Goal: Task Accomplishment & Management: Manage account settings

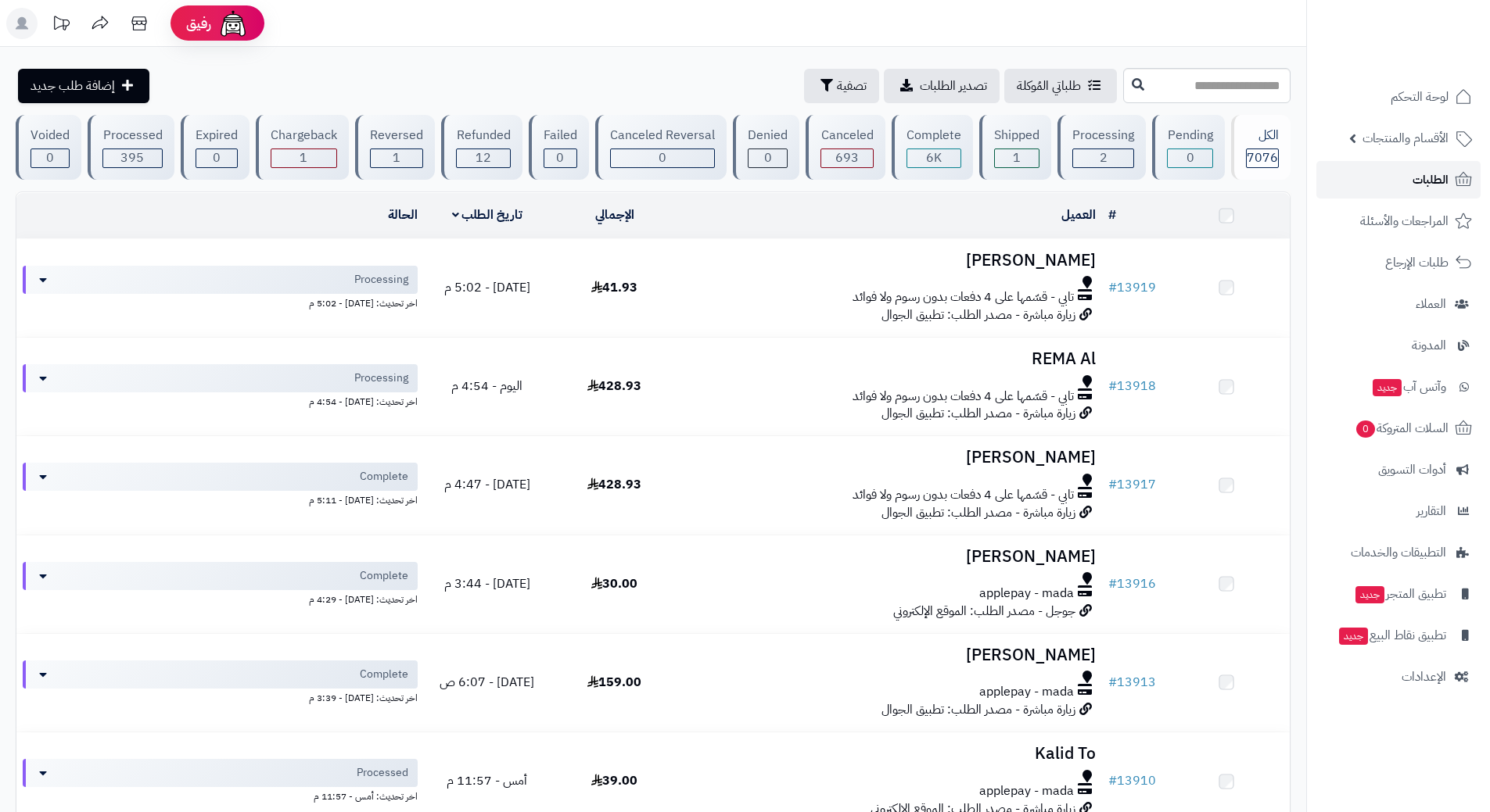
drag, startPoint x: 0, startPoint y: 0, endPoint x: 1368, endPoint y: 178, distance: 1379.5
click at [1368, 178] on link "الطلبات" at bounding box center [1399, 179] width 165 height 37
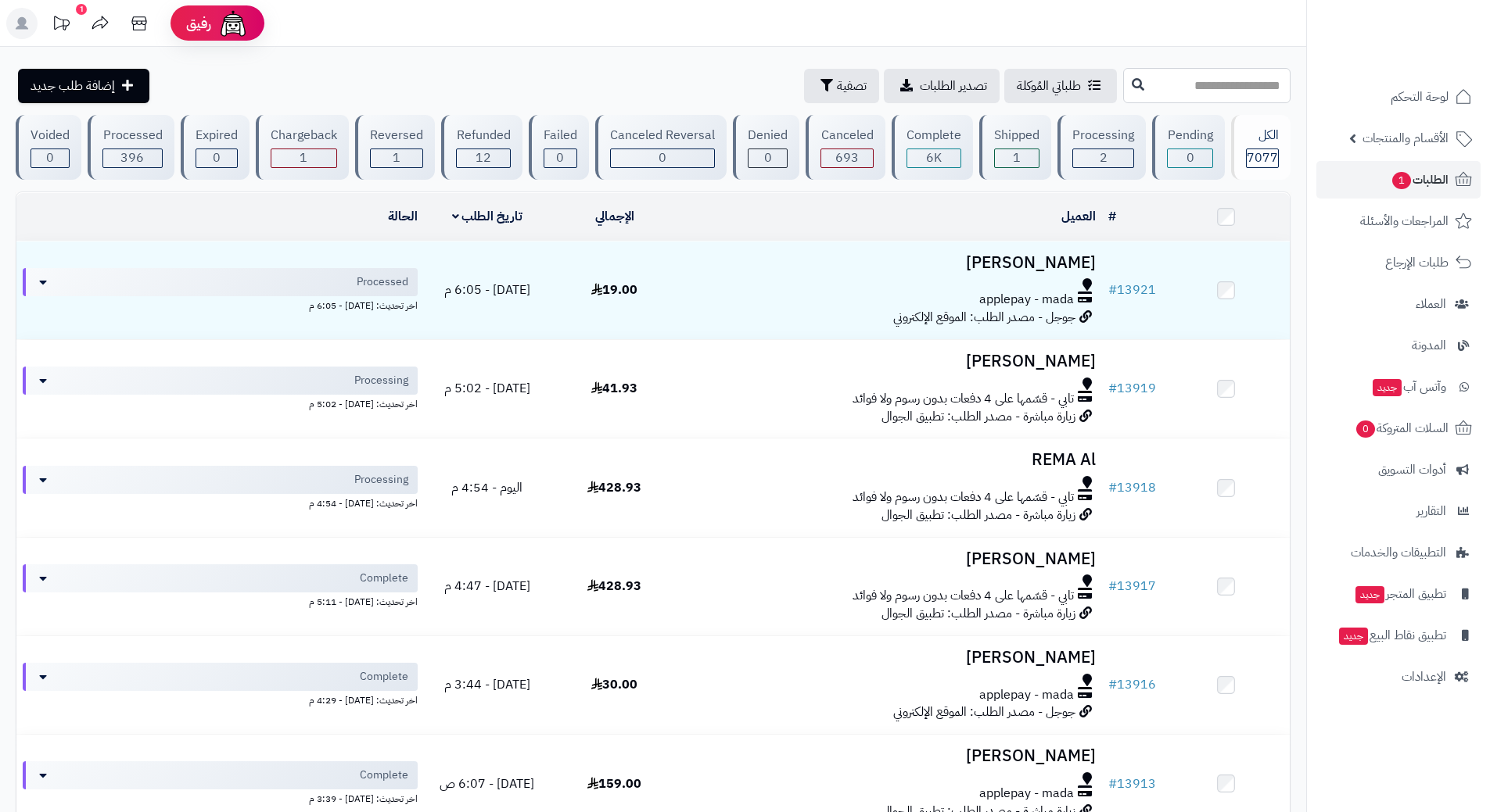
click at [1154, 89] on input "text" at bounding box center [1207, 85] width 167 height 35
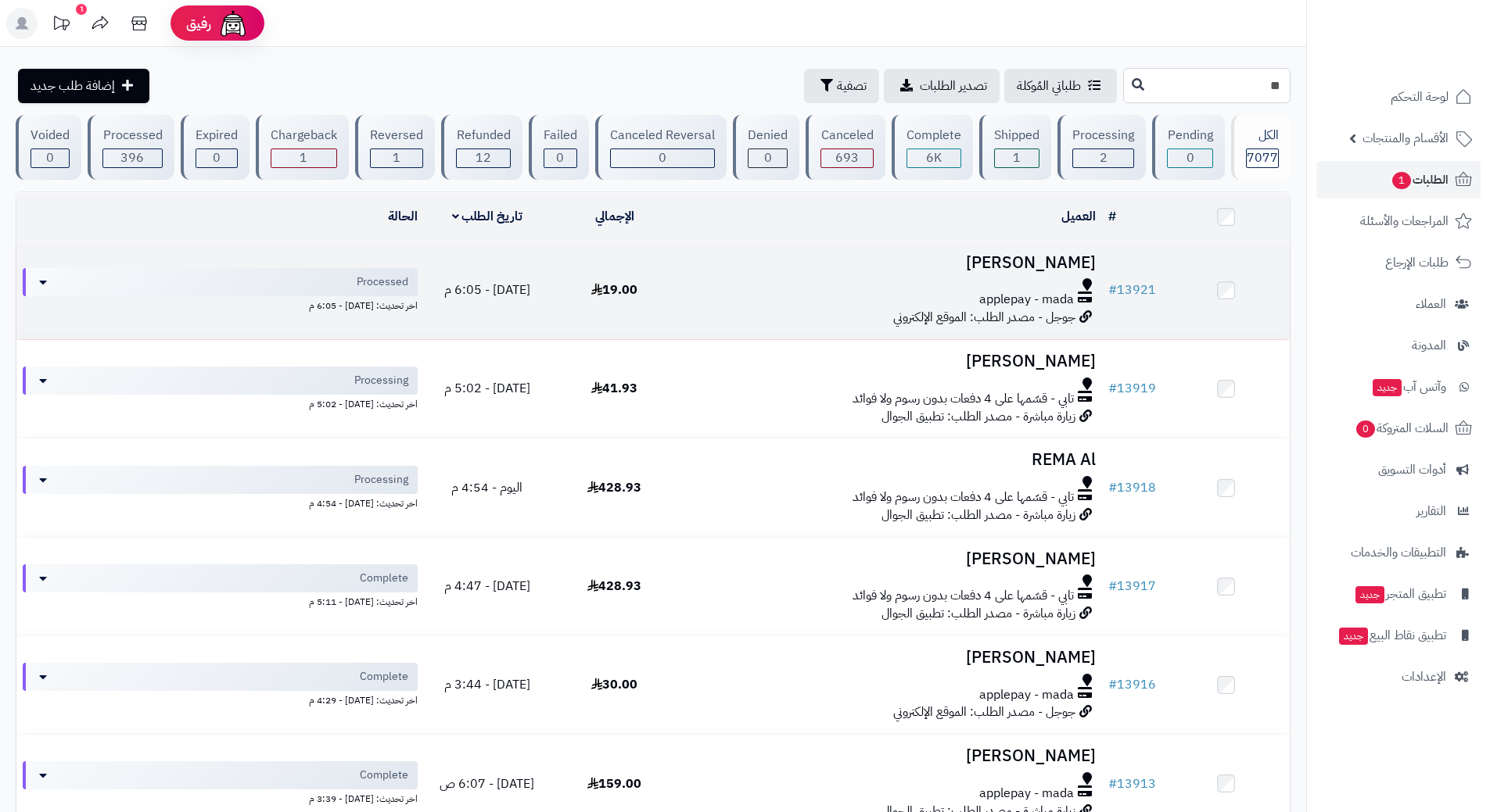
type input "**"
click at [710, 295] on div "applepay - mada" at bounding box center [890, 299] width 411 height 18
click at [710, 294] on div "applepay - mada" at bounding box center [890, 299] width 411 height 18
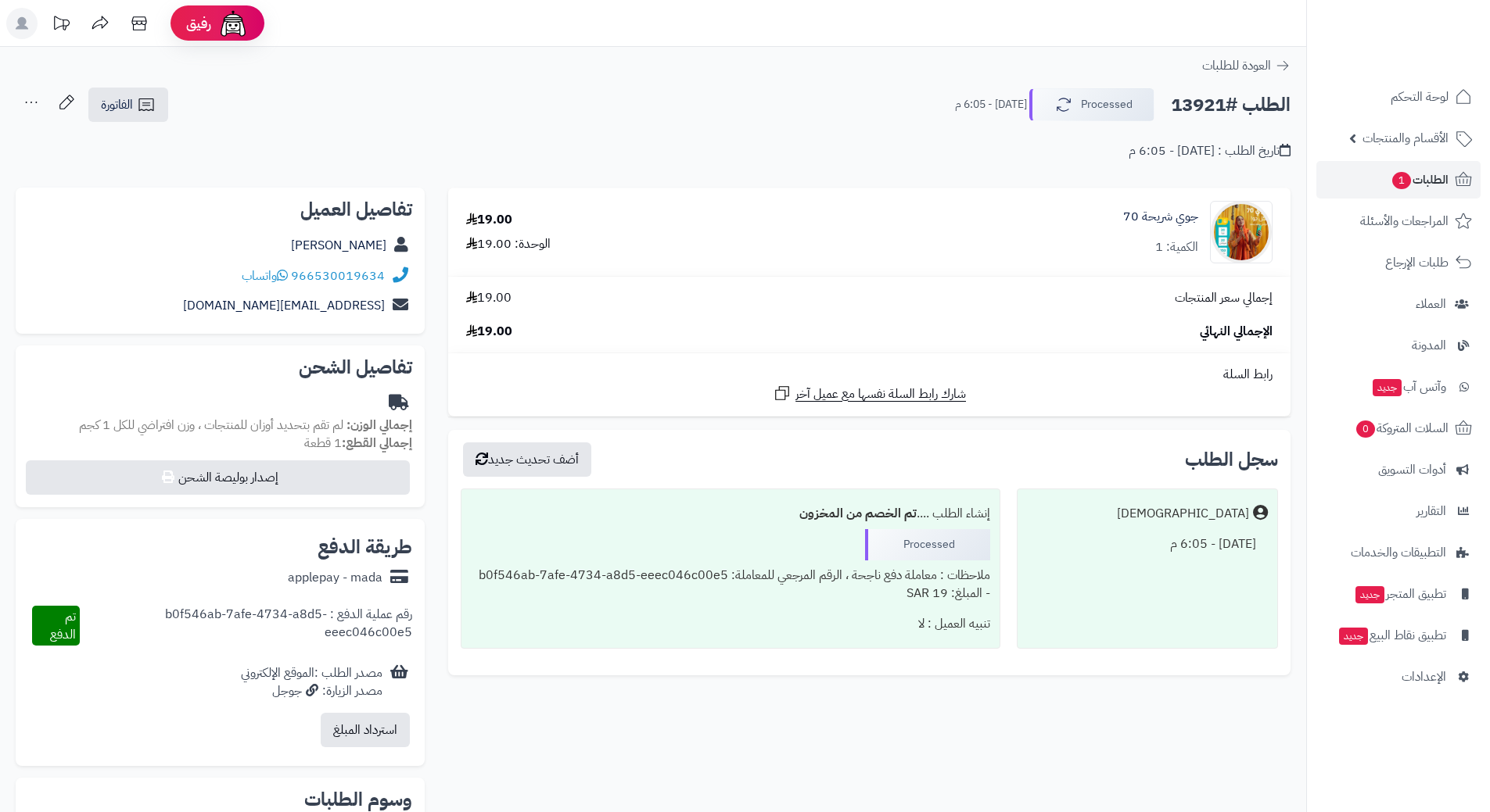
click at [1209, 97] on h2 "الطلب #13921" at bounding box center [1230, 104] width 119 height 32
click at [1209, 98] on h2 "الطلب #13921" at bounding box center [1230, 104] width 119 height 32
copy div "الطلب #13921 Processed"
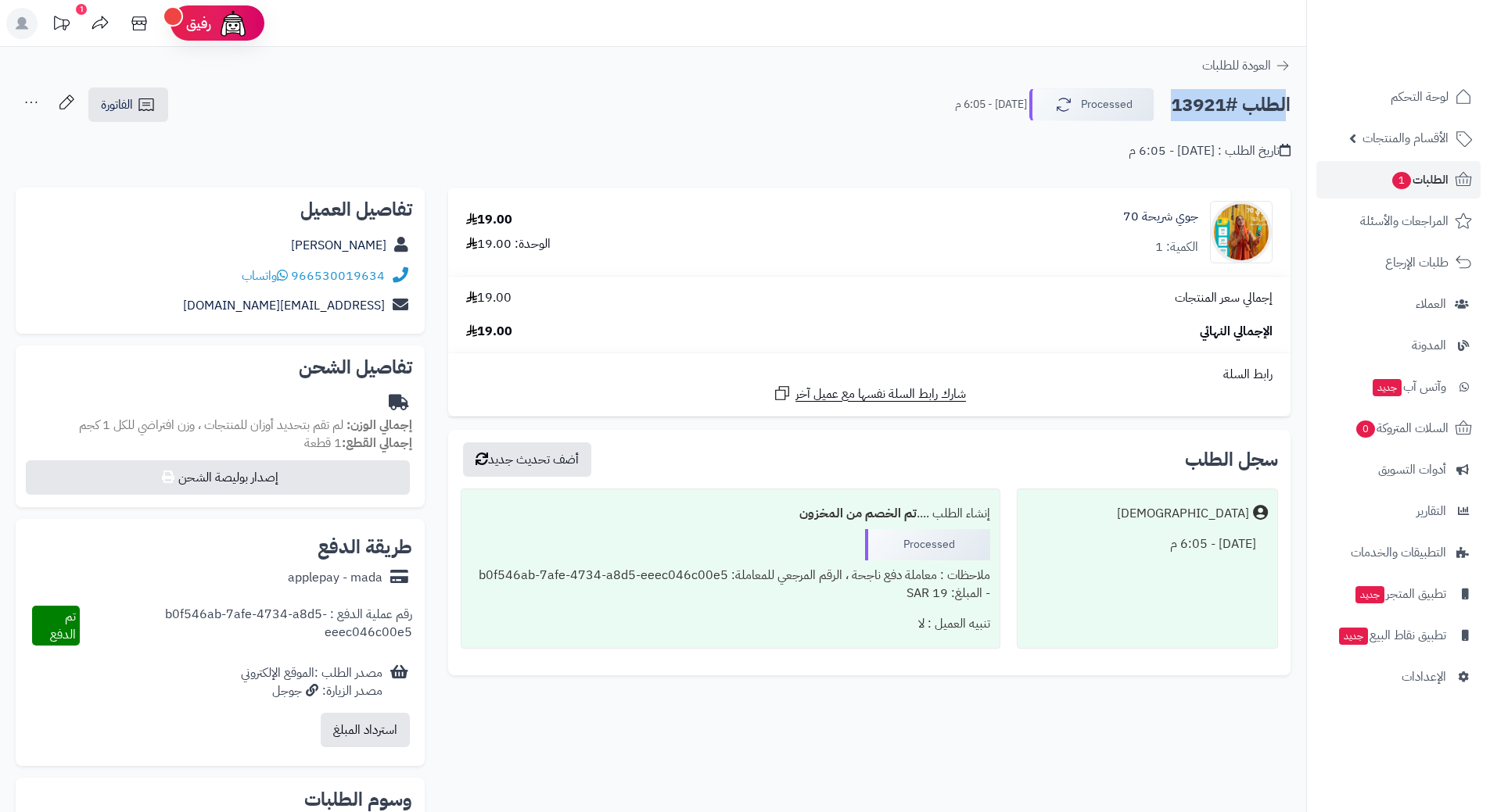
copy div "الطلب #13921 Processed"
click at [282, 274] on icon at bounding box center [282, 275] width 11 height 12
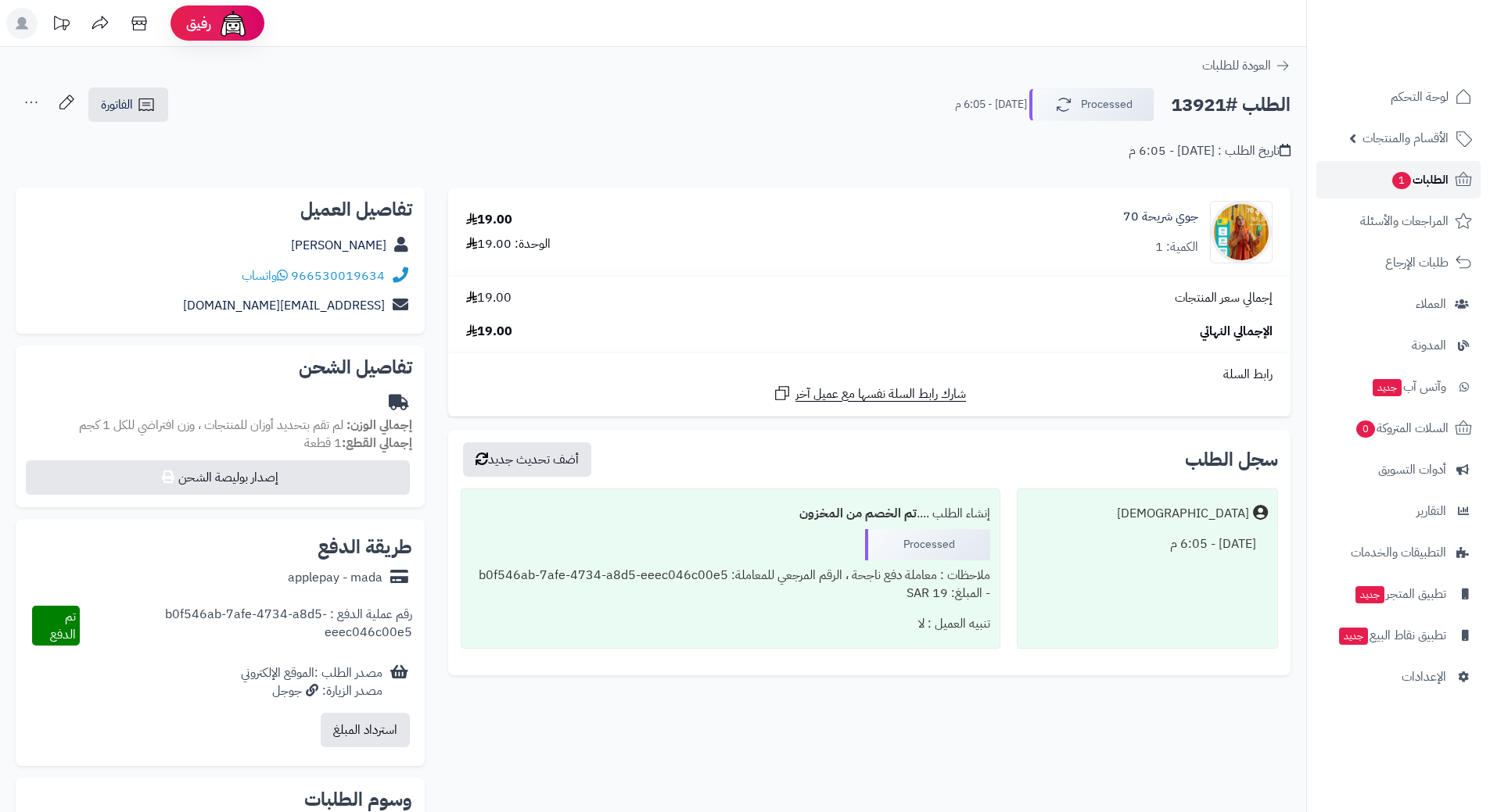
click at [1376, 182] on link "الطلبات 1" at bounding box center [1399, 179] width 165 height 37
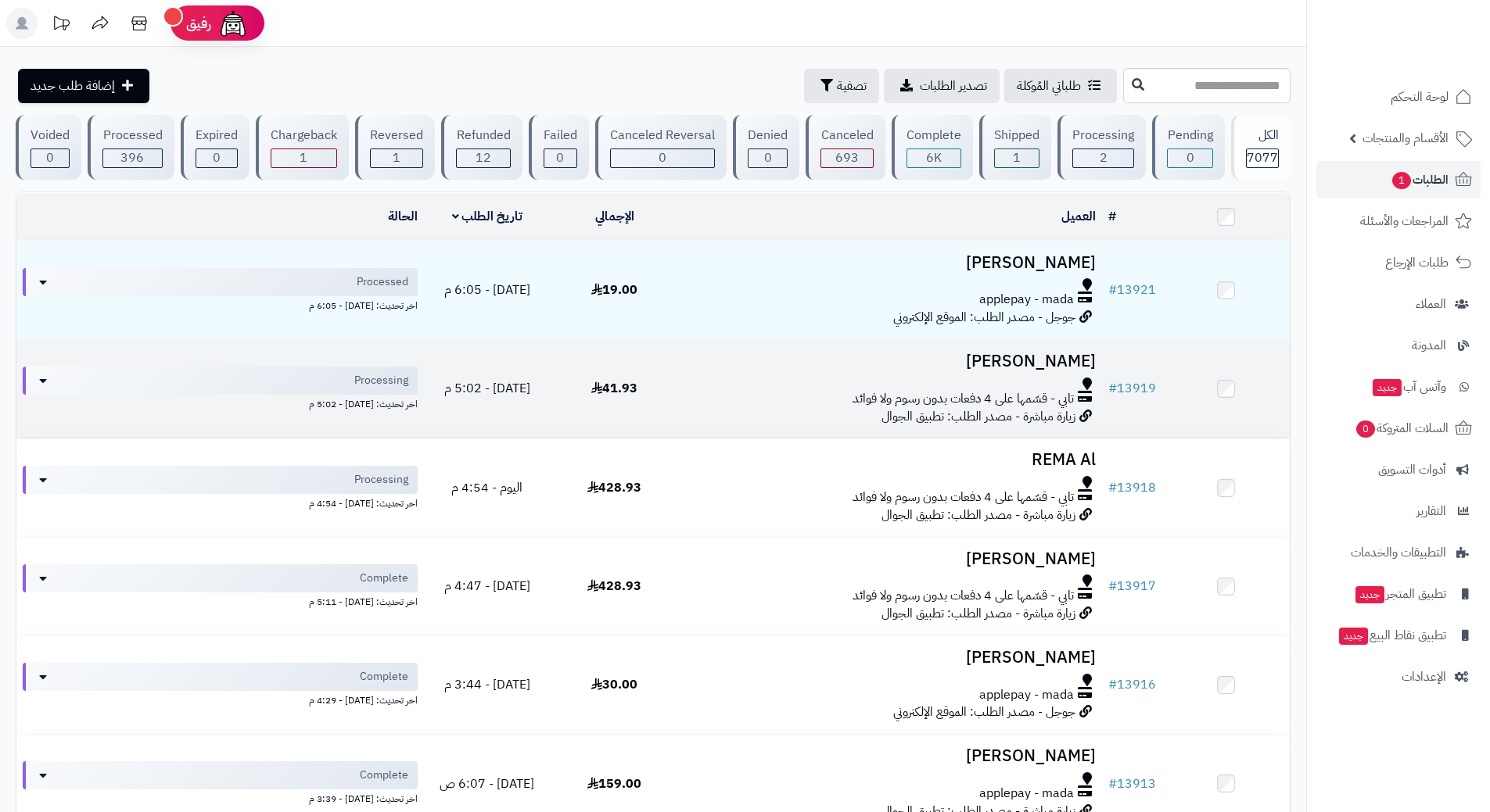
click at [686, 372] on td "زين العابدين العوض تابي - قسّمها على 4 دفعات بدون رسوم ولا فوائد زيارة مباشرة -…" at bounding box center [890, 389] width 424 height 97
click at [681, 373] on td "زين العابدين العوض تابي - قسّمها على 4 دفعات بدون رسوم ولا فوائد زيارة مباشرة -…" at bounding box center [890, 389] width 424 height 97
click at [688, 373] on td "زين العابدين العوض تابي - قسّمها على 4 دفعات بدون رسوم ولا فوائد زيارة مباشرة -…" at bounding box center [890, 389] width 424 height 97
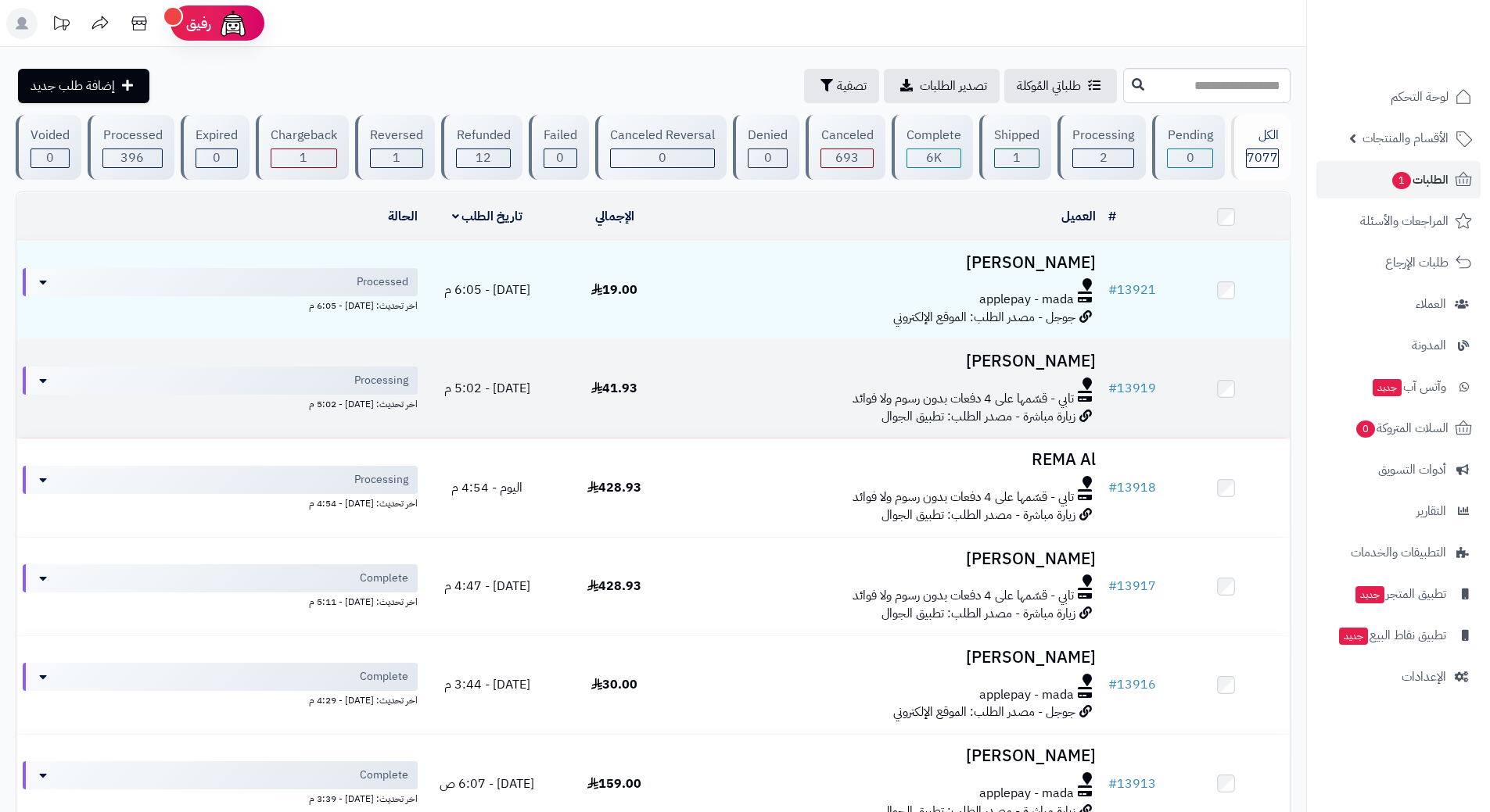
click at [688, 373] on td "زين العابدين العوض تابي - قسّمها على 4 دفعات بدون رسوم ولا فوائد زيارة مباشرة -…" at bounding box center [890, 389] width 424 height 97
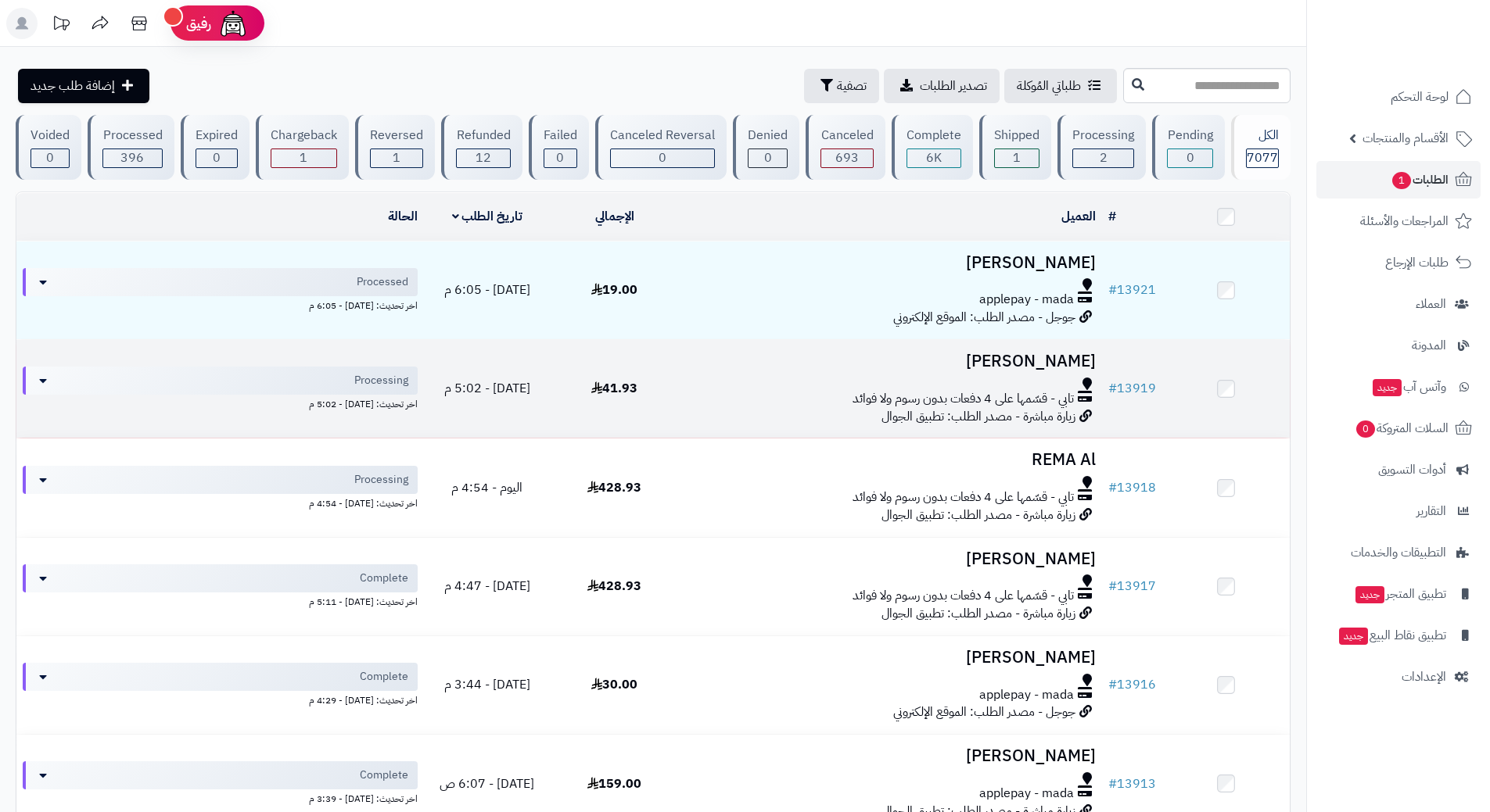
click at [688, 373] on td "زين العابدين العوض تابي - قسّمها على 4 دفعات بدون رسوم ولا فوائد زيارة مباشرة -…" at bounding box center [890, 389] width 424 height 97
click at [691, 376] on td "زين العابدين العوض تابي - قسّمها على 4 دفعات بدون رسوم ولا فوائد زيارة مباشرة -…" at bounding box center [890, 389] width 424 height 97
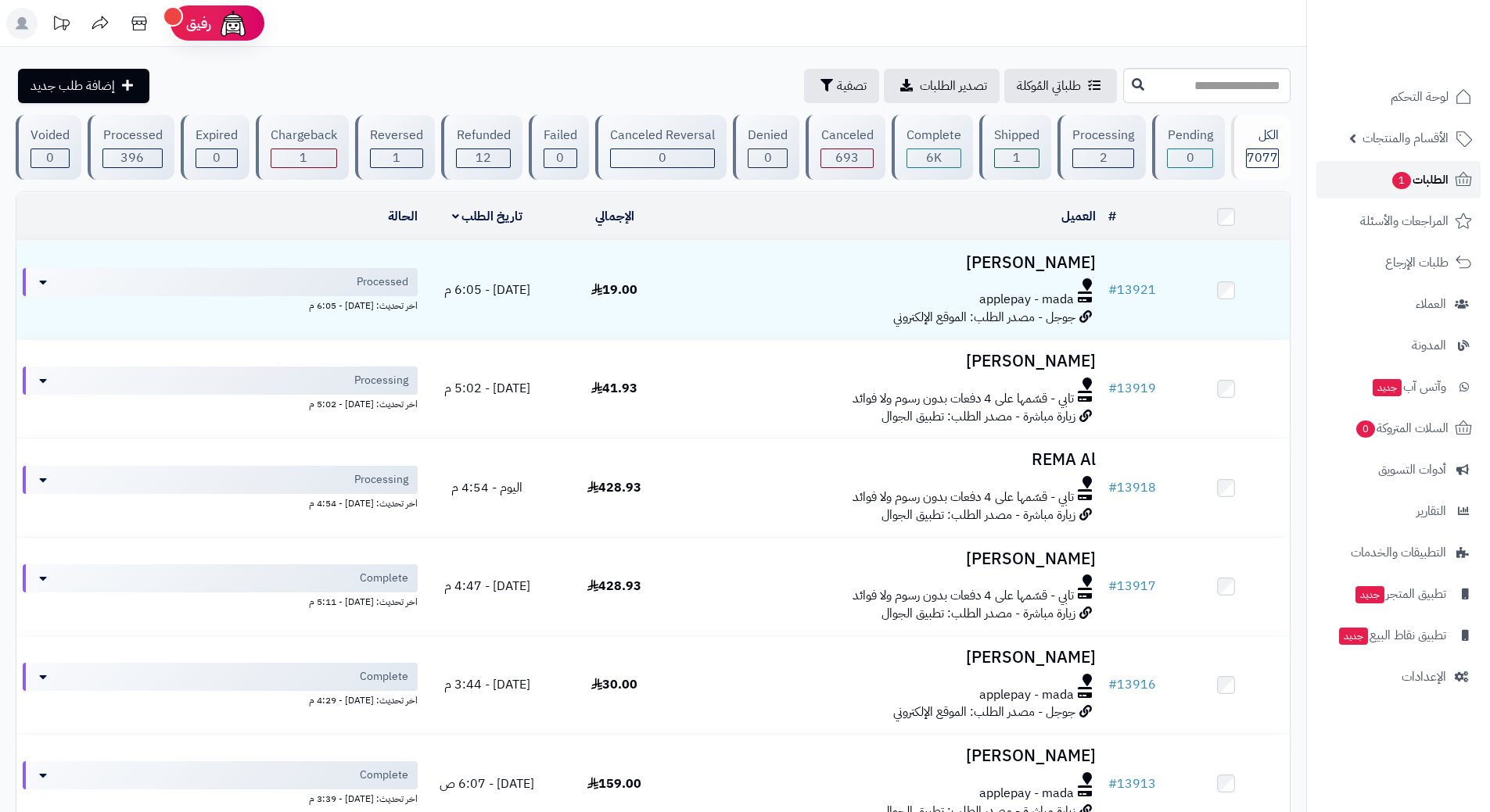
click at [1359, 179] on link "الطلبات 1" at bounding box center [1399, 179] width 165 height 37
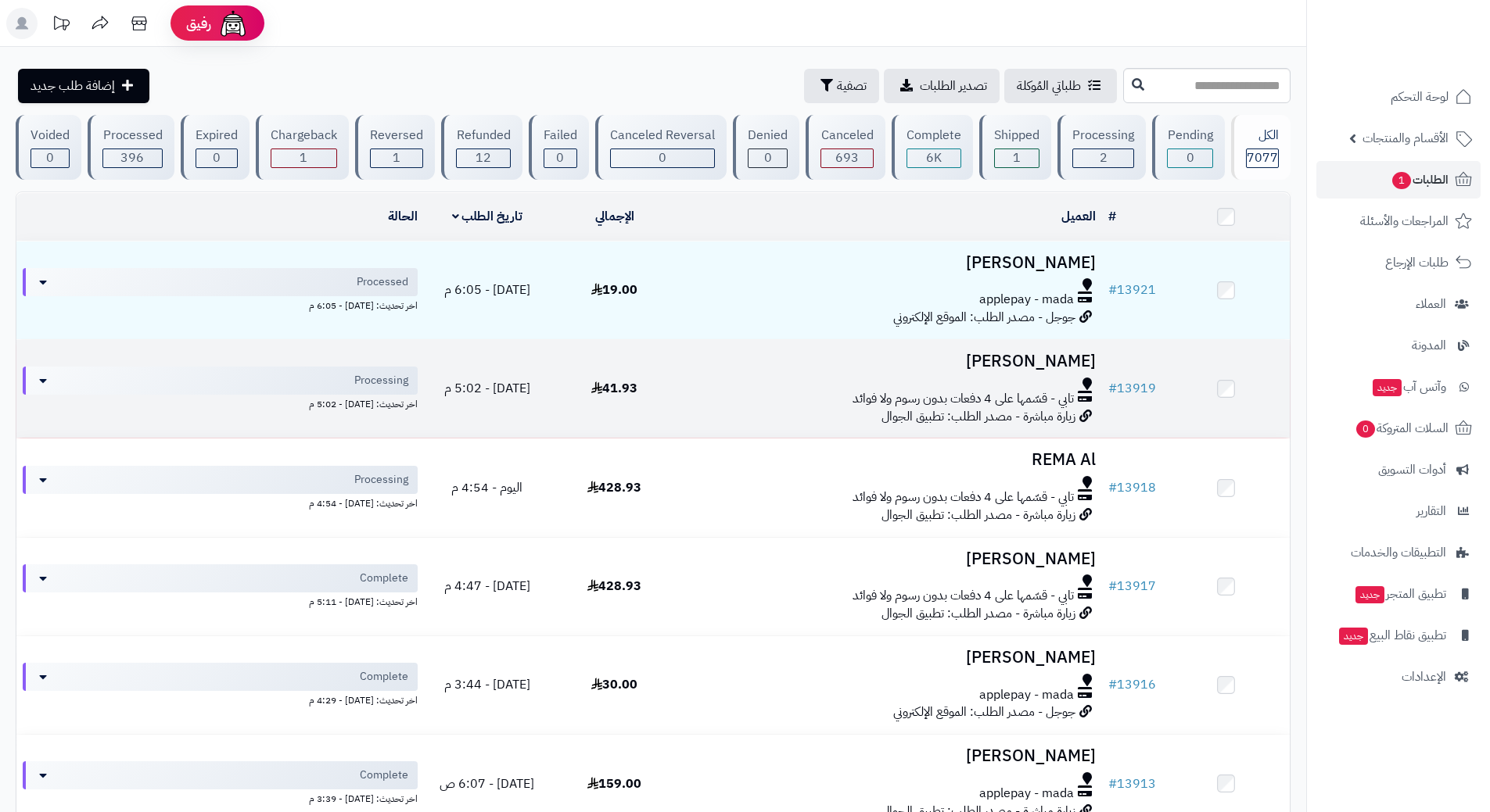
click at [773, 364] on h3 "[PERSON_NAME]" at bounding box center [890, 361] width 411 height 18
click at [773, 364] on h3 "زين العابدين العوض" at bounding box center [890, 361] width 411 height 18
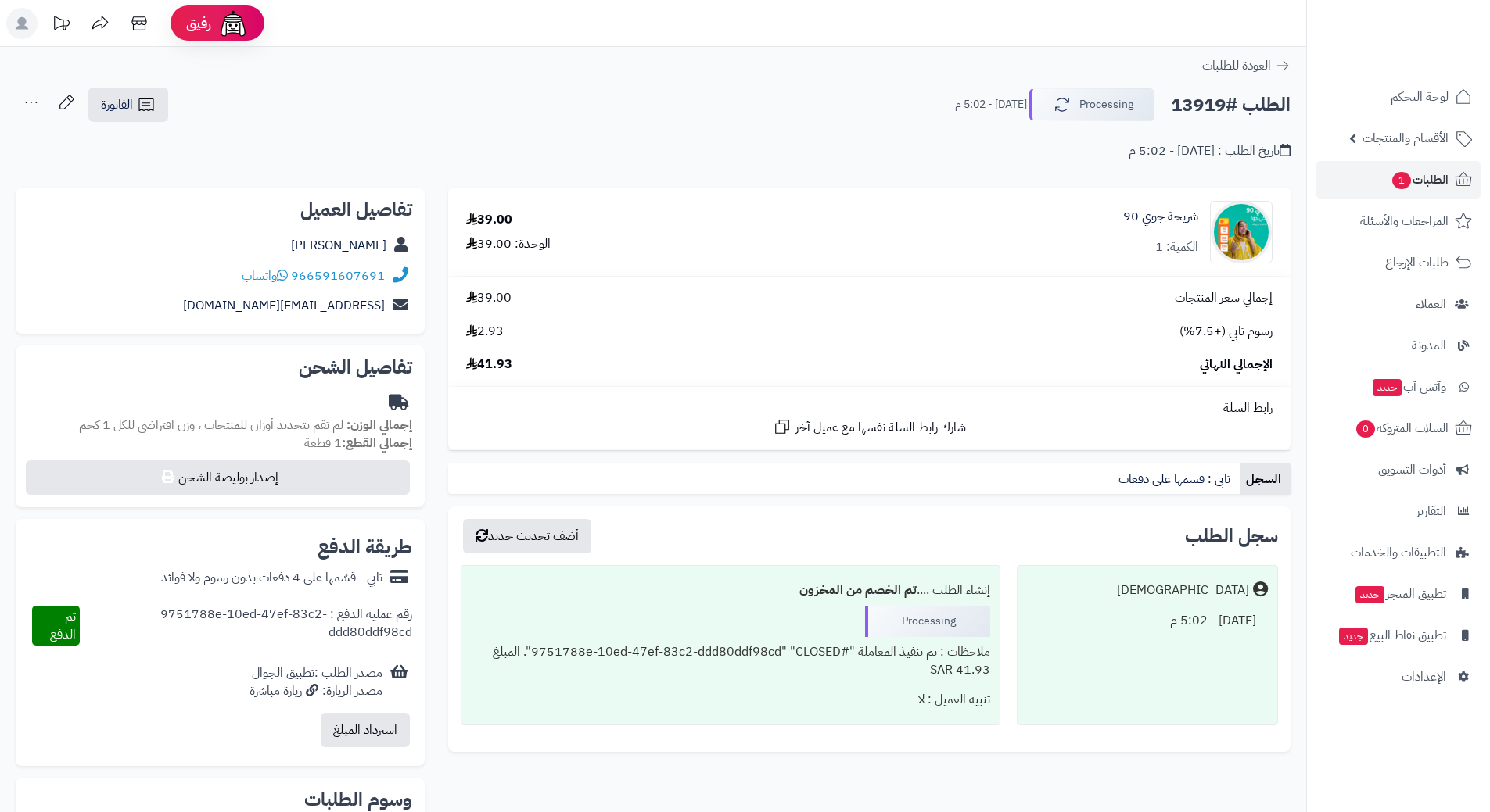
click at [1230, 105] on h2 "الطلب #13919" at bounding box center [1230, 104] width 119 height 32
copy div "الطلب #13919 Processing"
click at [288, 277] on icon at bounding box center [282, 275] width 11 height 12
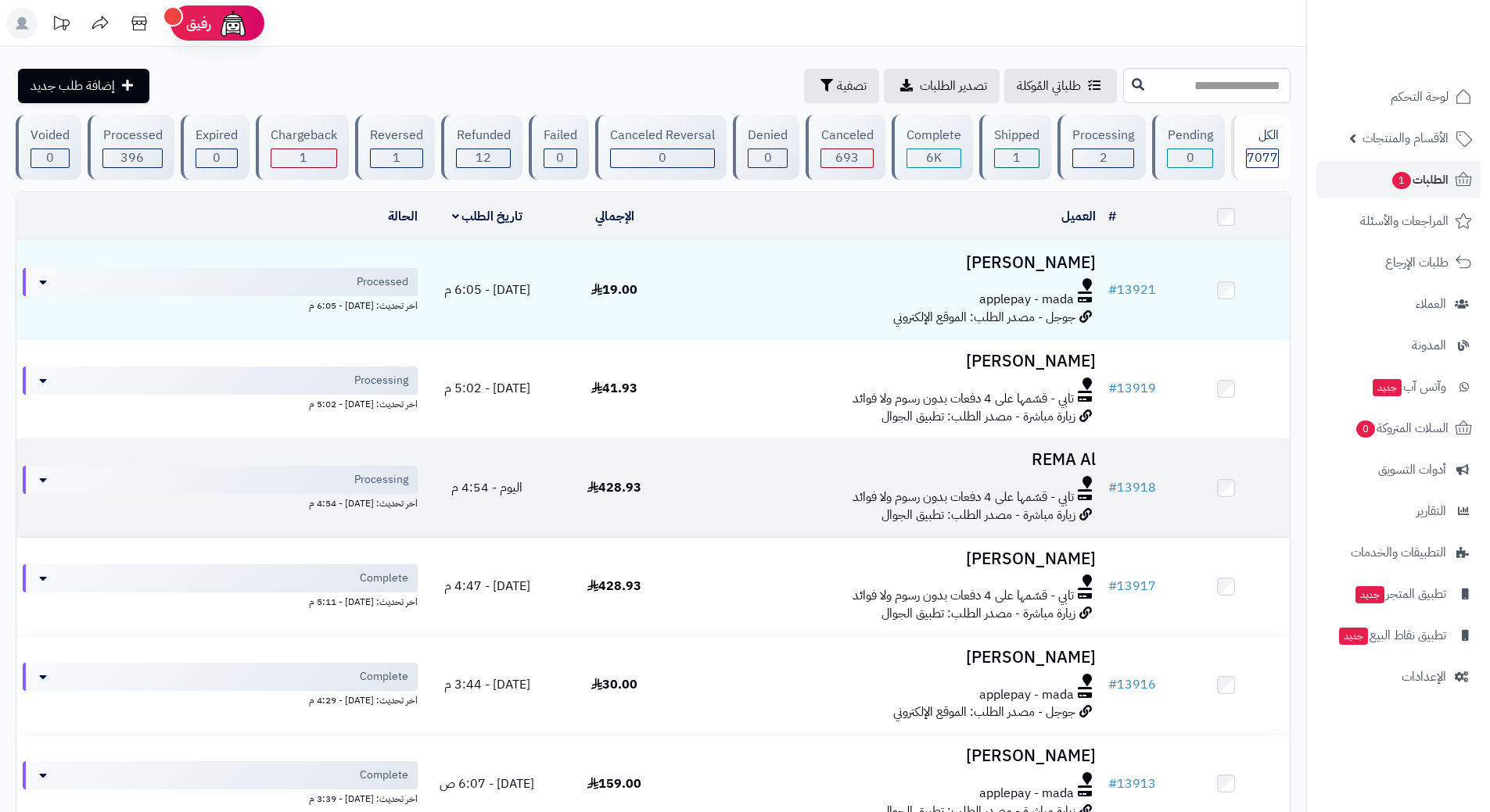
click at [754, 477] on div at bounding box center [890, 482] width 411 height 12
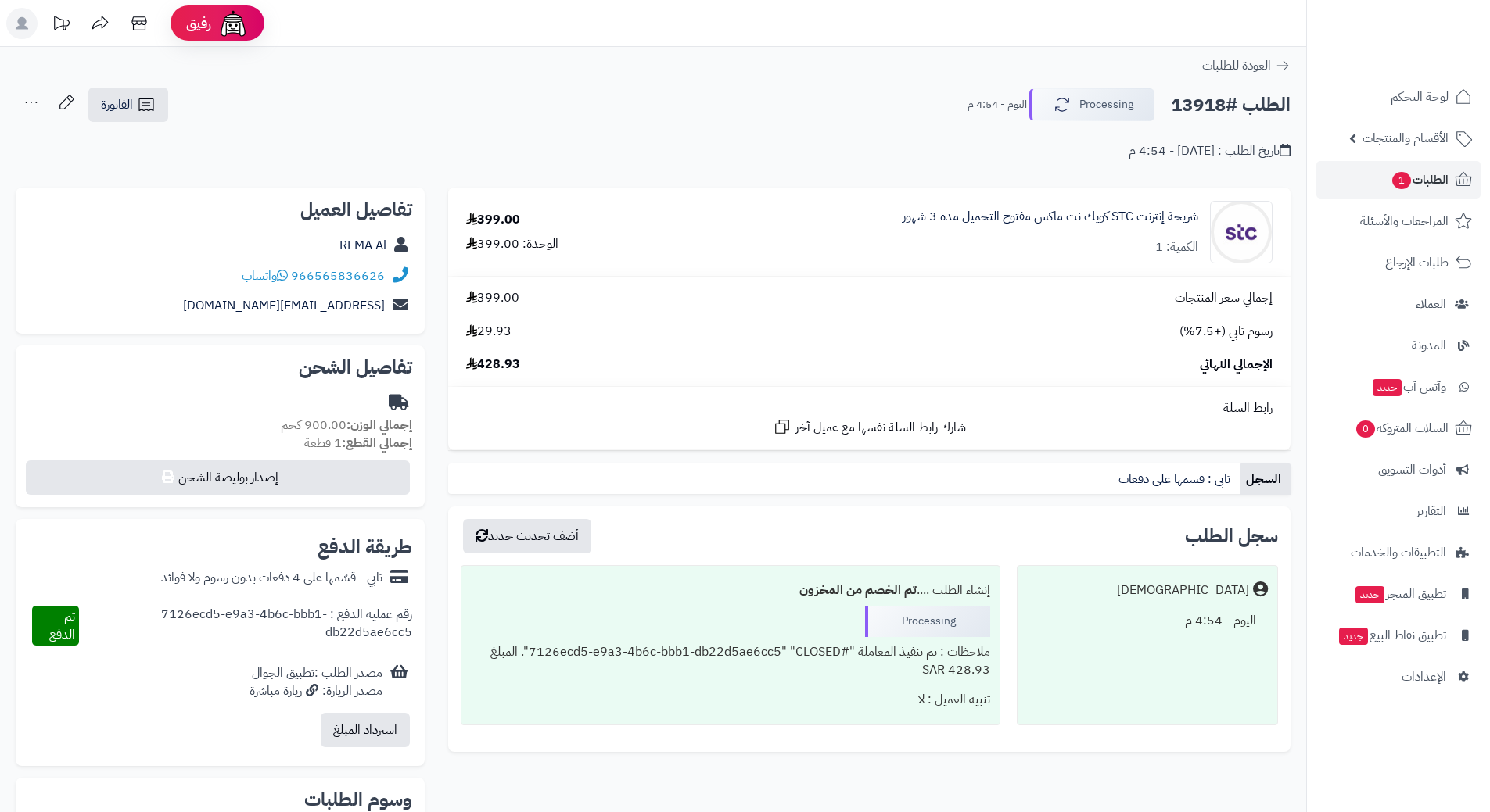
click at [1226, 103] on h2 "الطلب #13918" at bounding box center [1230, 104] width 119 height 32
copy div "الطلب #13918 Processing"
click at [287, 272] on icon at bounding box center [282, 275] width 11 height 12
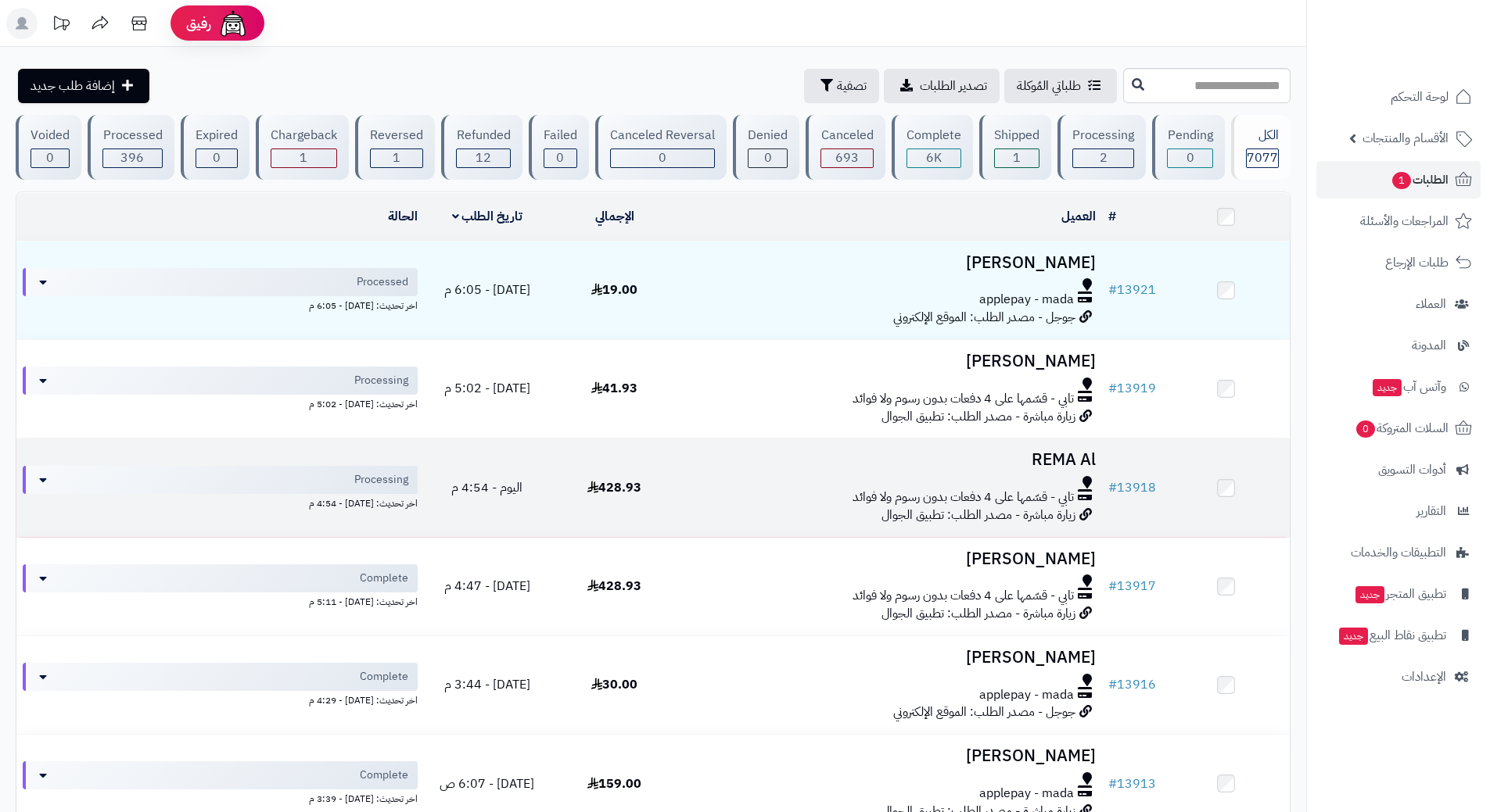
click at [711, 476] on div at bounding box center [890, 482] width 411 height 12
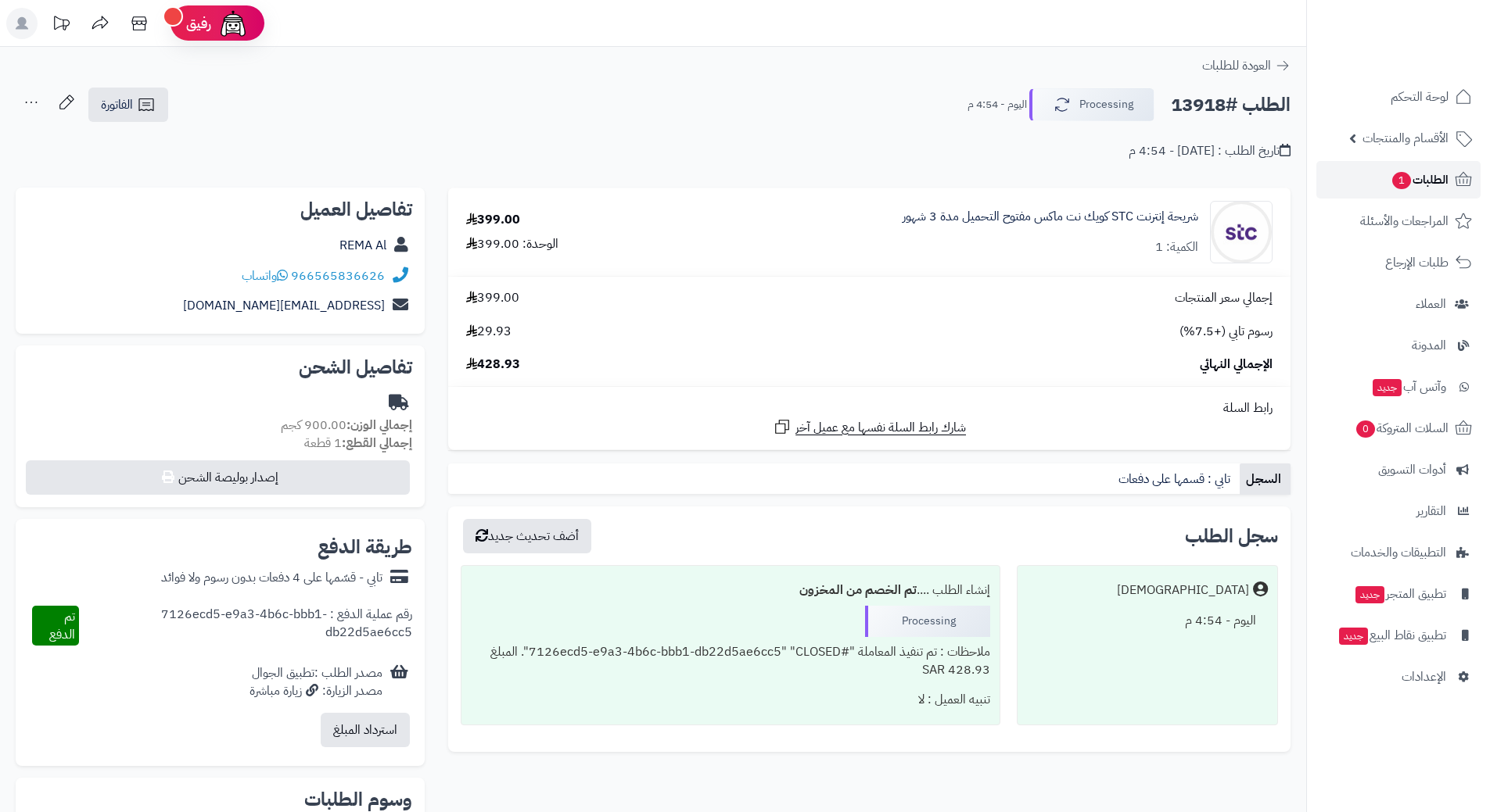
click at [1372, 176] on link "الطلبات 1" at bounding box center [1399, 179] width 165 height 37
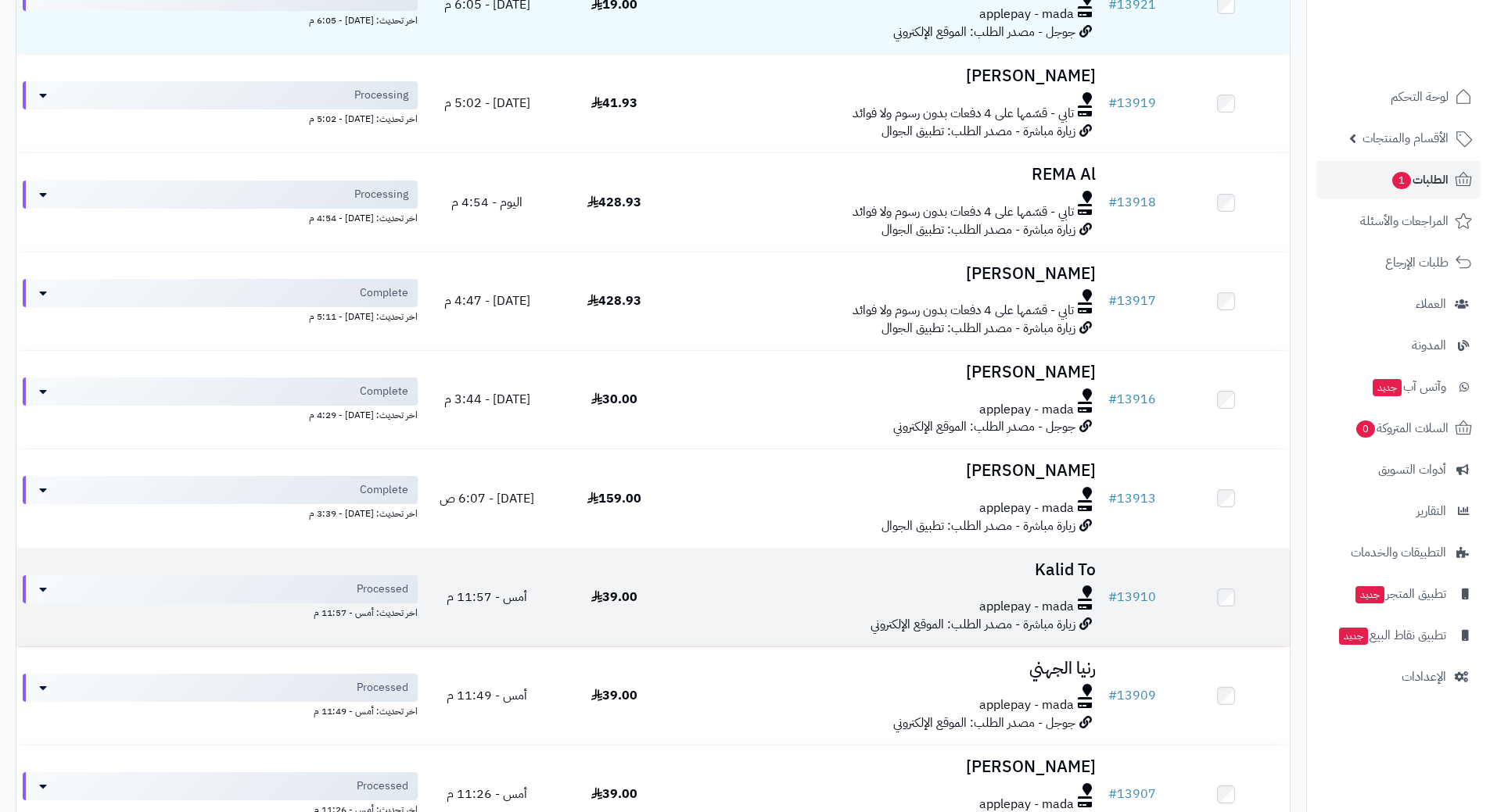
scroll to position [312, 0]
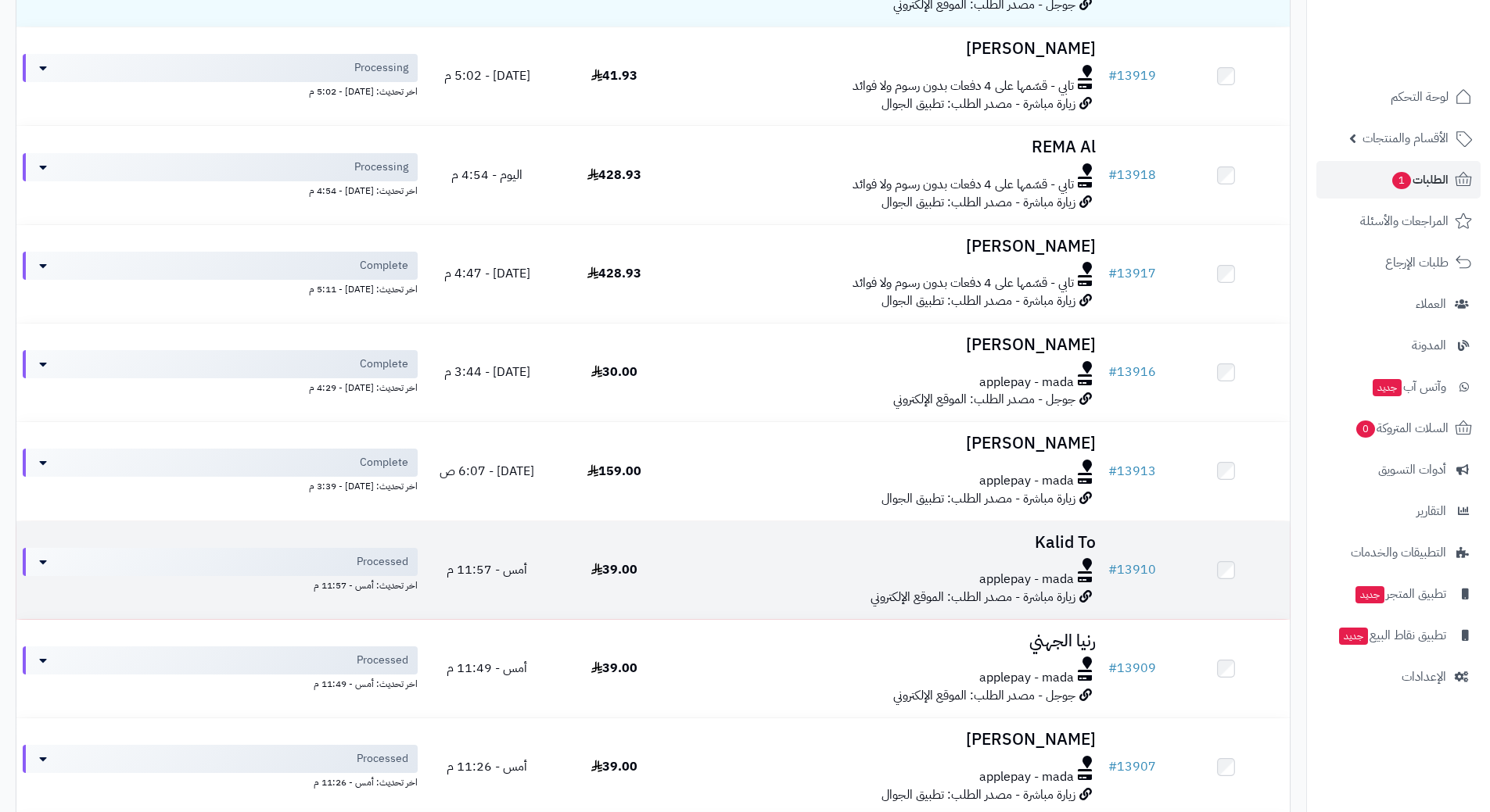
click at [750, 548] on h3 "Kalid To" at bounding box center [890, 542] width 411 height 18
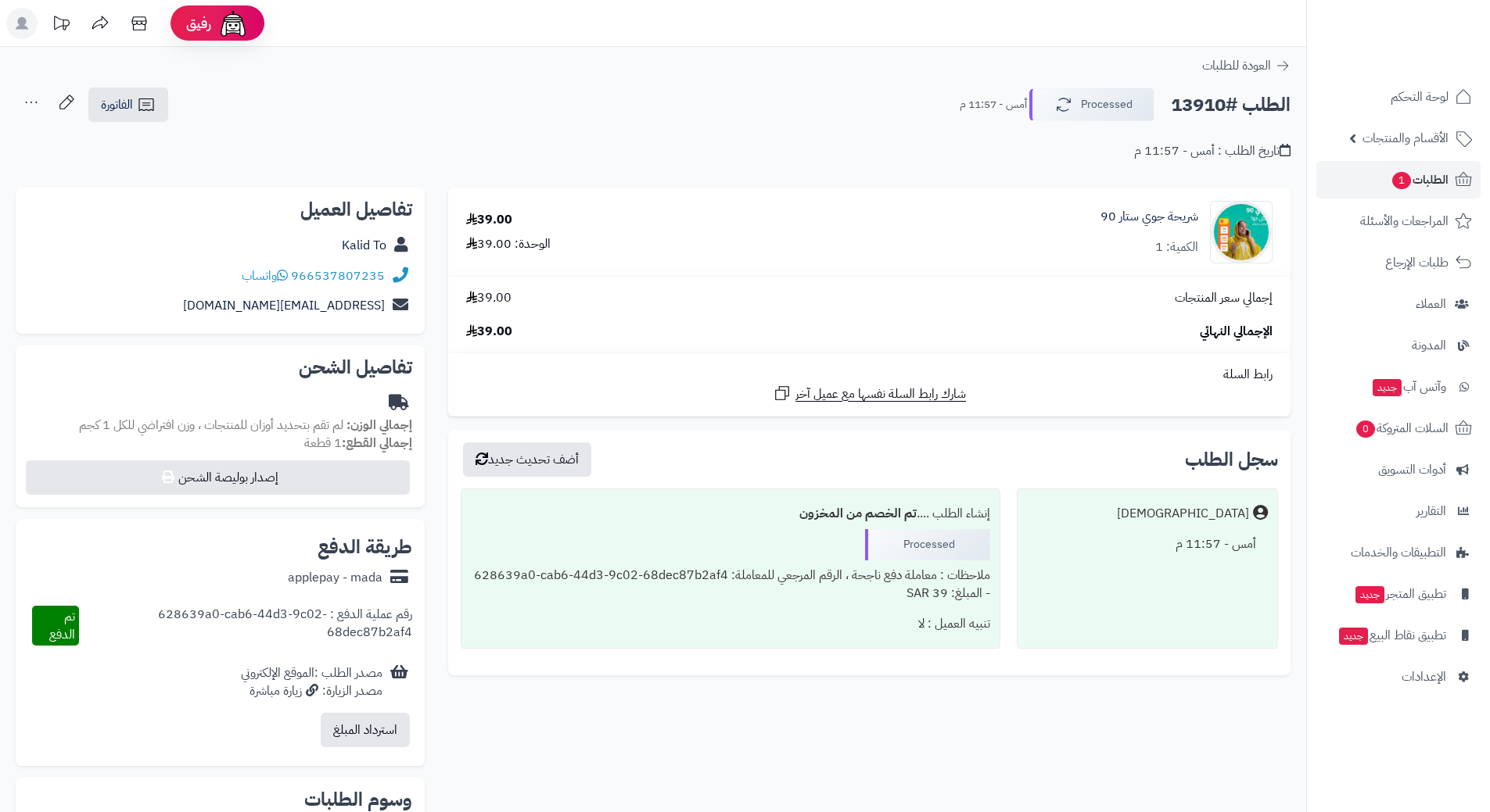
click at [1214, 105] on h2 "الطلب #13910" at bounding box center [1230, 104] width 119 height 32
copy div "الطلب #13910 Processed"
click at [287, 274] on icon at bounding box center [282, 275] width 11 height 12
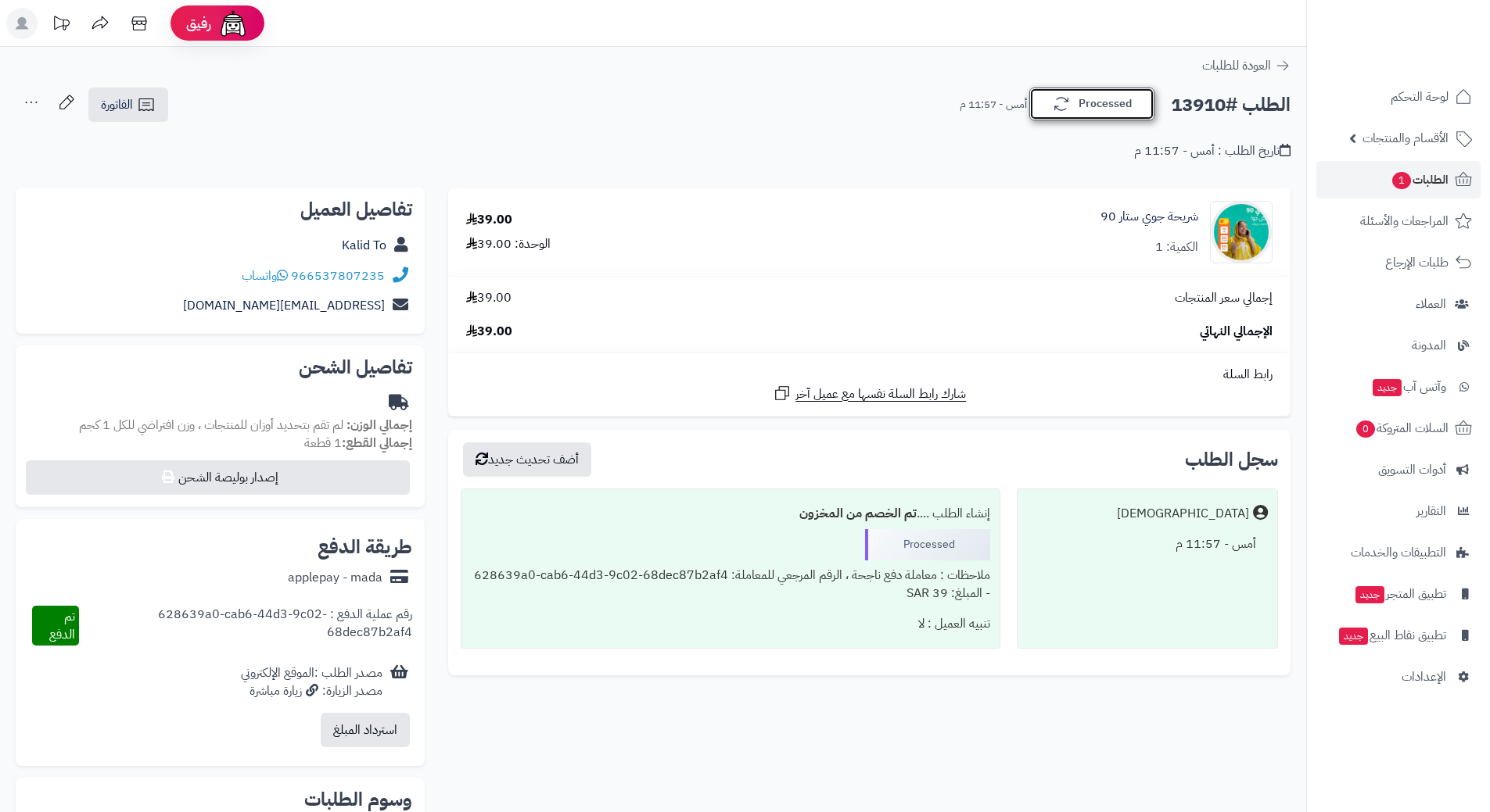
click at [1101, 97] on button "Processed" at bounding box center [1092, 104] width 125 height 33
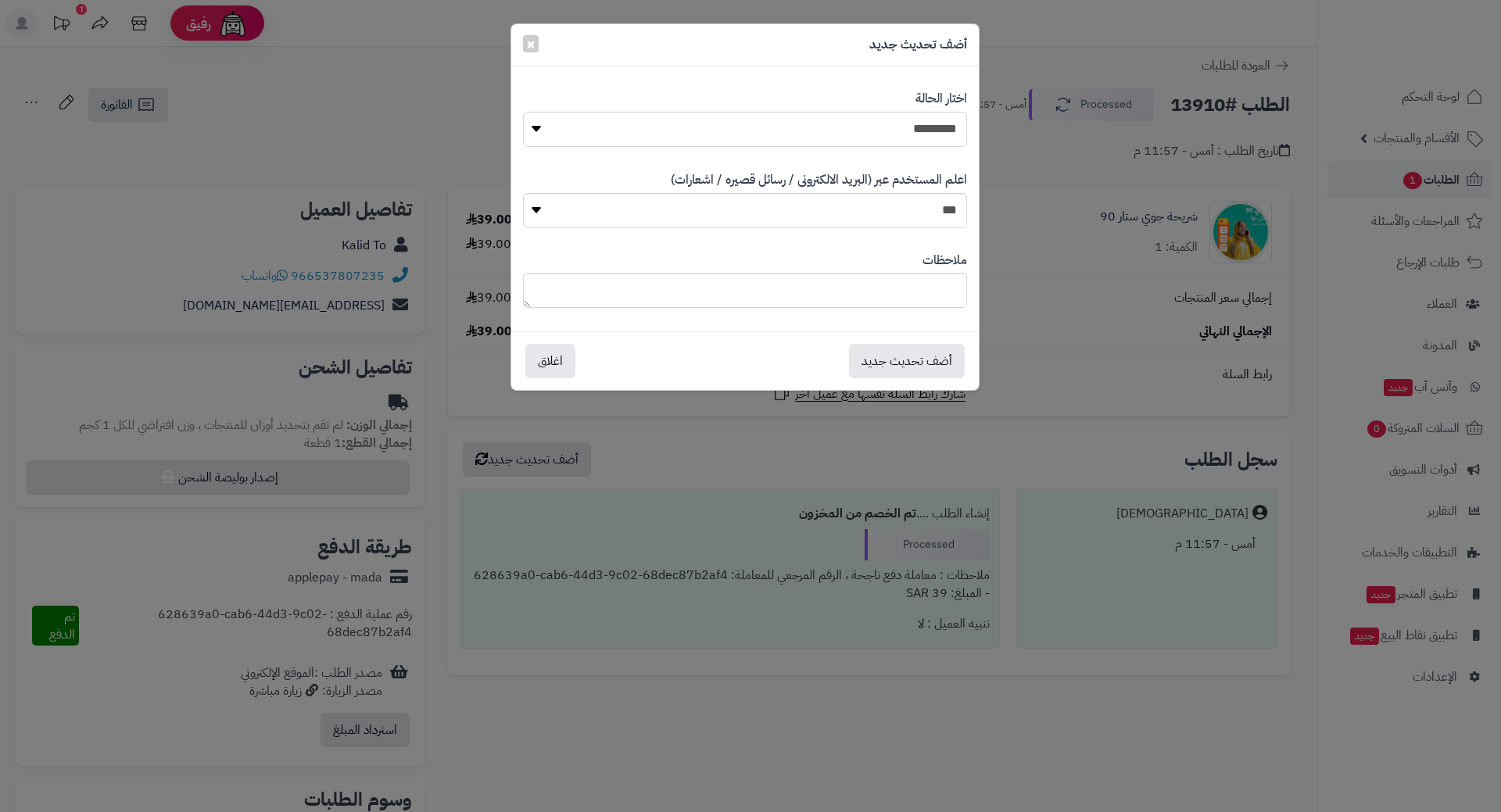
drag, startPoint x: 910, startPoint y: 126, endPoint x: 912, endPoint y: 134, distance: 8.2
click at [910, 127] on select "**********" at bounding box center [745, 129] width 444 height 35
select select "*"
click at [523, 111] on select "**********" at bounding box center [745, 129] width 444 height 35
click at [903, 378] on button "أضف تحديث جديد" at bounding box center [906, 360] width 116 height 35
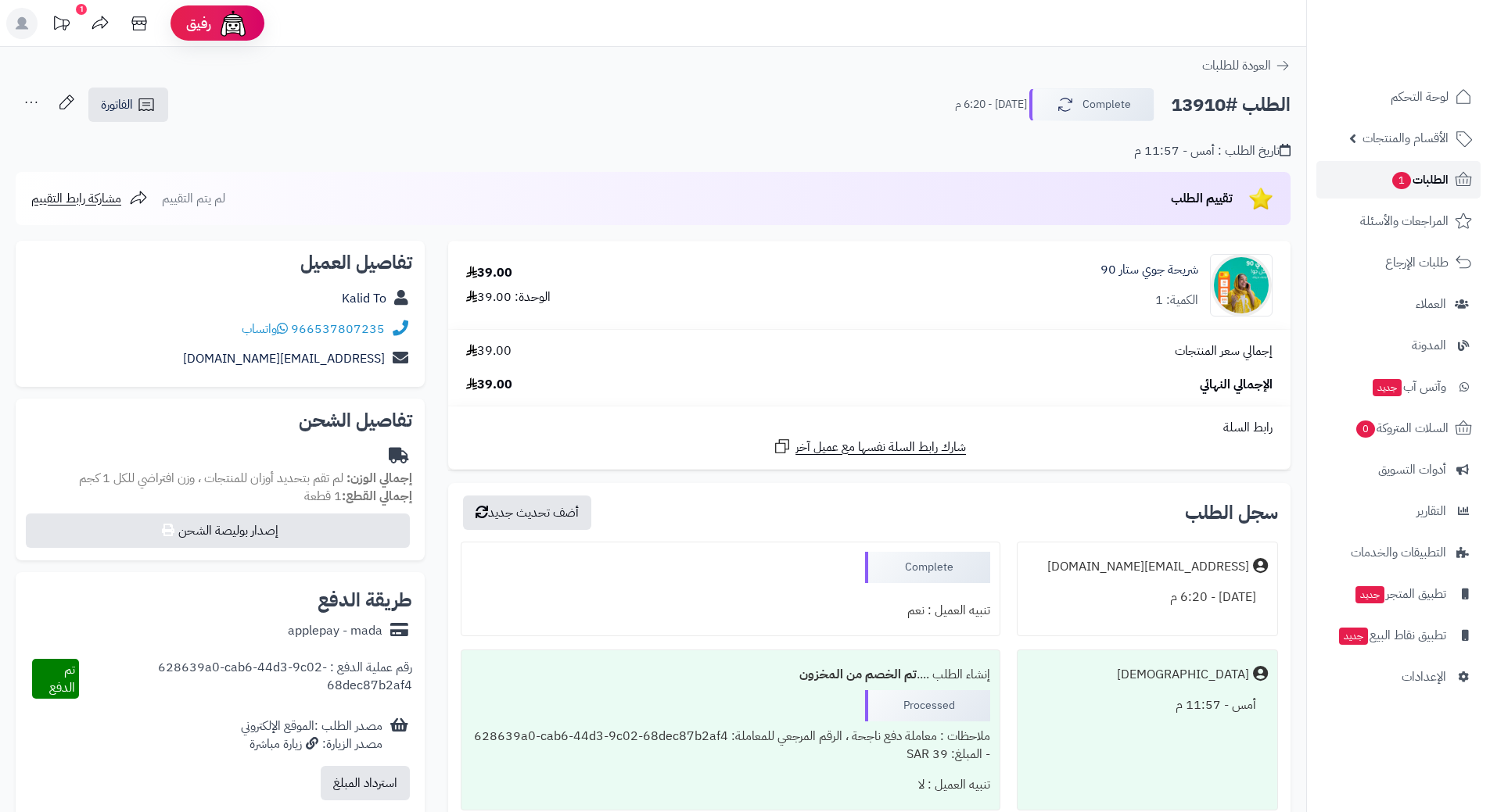
click at [1401, 178] on span "1" at bounding box center [1402, 181] width 19 height 17
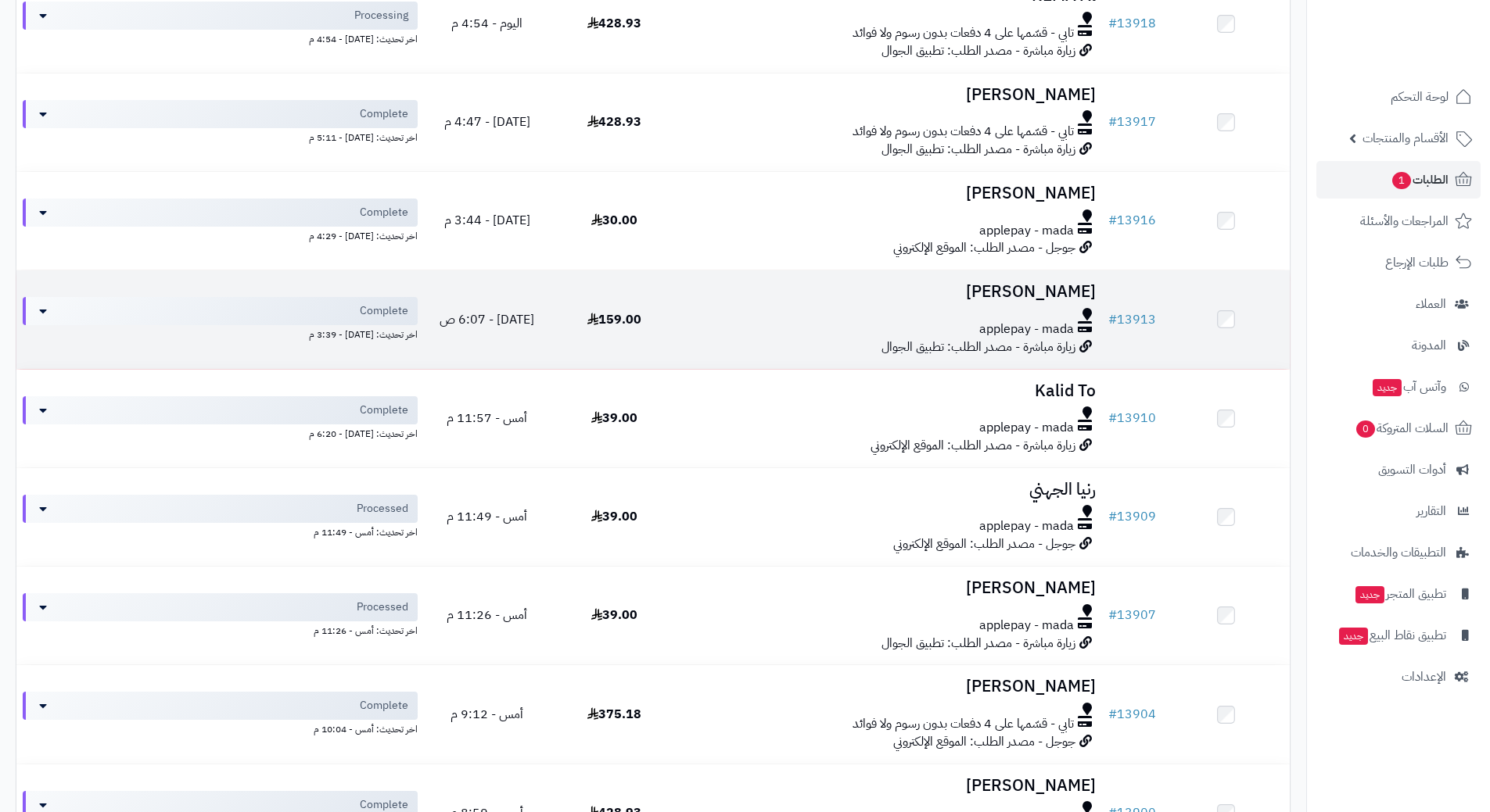
scroll to position [469, 0]
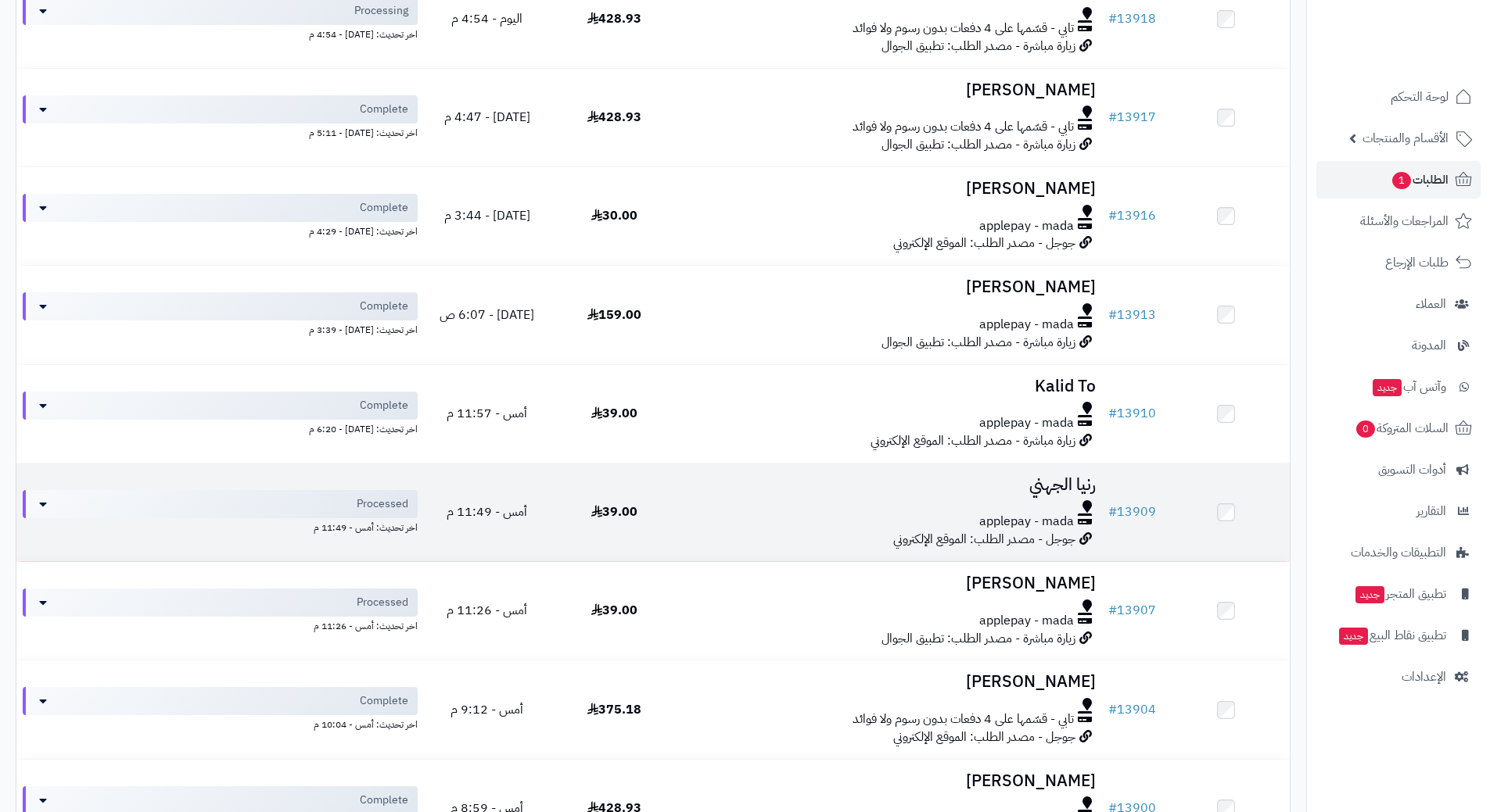
click at [696, 502] on div at bounding box center [890, 507] width 411 height 12
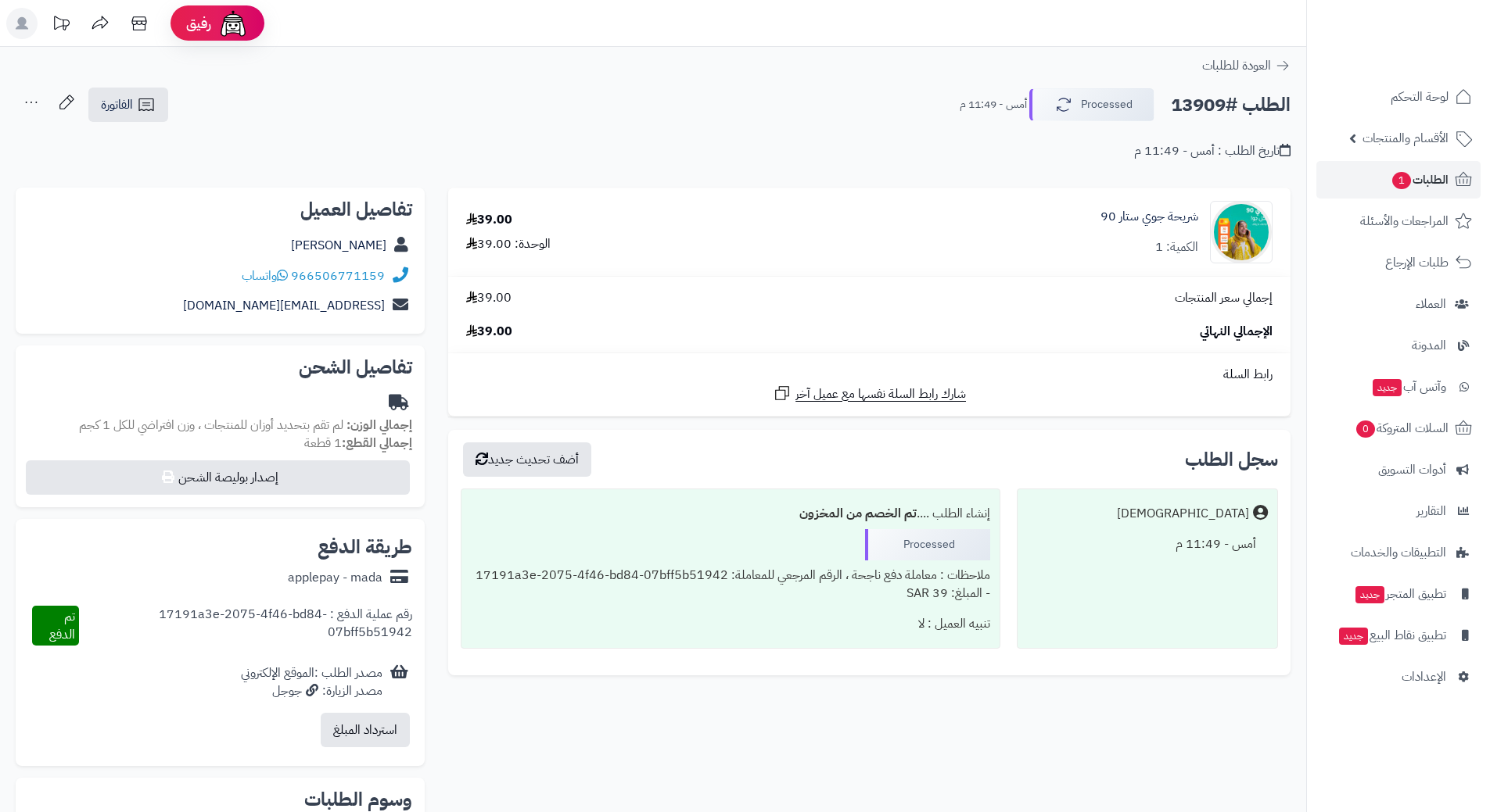
click at [1204, 100] on h2 "الطلب #13909" at bounding box center [1230, 104] width 119 height 32
click at [1205, 102] on h2 "الطلب #13909" at bounding box center [1230, 104] width 119 height 32
copy div "الطلب #13909 Processed"
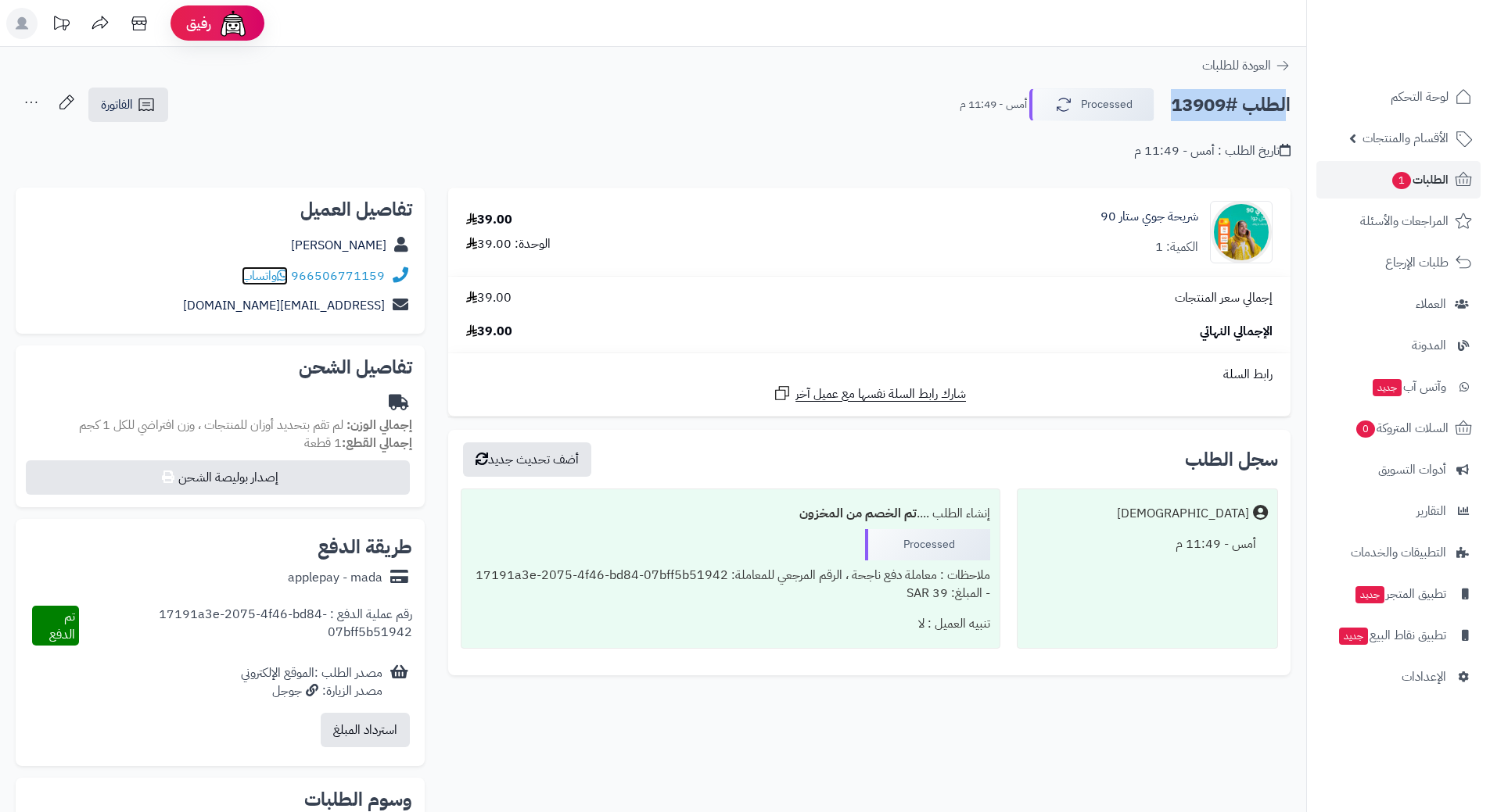
click at [287, 272] on icon at bounding box center [282, 275] width 11 height 12
click at [287, 272] on icon at bounding box center [282, 275] width 11 height 12
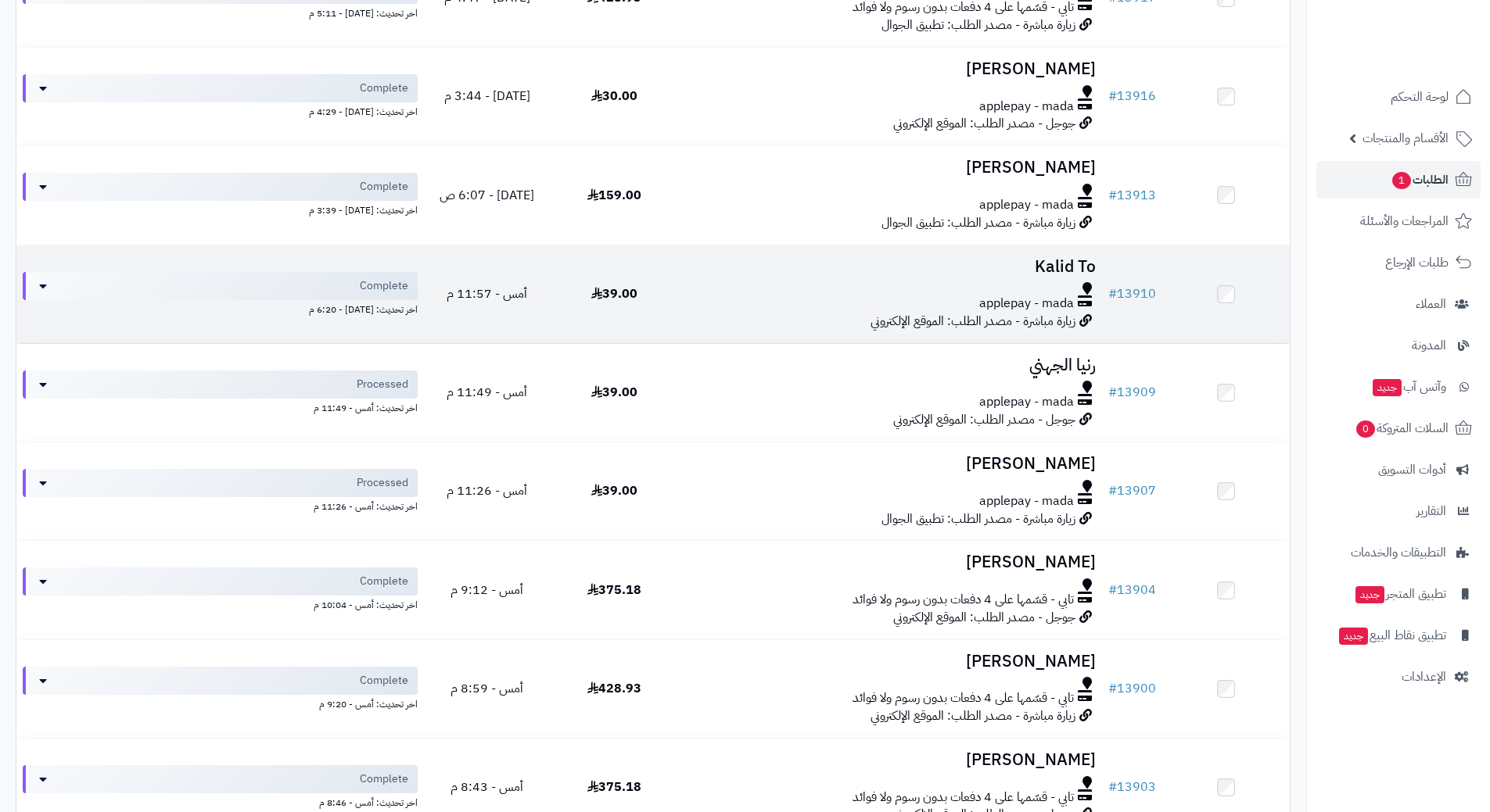
scroll to position [703, 0]
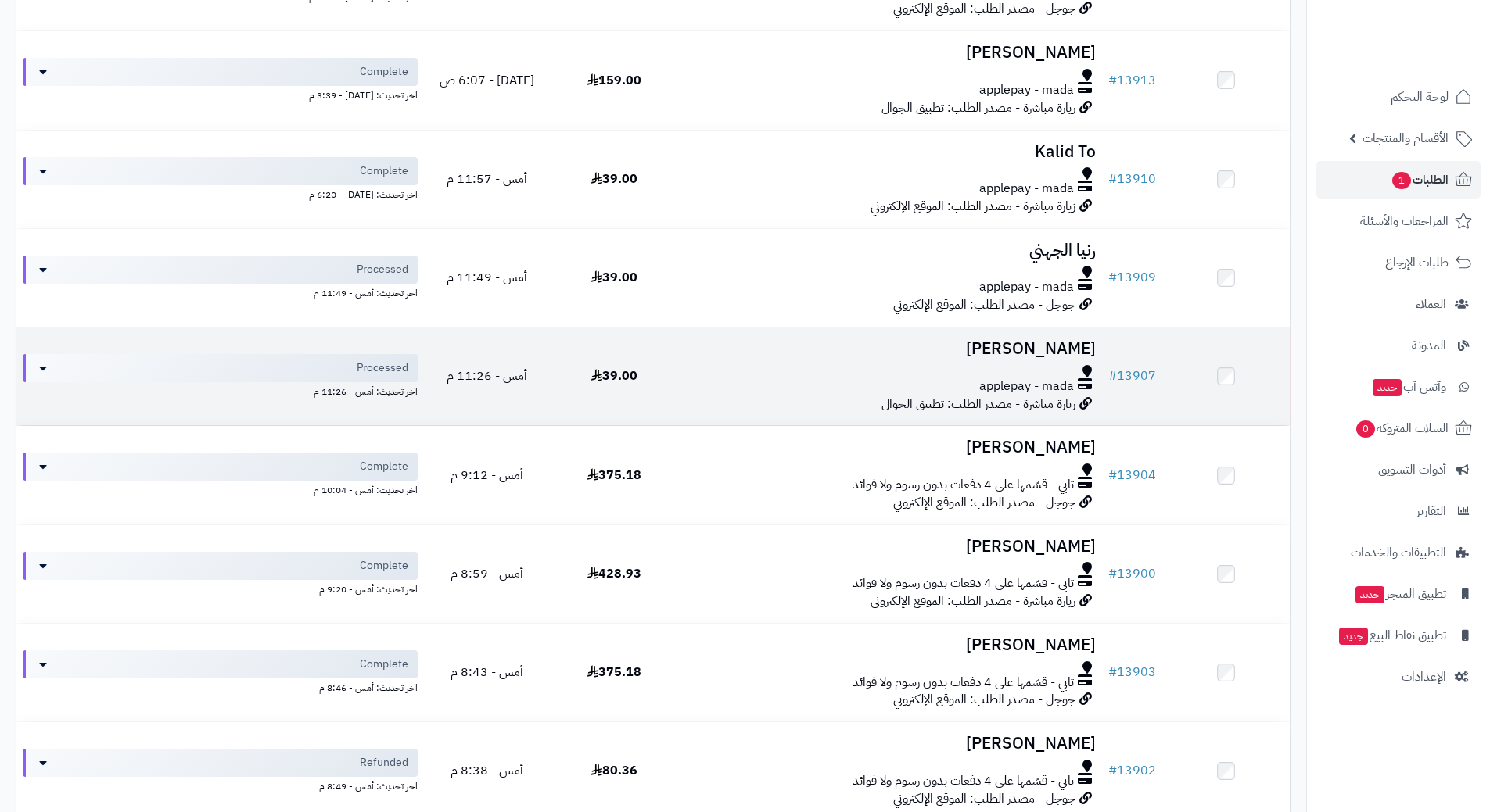
click at [695, 365] on div at bounding box center [890, 371] width 411 height 12
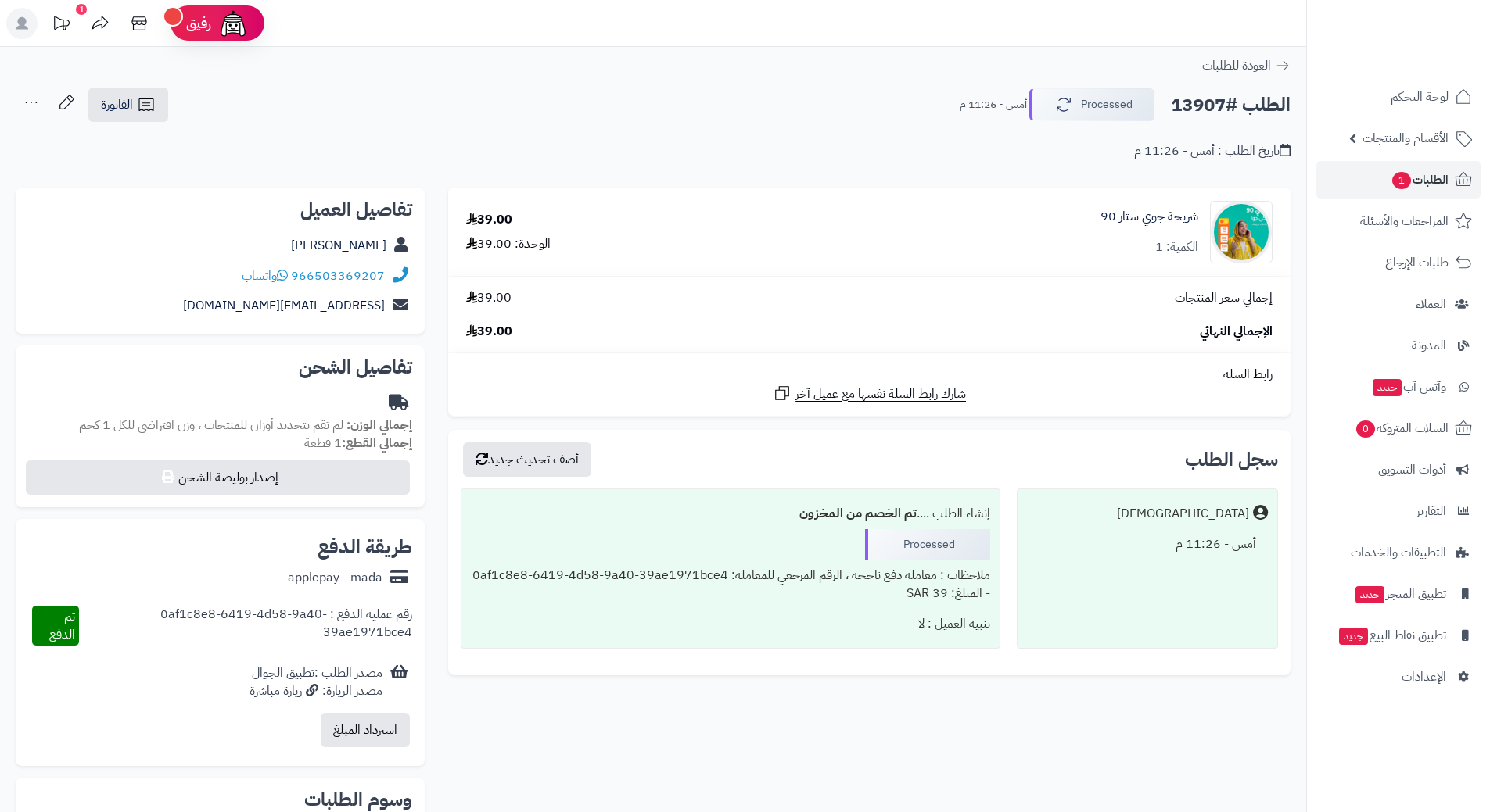
click at [1207, 115] on h2 "الطلب #13907" at bounding box center [1230, 104] width 119 height 32
copy div "الطلب #13907 Processed"
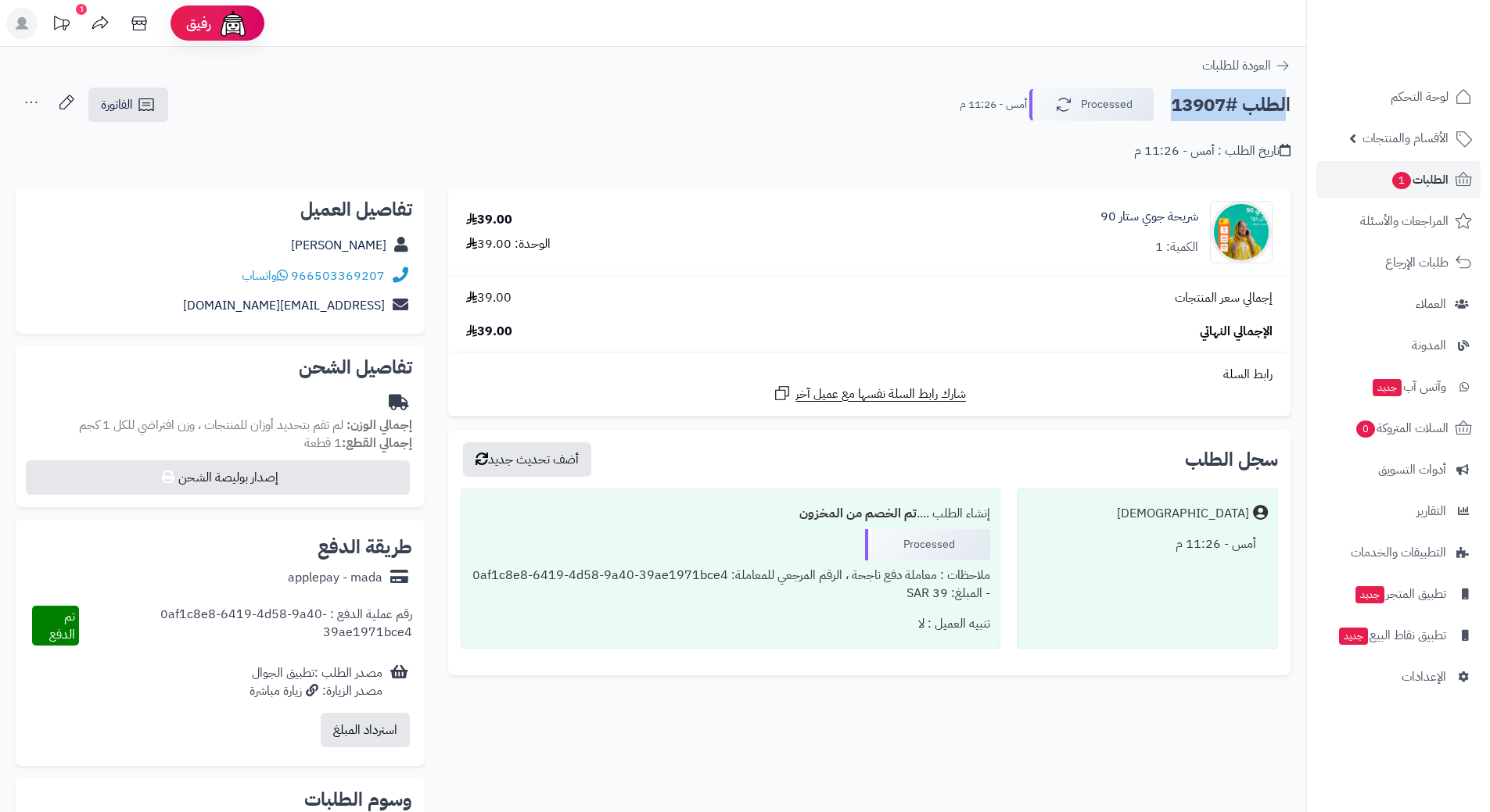
copy div "الطلب #13907 Processed"
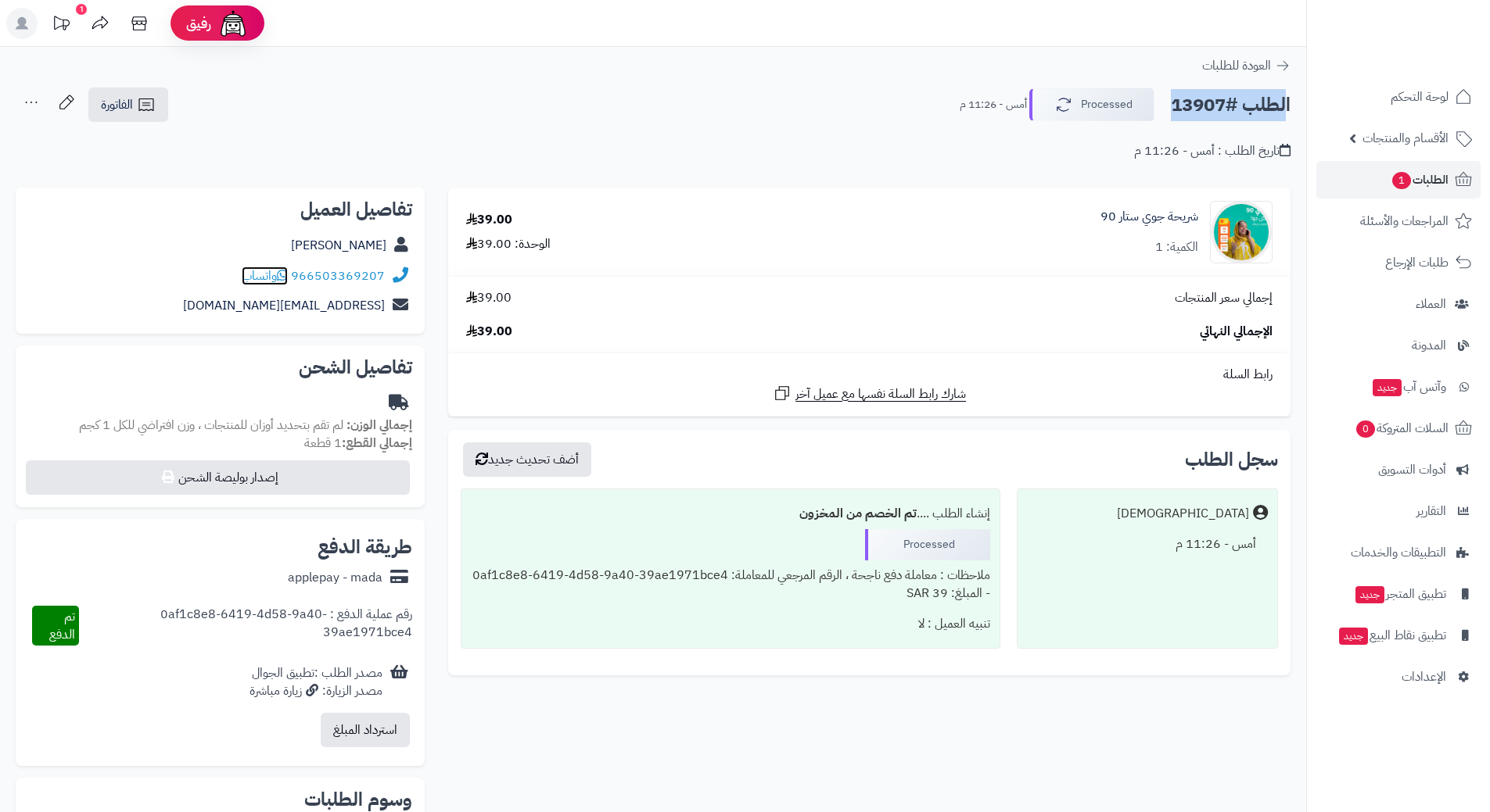
click at [283, 274] on icon at bounding box center [282, 275] width 11 height 12
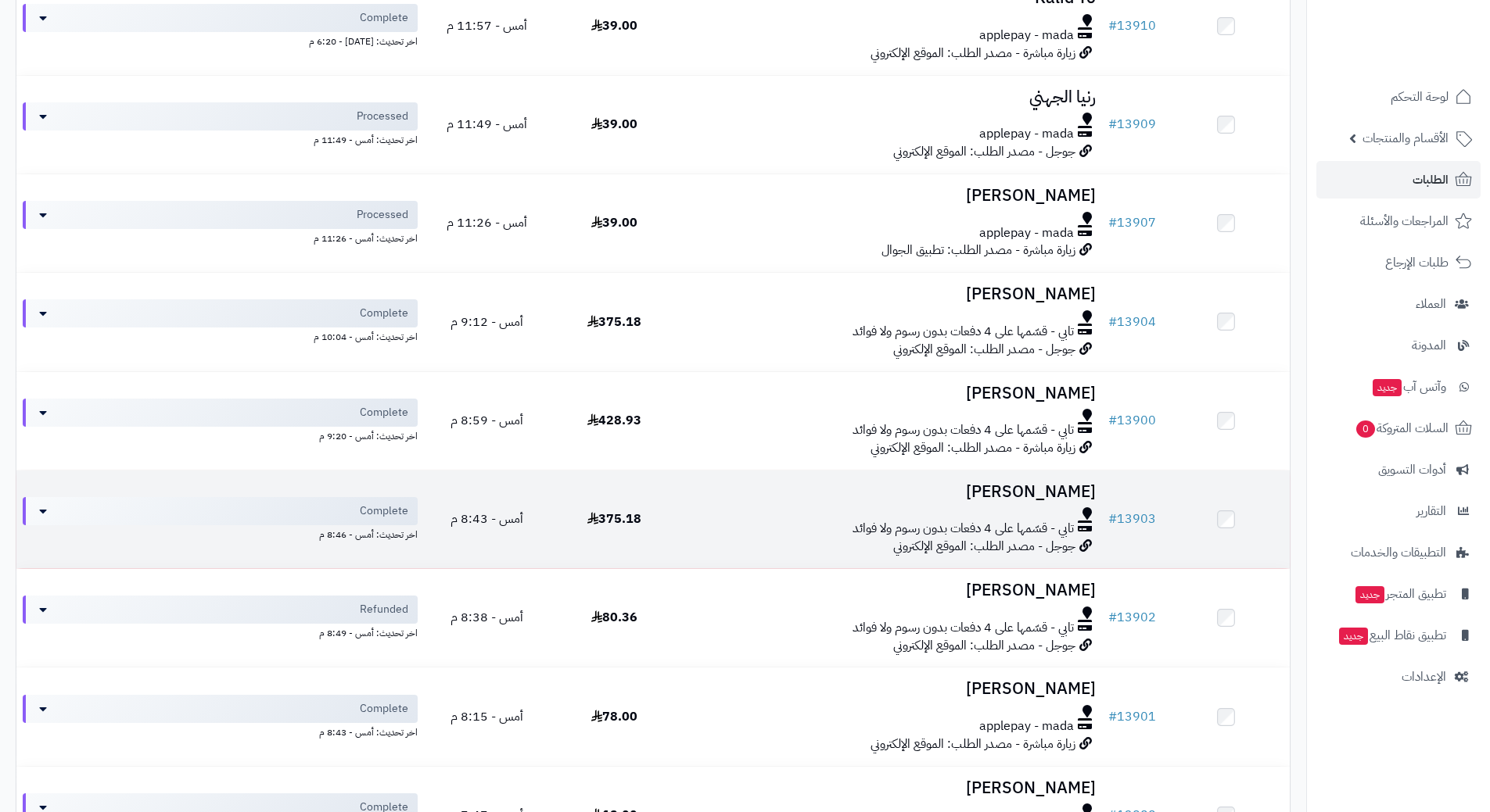
scroll to position [860, 0]
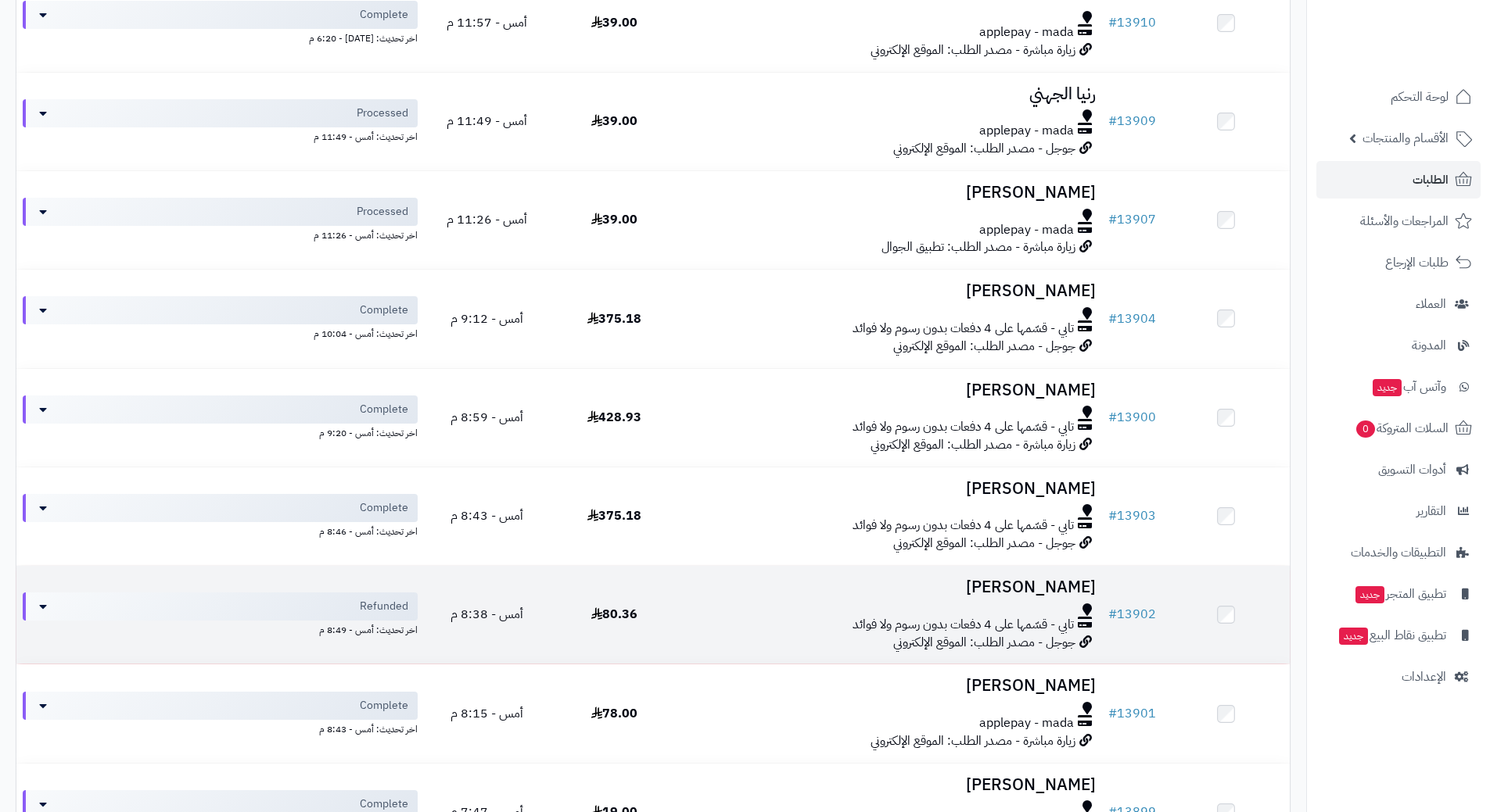
click at [752, 623] on div "تابي - قسّمها على 4 دفعات بدون رسوم ولا فوائد" at bounding box center [890, 625] width 411 height 18
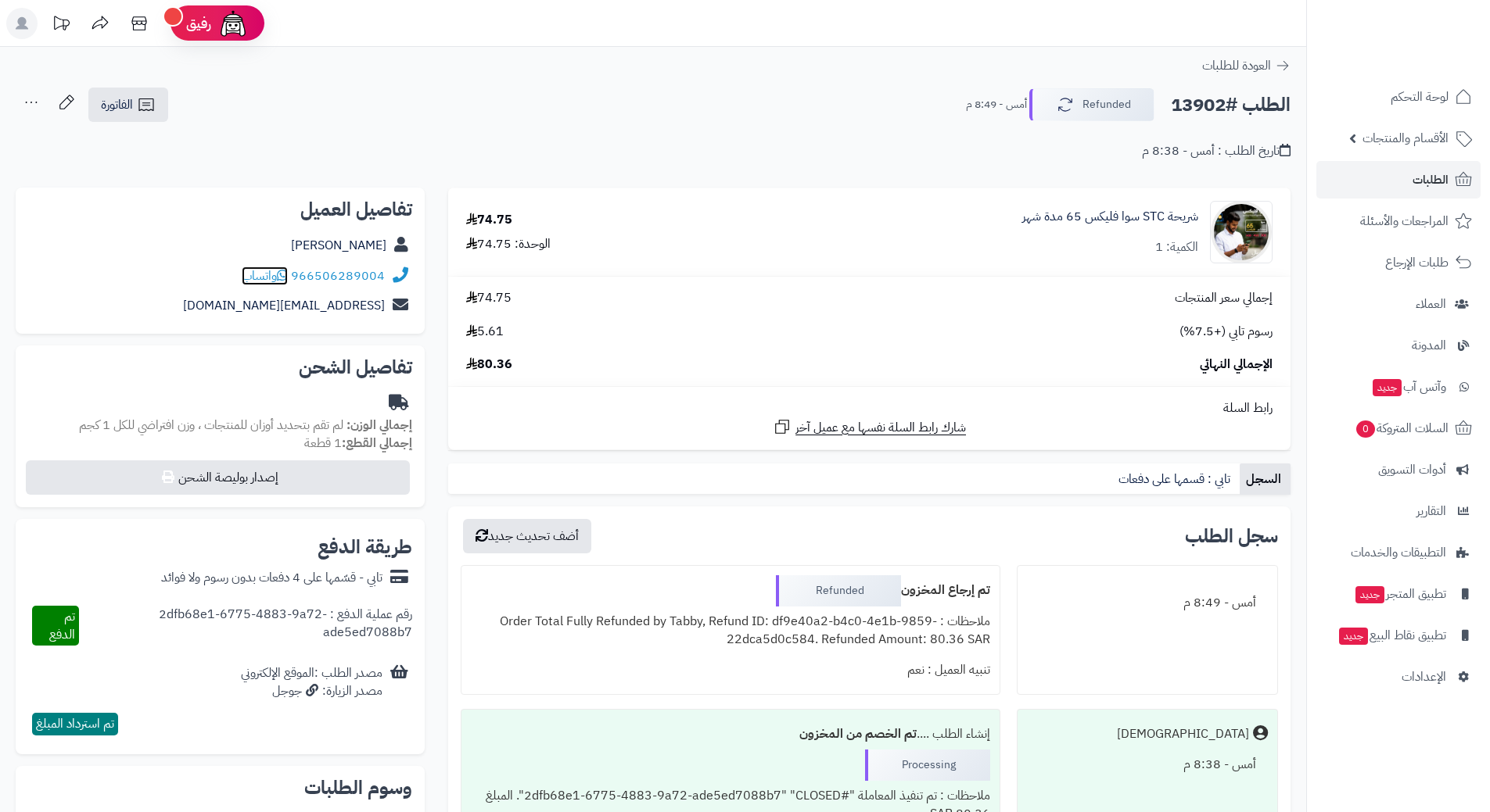
click at [287, 274] on icon at bounding box center [282, 275] width 11 height 12
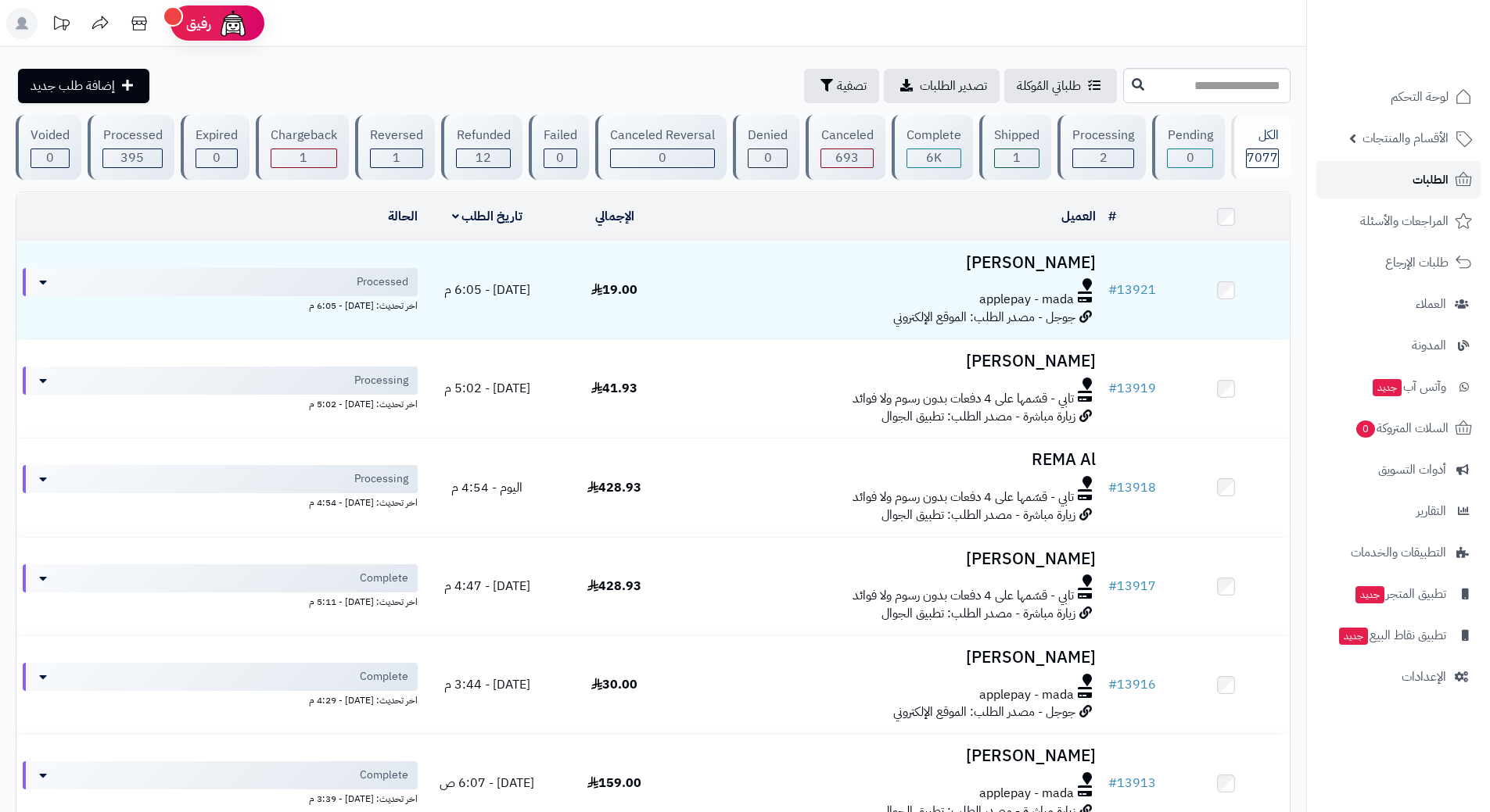
click at [1371, 180] on link "الطلبات" at bounding box center [1399, 179] width 165 height 37
click at [1369, 178] on link "الطلبات" at bounding box center [1399, 179] width 165 height 37
click at [1376, 185] on link "الطلبات" at bounding box center [1399, 179] width 165 height 37
click at [1347, 175] on link "الطلبات" at bounding box center [1399, 179] width 165 height 37
type input "*****"
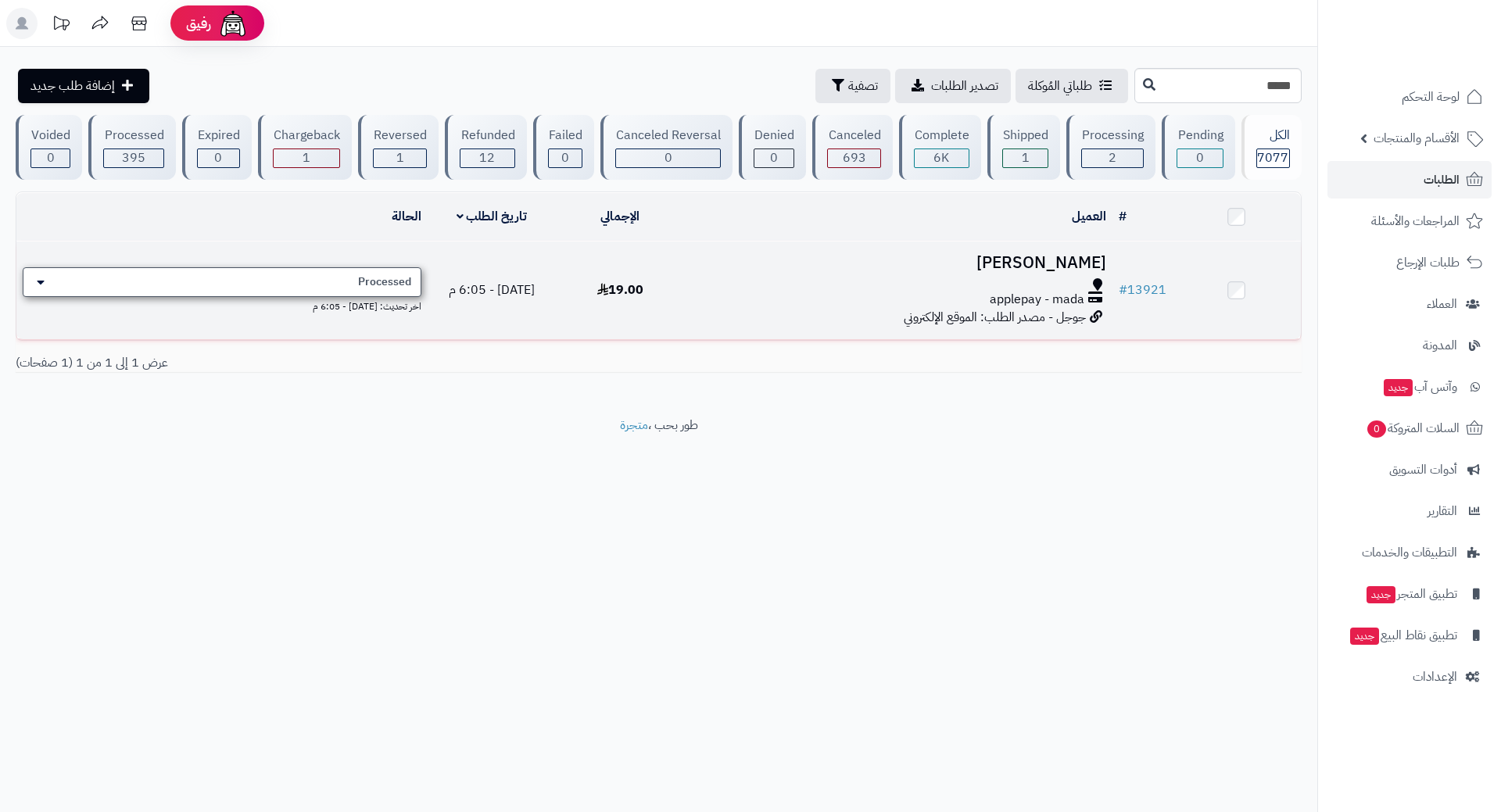
click at [259, 278] on div "Processed" at bounding box center [222, 282] width 399 height 30
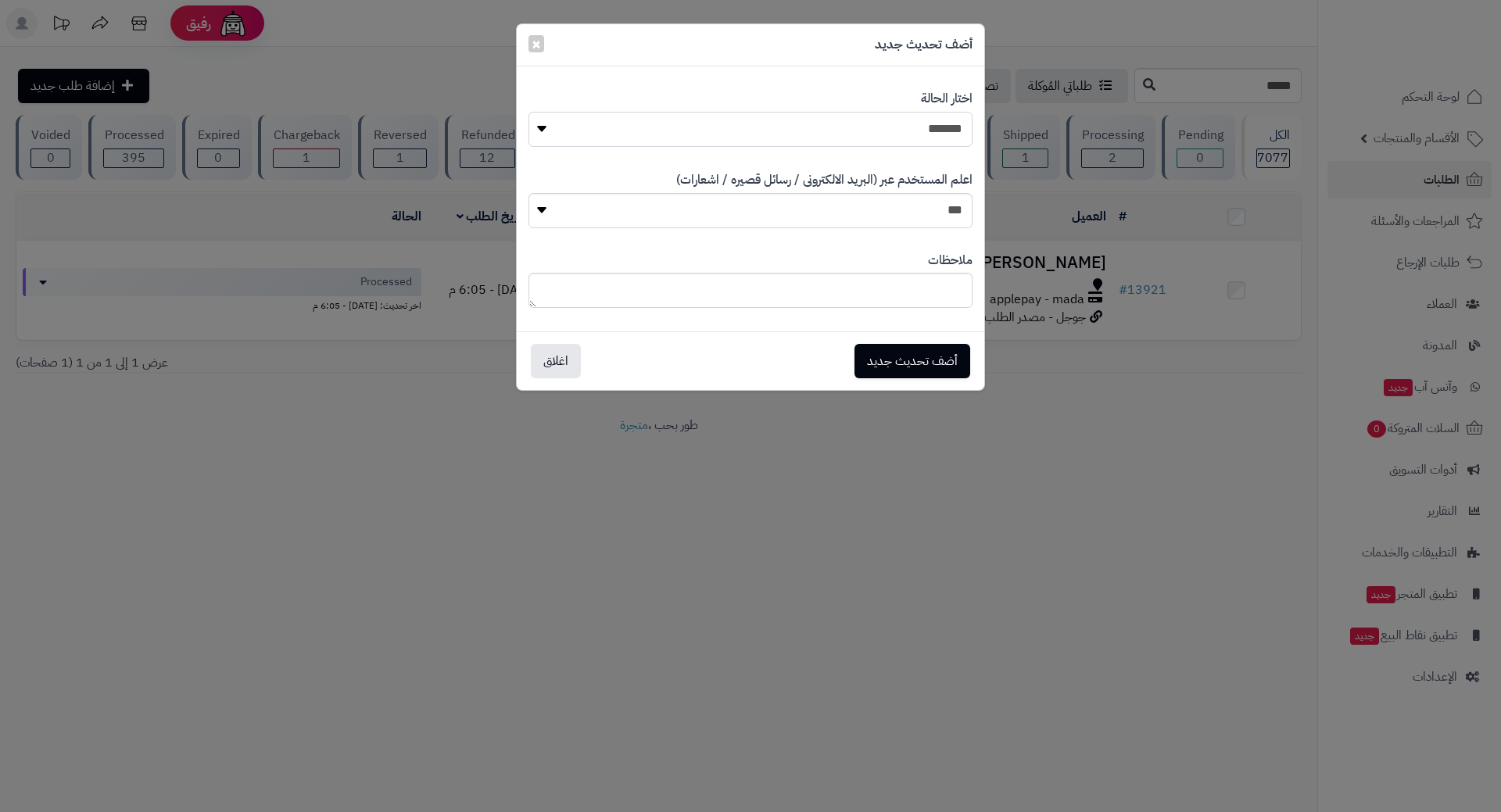
click at [724, 124] on select "**********" at bounding box center [750, 129] width 444 height 35
select select "*"
click at [528, 111] on select "**********" at bounding box center [750, 129] width 444 height 35
click at [897, 349] on button "أضف تحديث جديد" at bounding box center [912, 360] width 116 height 35
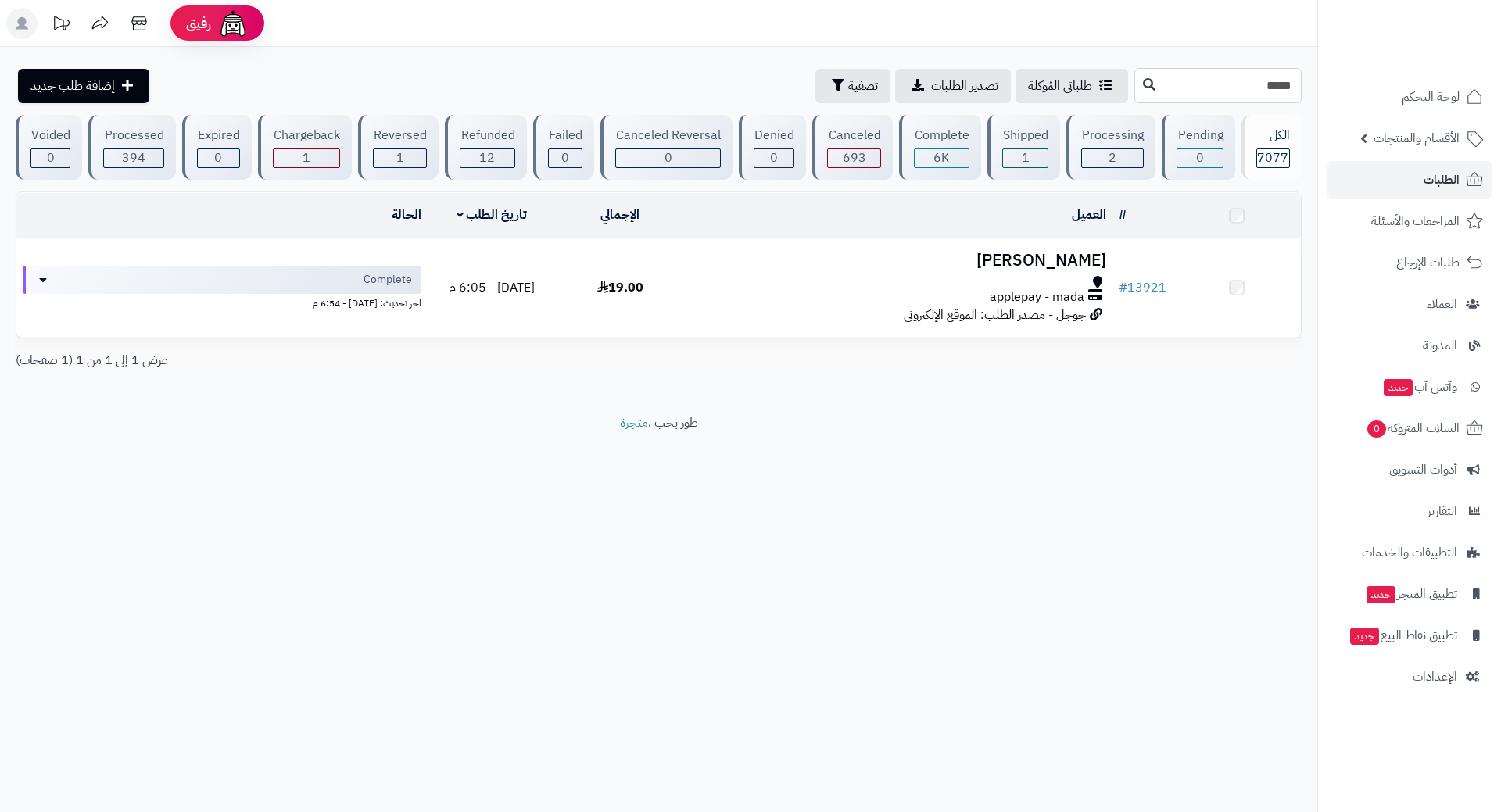
click at [1134, 91] on input "*****" at bounding box center [1218, 85] width 167 height 35
type input "*"
type input "*****"
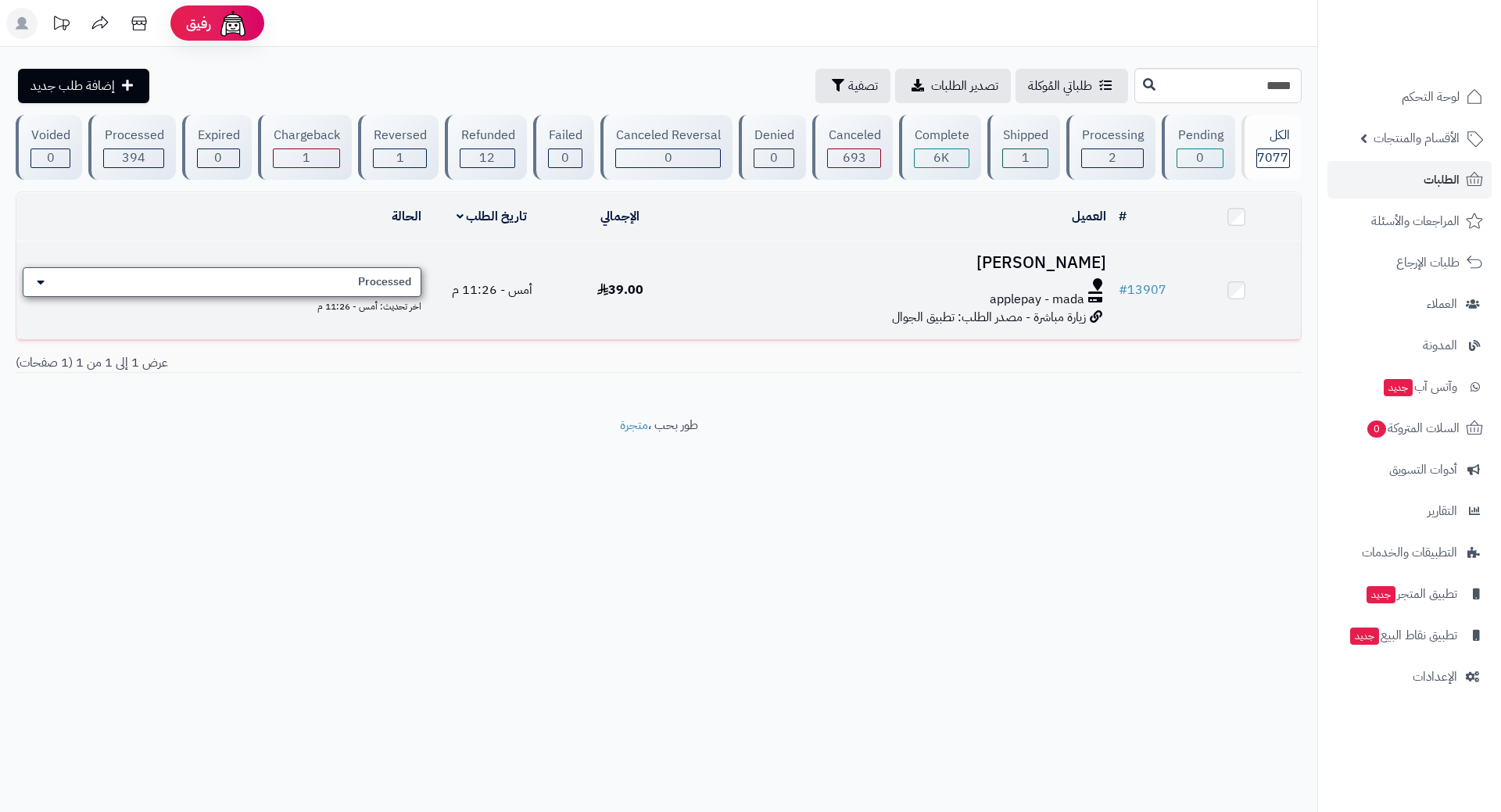
click at [359, 272] on div "Processed" at bounding box center [222, 282] width 399 height 30
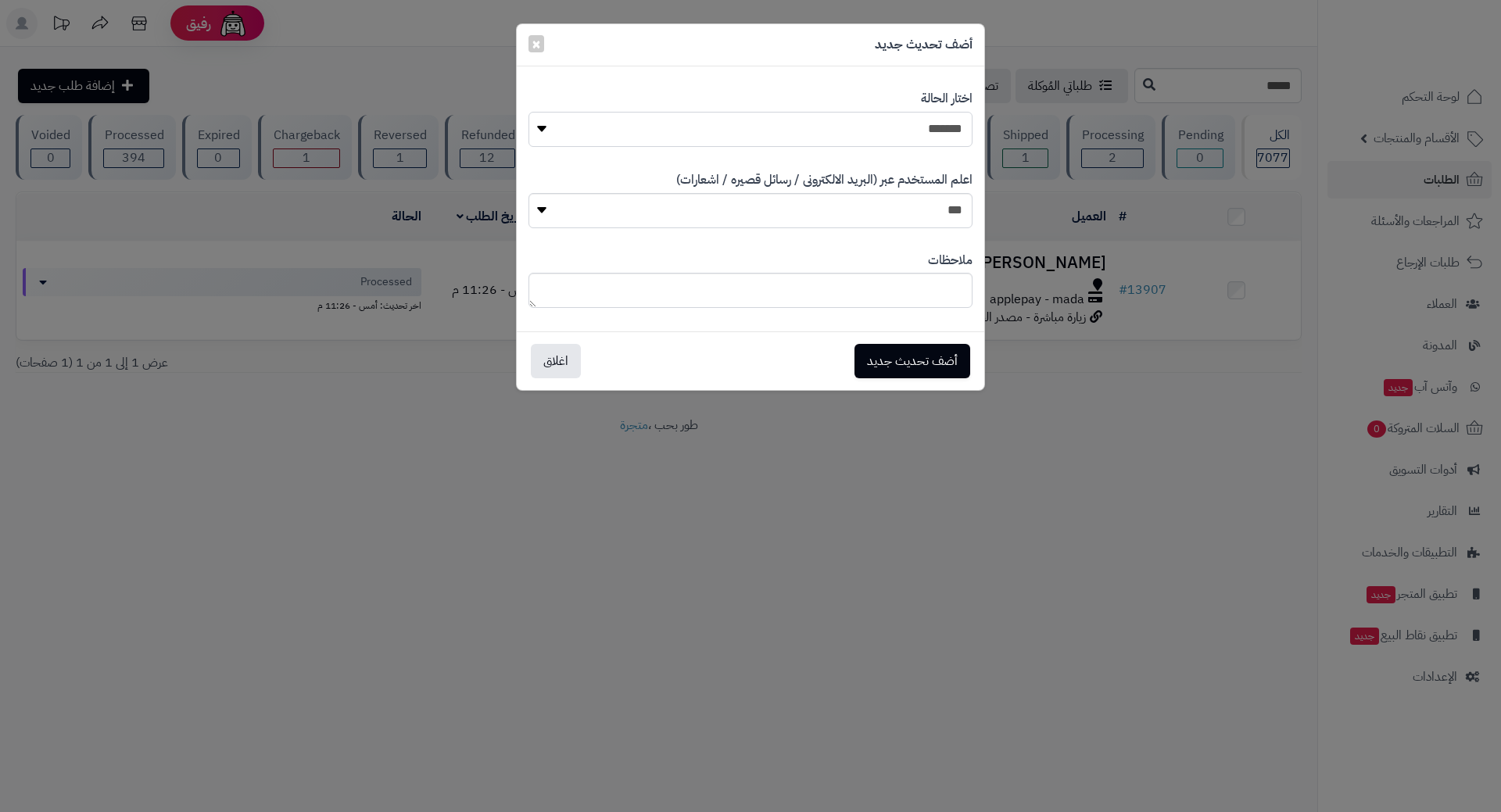
click at [656, 137] on select "**********" at bounding box center [750, 129] width 444 height 35
select select "*"
click at [528, 111] on select "**********" at bounding box center [750, 129] width 444 height 35
click at [918, 361] on button "أضف تحديث جديد" at bounding box center [912, 360] width 116 height 35
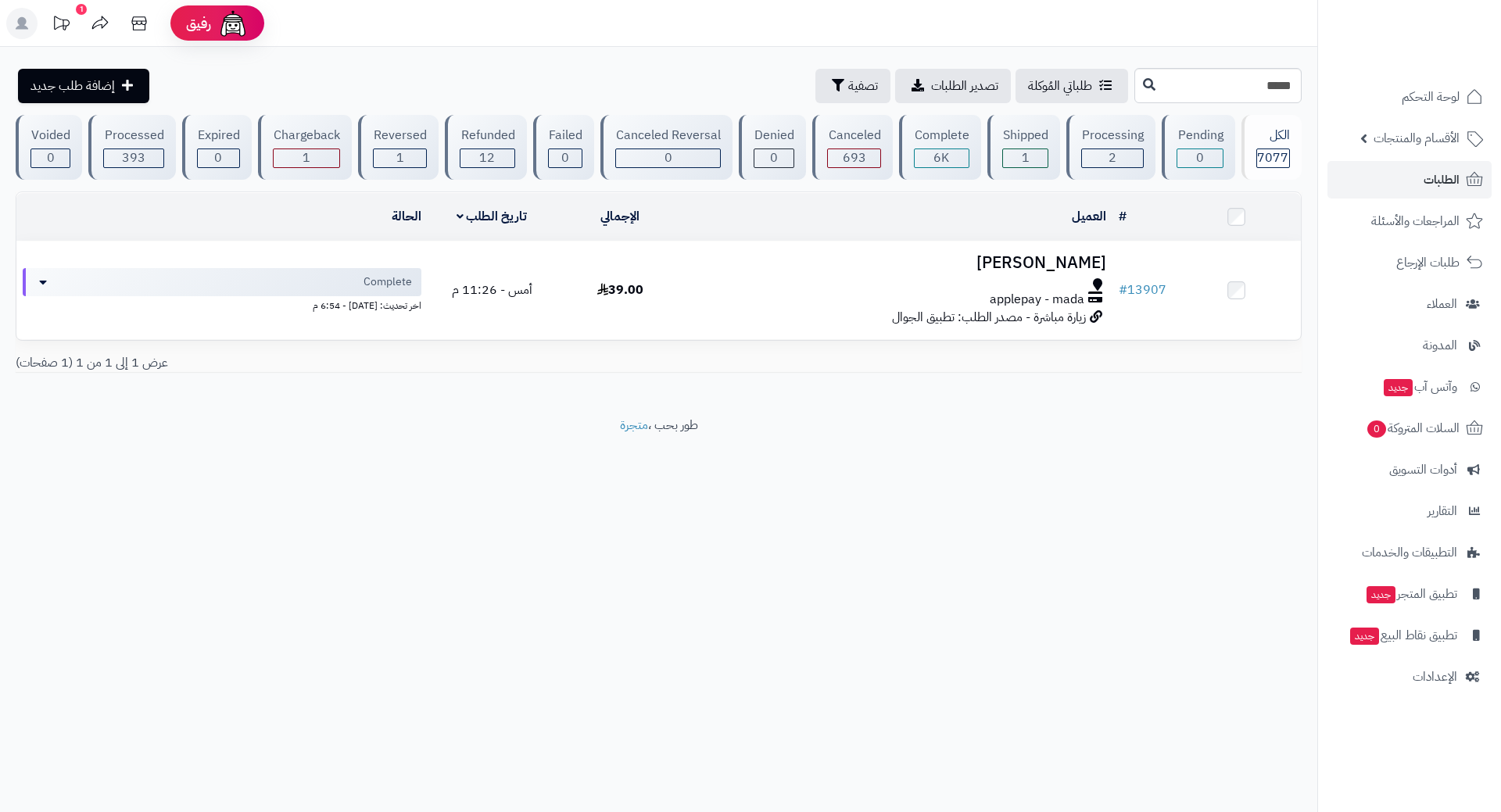
type input "*****"
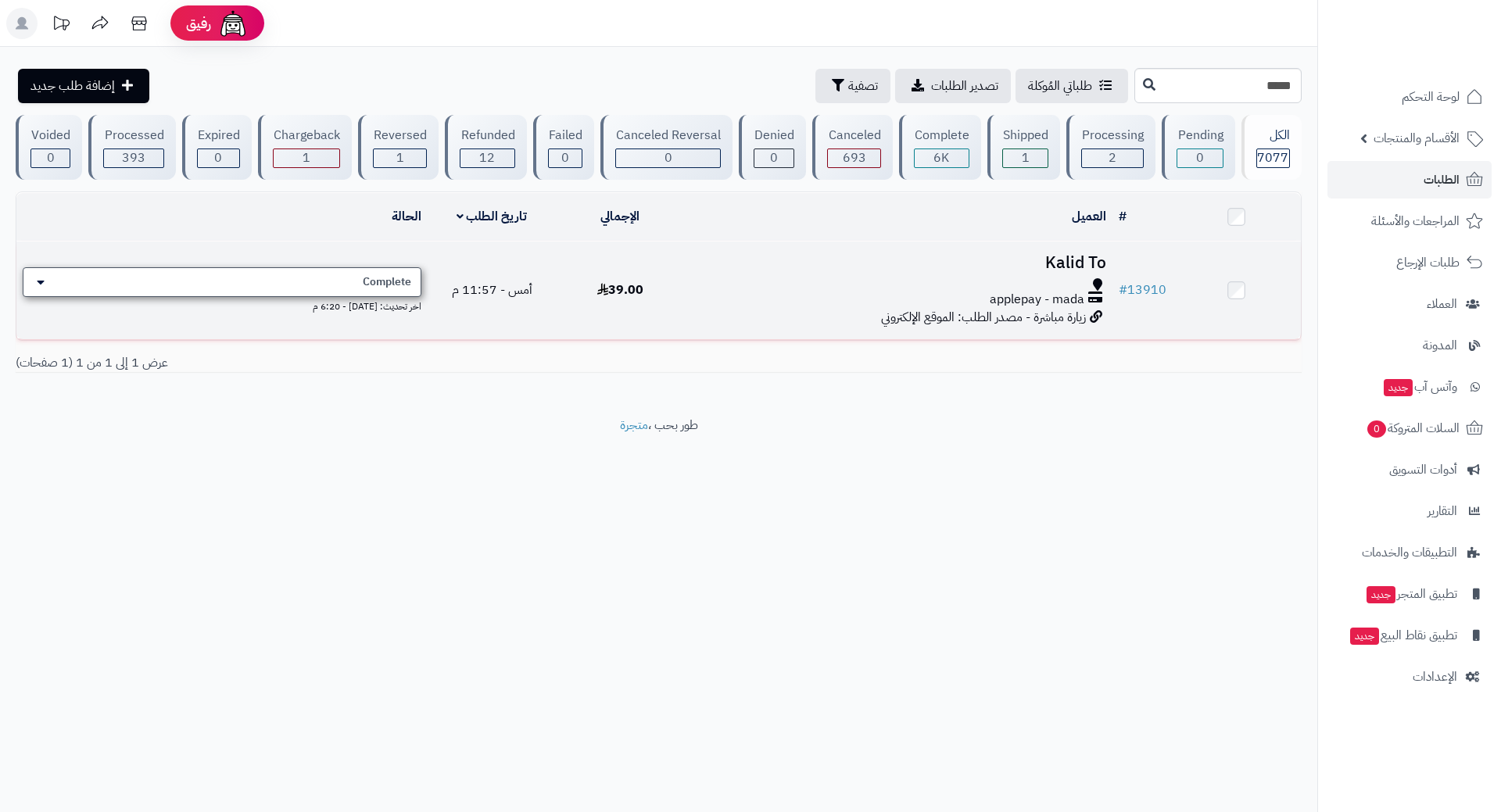
click at [407, 277] on span "Complete" at bounding box center [387, 282] width 49 height 16
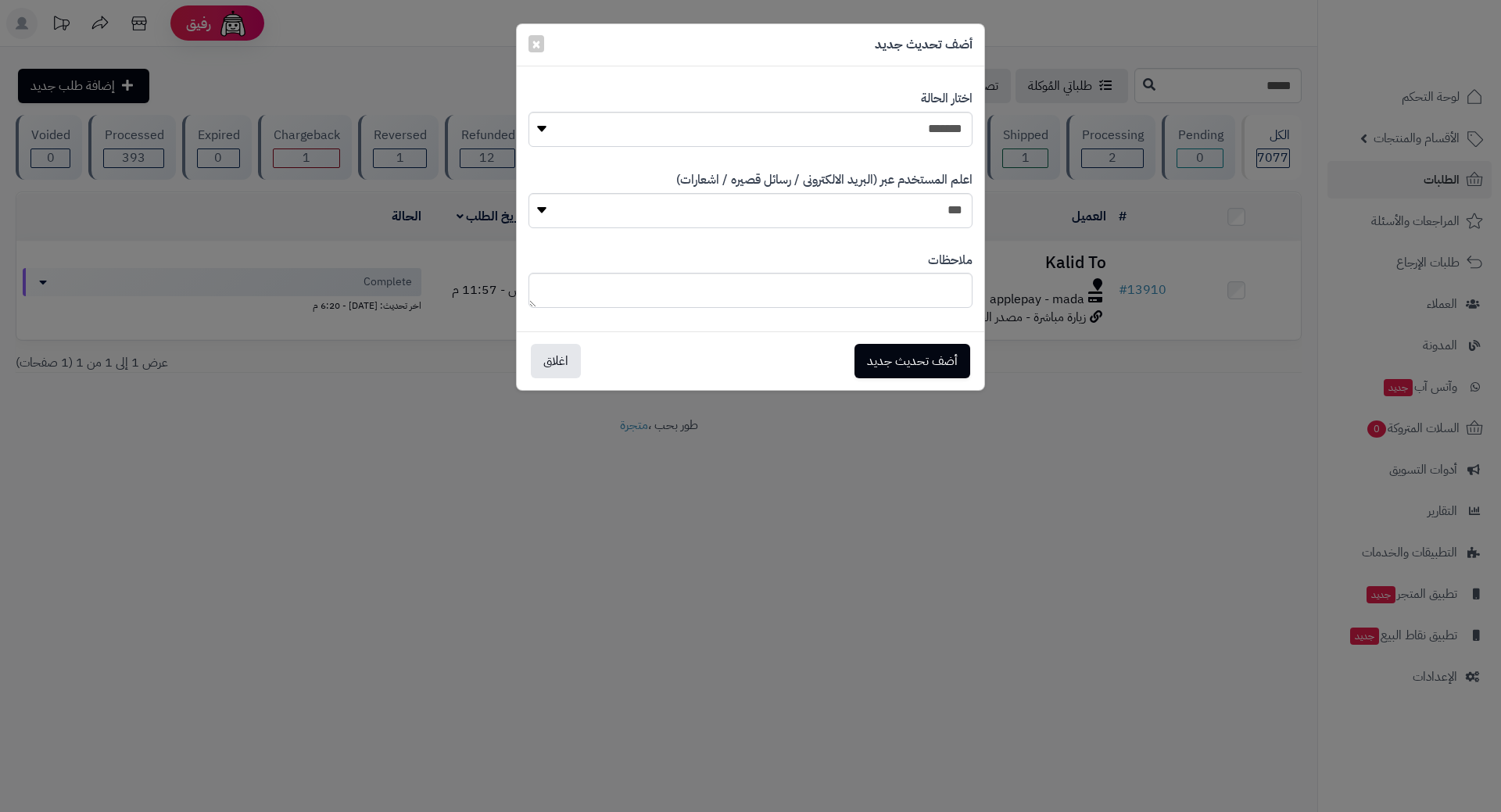
drag, startPoint x: 858, startPoint y: 543, endPoint x: 864, endPoint y: 534, distance: 10.8
click at [858, 543] on div "**********" at bounding box center [750, 406] width 1501 height 812
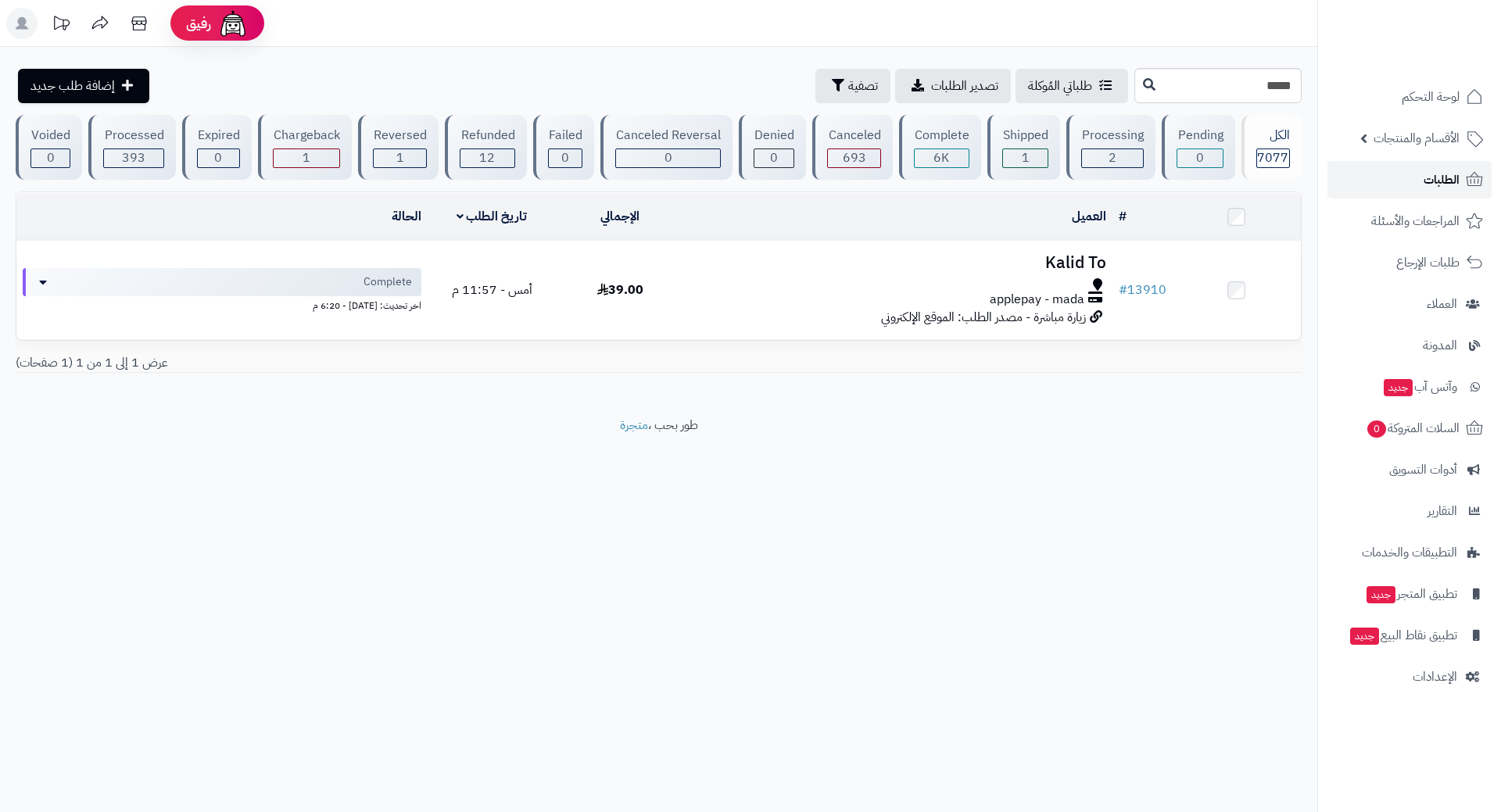
click at [1370, 188] on link "الطلبات" at bounding box center [1410, 179] width 165 height 37
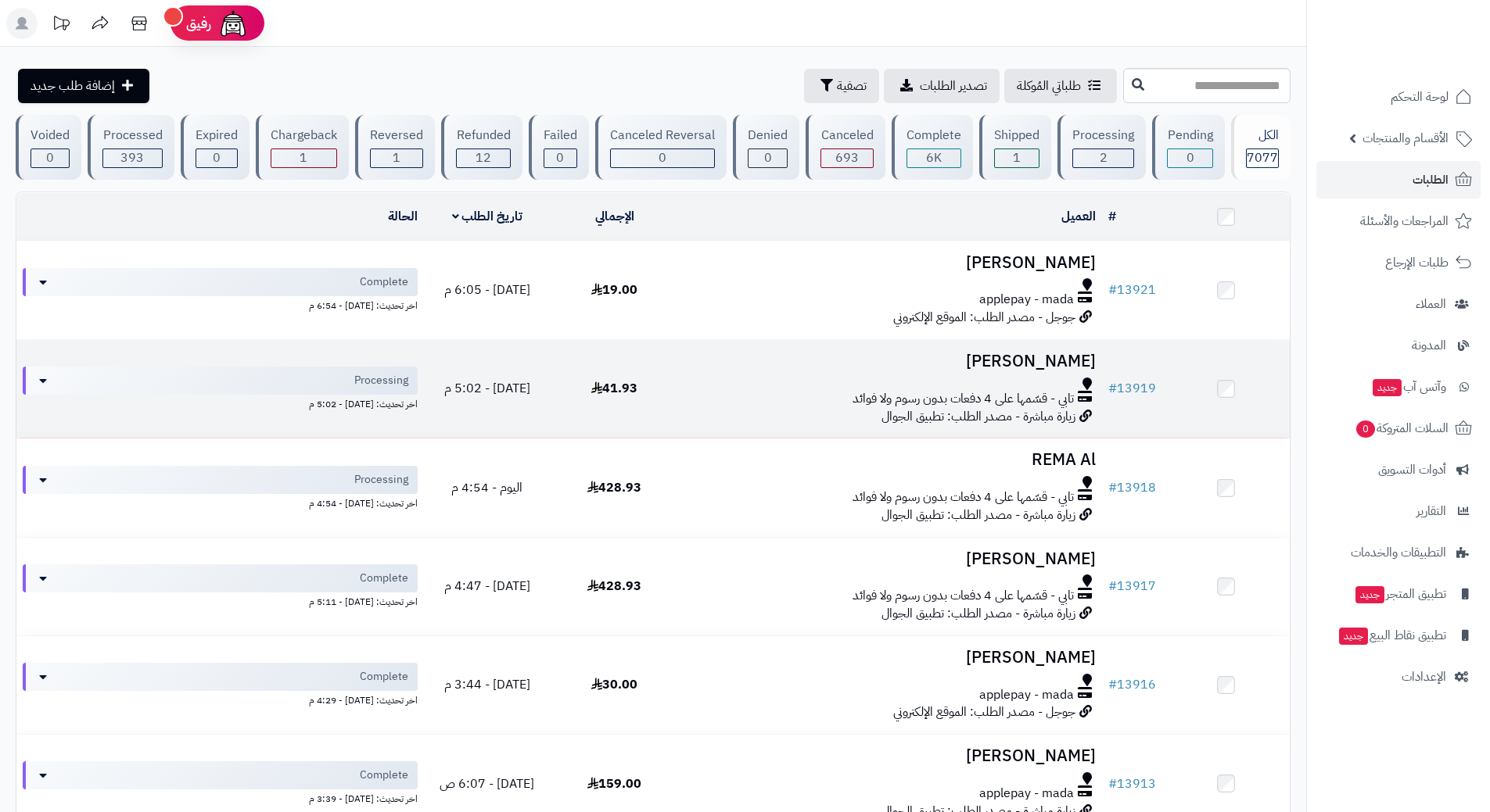
click at [727, 393] on div "تابي - قسّمها على 4 دفعات بدون رسوم ولا فوائد" at bounding box center [890, 399] width 411 height 18
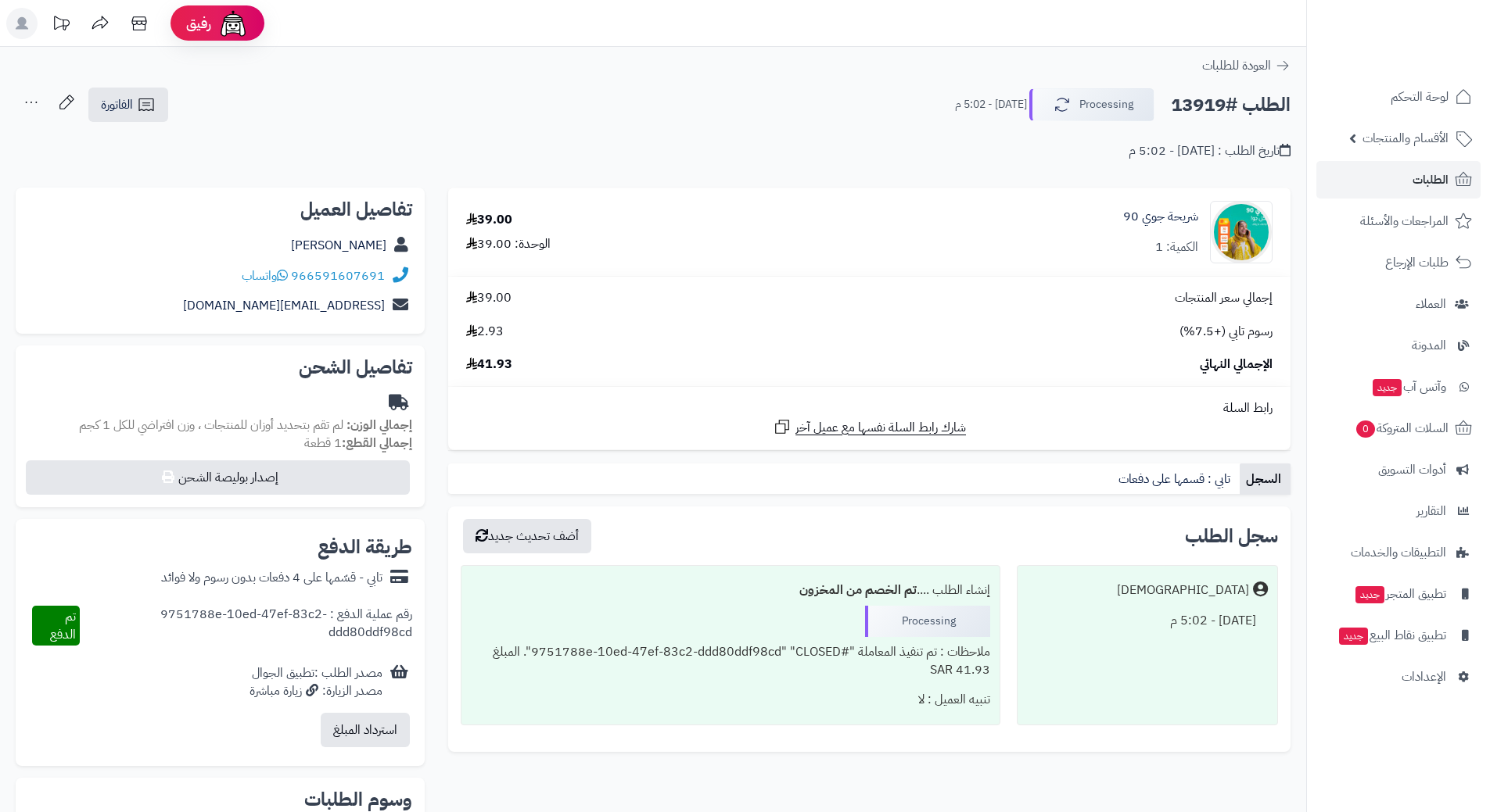
click at [1241, 111] on h2 "الطلب #13919" at bounding box center [1230, 104] width 119 height 32
copy div "الطلب #13919 Processing"
click at [288, 273] on icon at bounding box center [282, 275] width 11 height 12
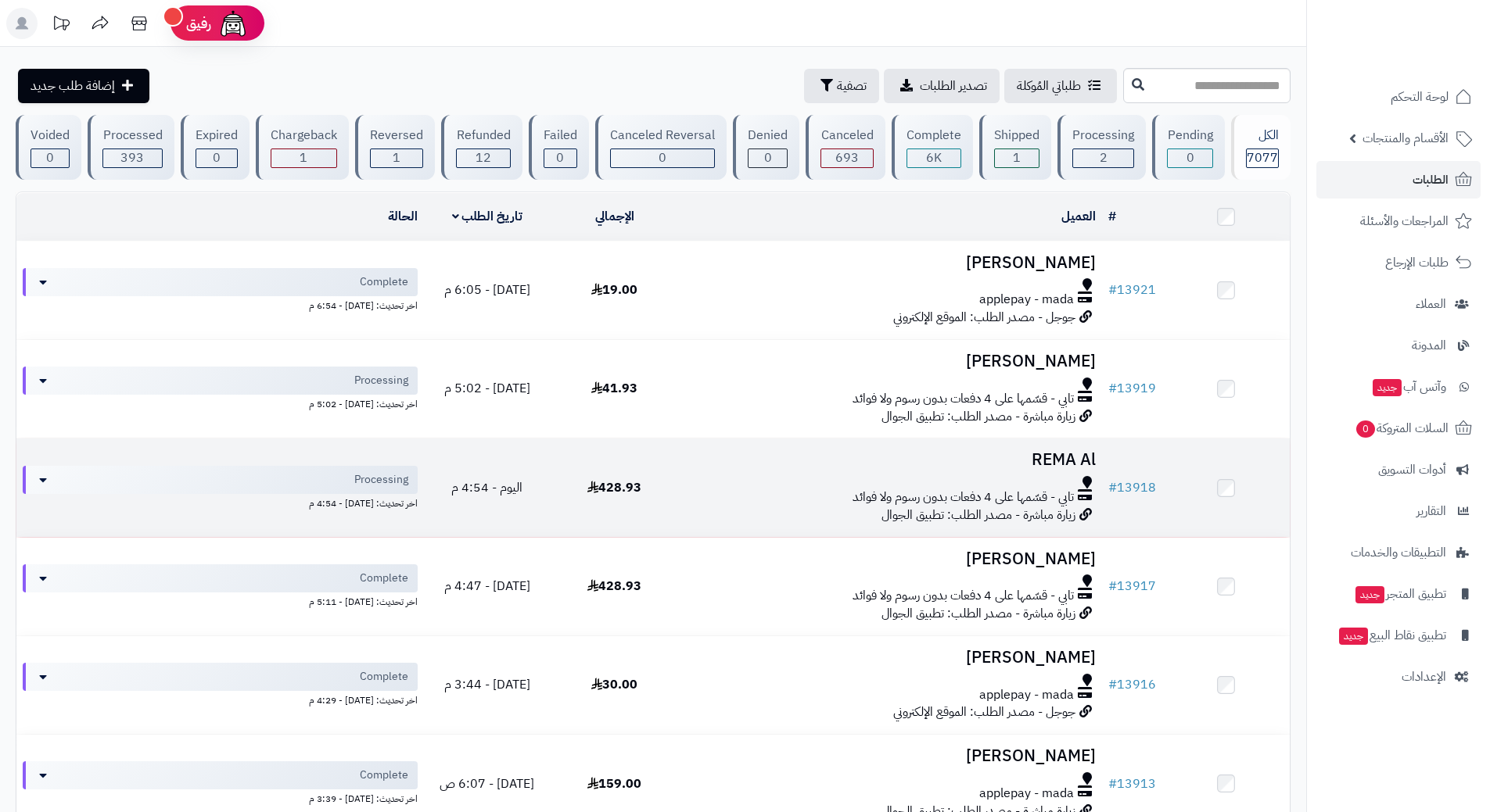
click at [665, 482] on td "428.93" at bounding box center [614, 487] width 127 height 97
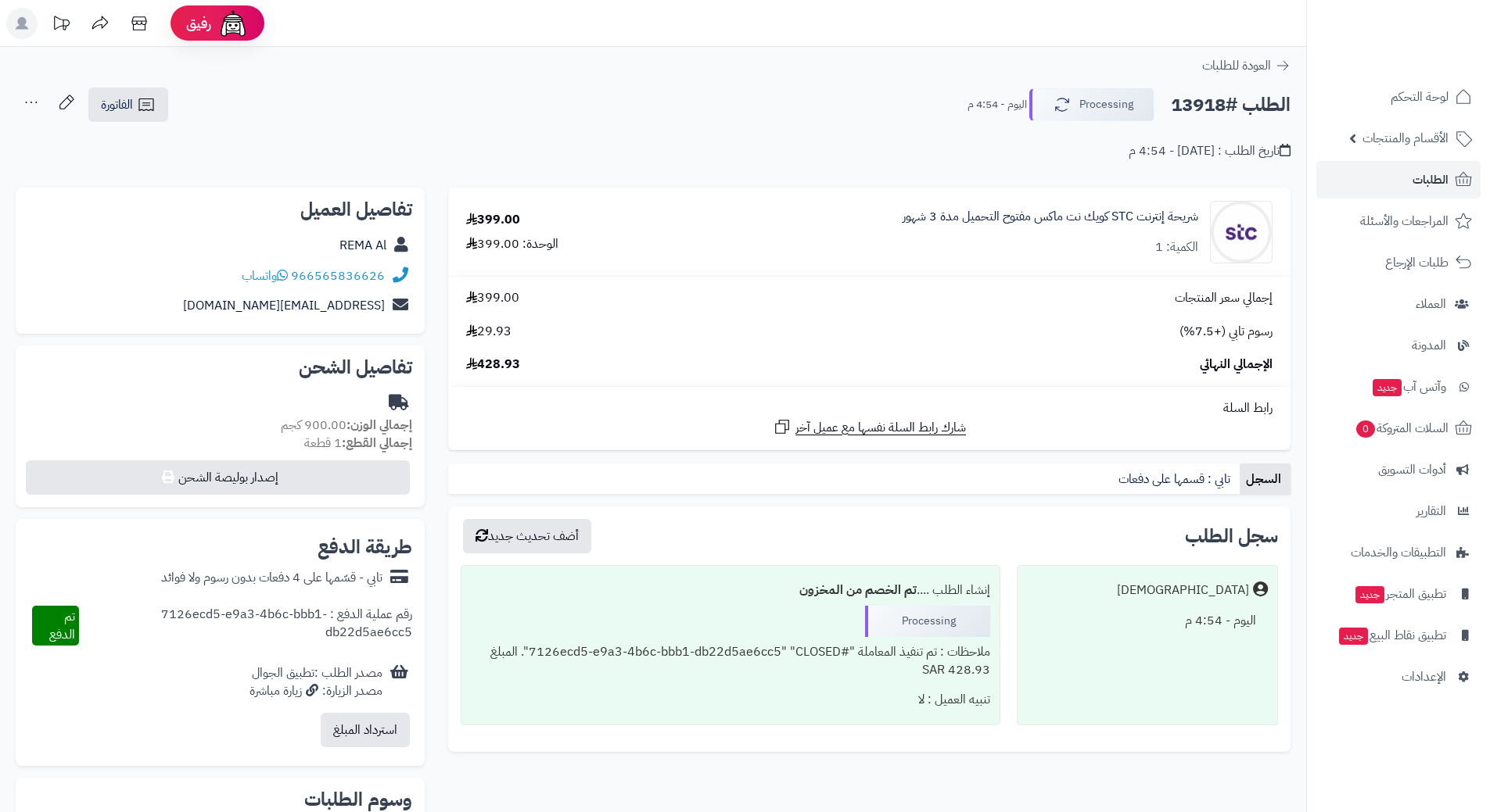
click at [1218, 100] on h2 "الطلب #13918" at bounding box center [1230, 104] width 119 height 32
copy div "الطلب #13918 Processing"
click at [288, 277] on icon at bounding box center [282, 275] width 11 height 12
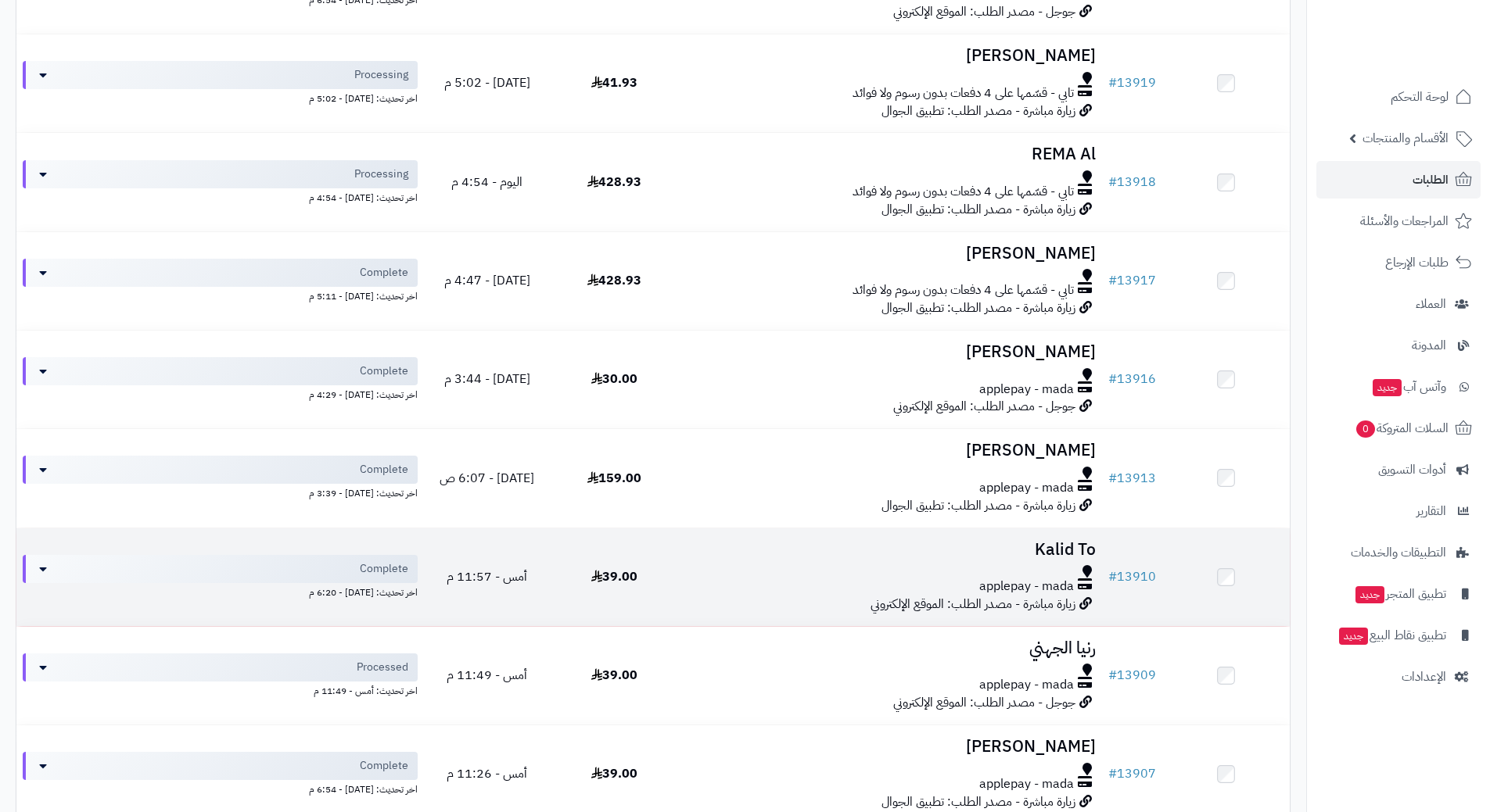
scroll to position [469, 0]
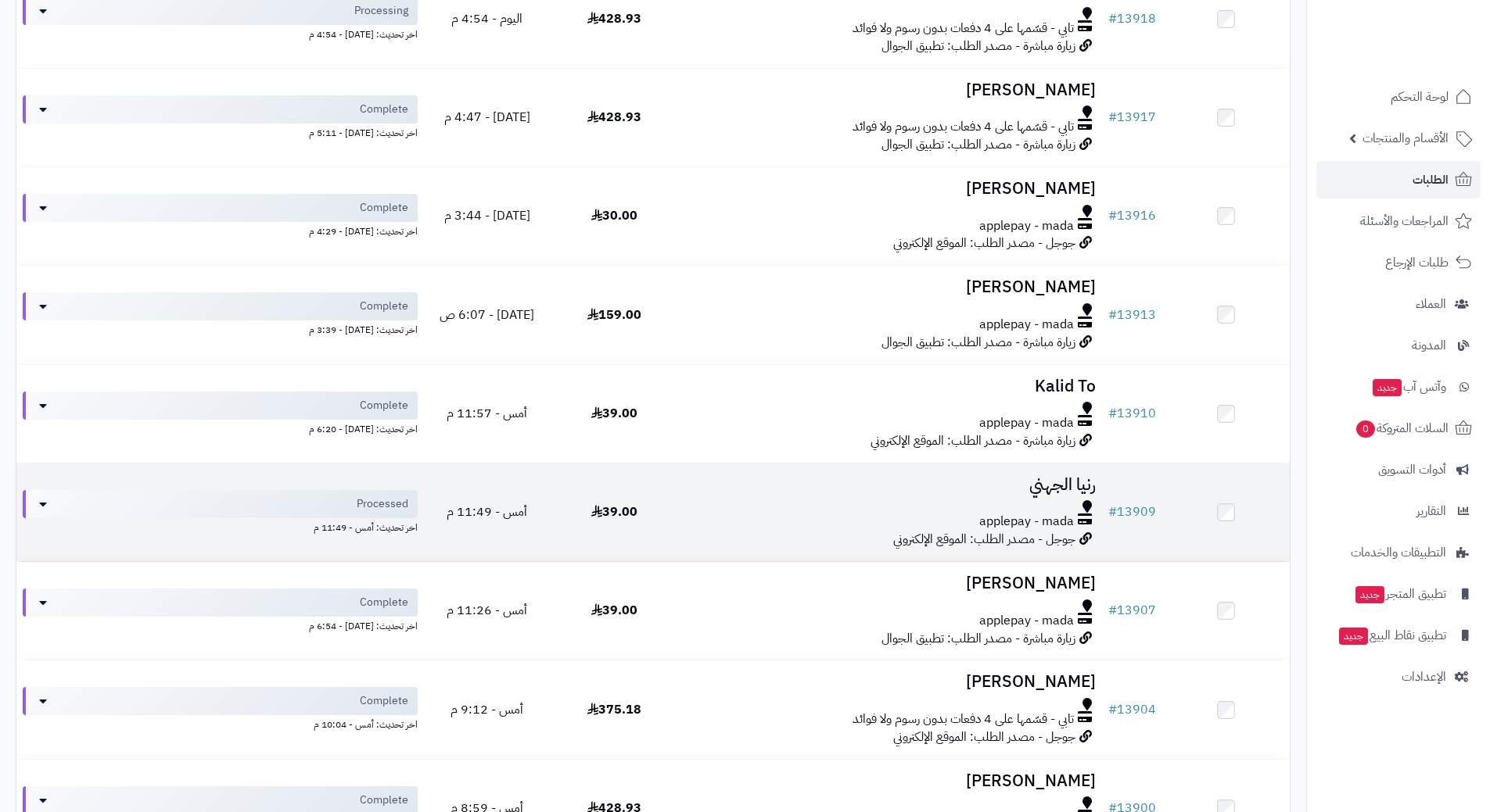
click at [721, 516] on div "applepay - mada" at bounding box center [890, 521] width 411 height 18
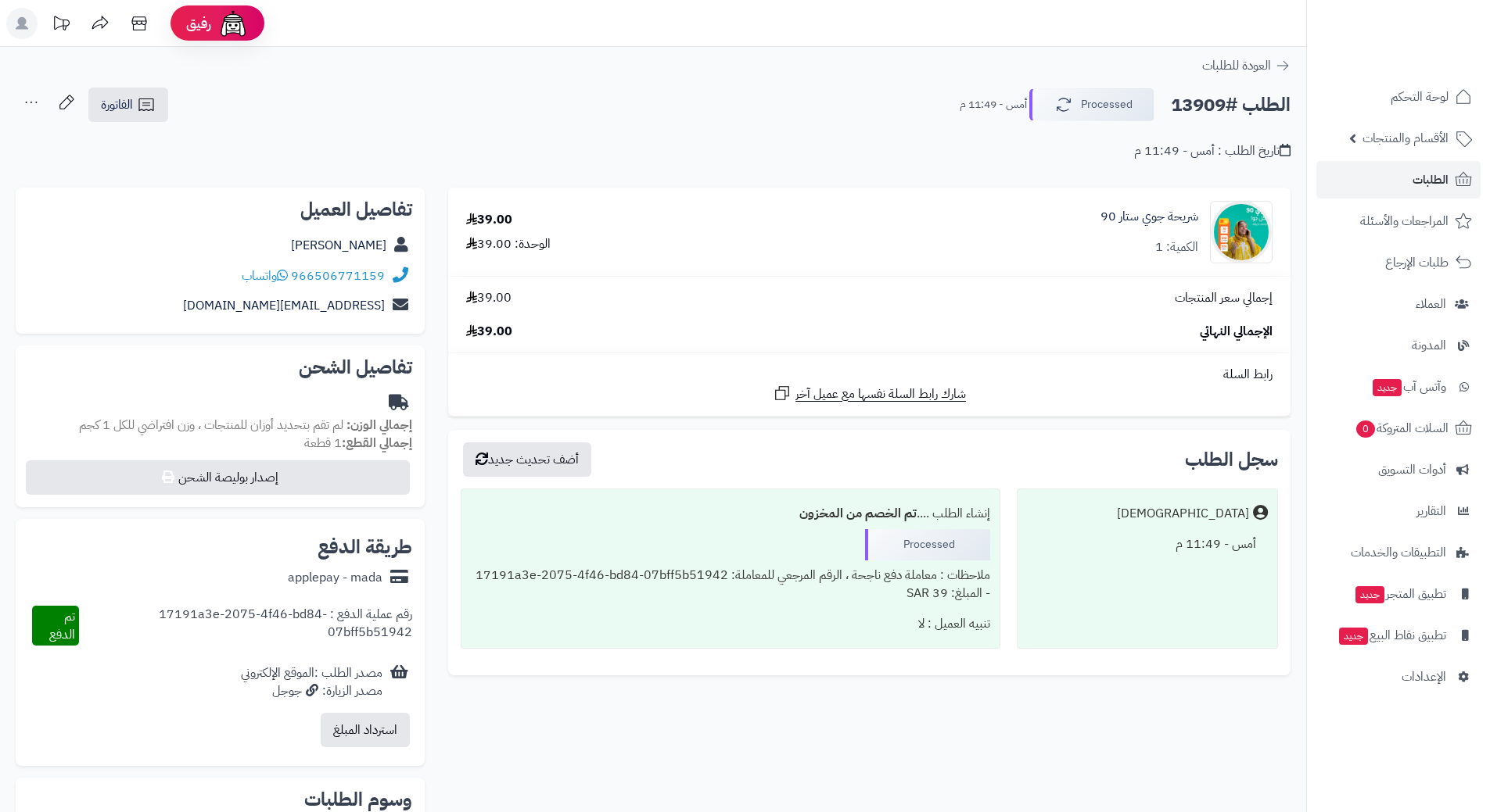
click at [1208, 102] on h2 "الطلب #13909" at bounding box center [1230, 104] width 119 height 32
copy div "الطلب #13909 Processed"
click at [280, 275] on icon at bounding box center [282, 275] width 11 height 12
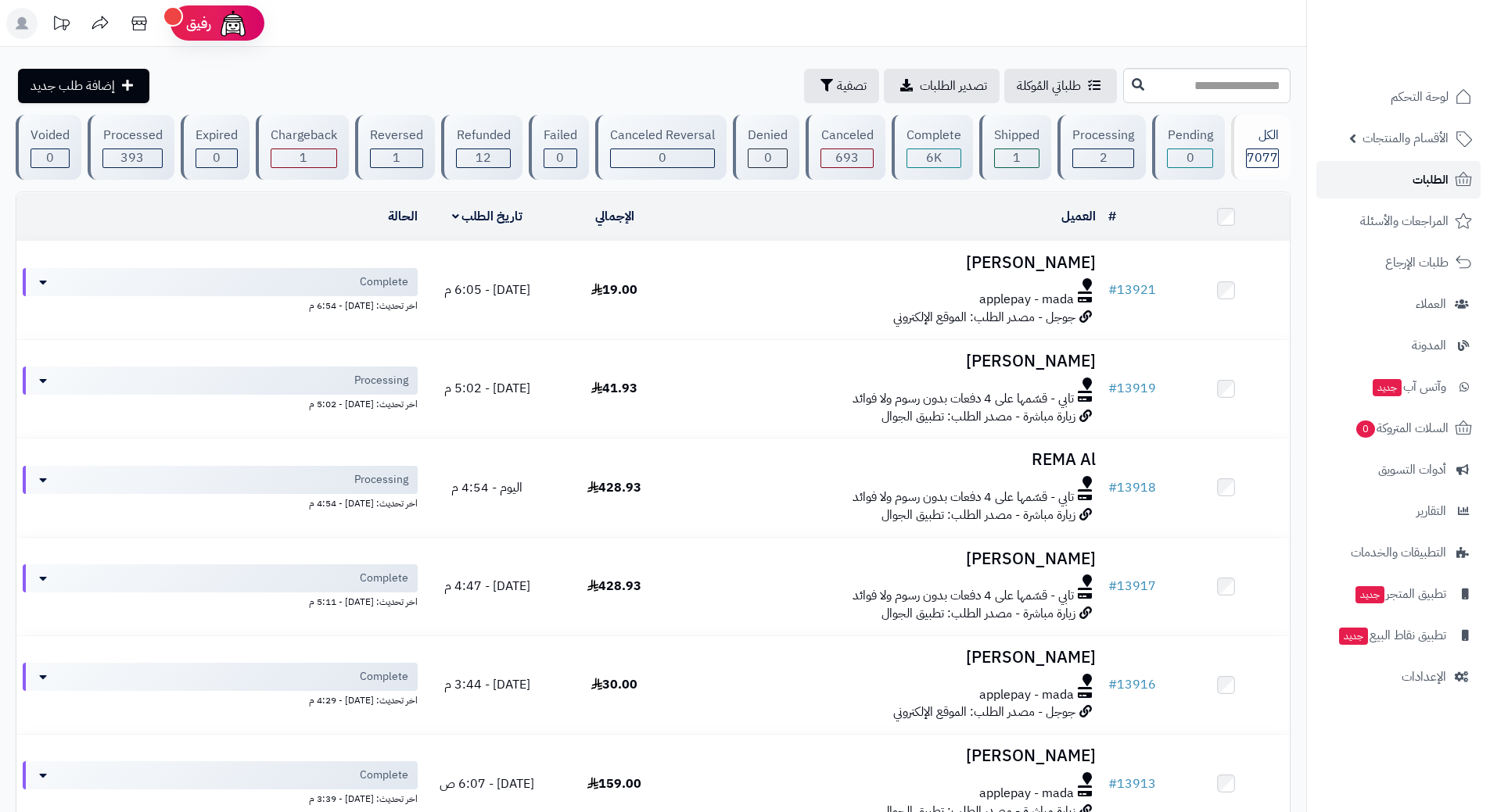
click at [1352, 179] on link "الطلبات" at bounding box center [1399, 179] width 165 height 37
click at [1427, 178] on span "الطلبات" at bounding box center [1430, 179] width 36 height 22
click at [1123, 84] on input "text" at bounding box center [1207, 85] width 167 height 35
type input "****"
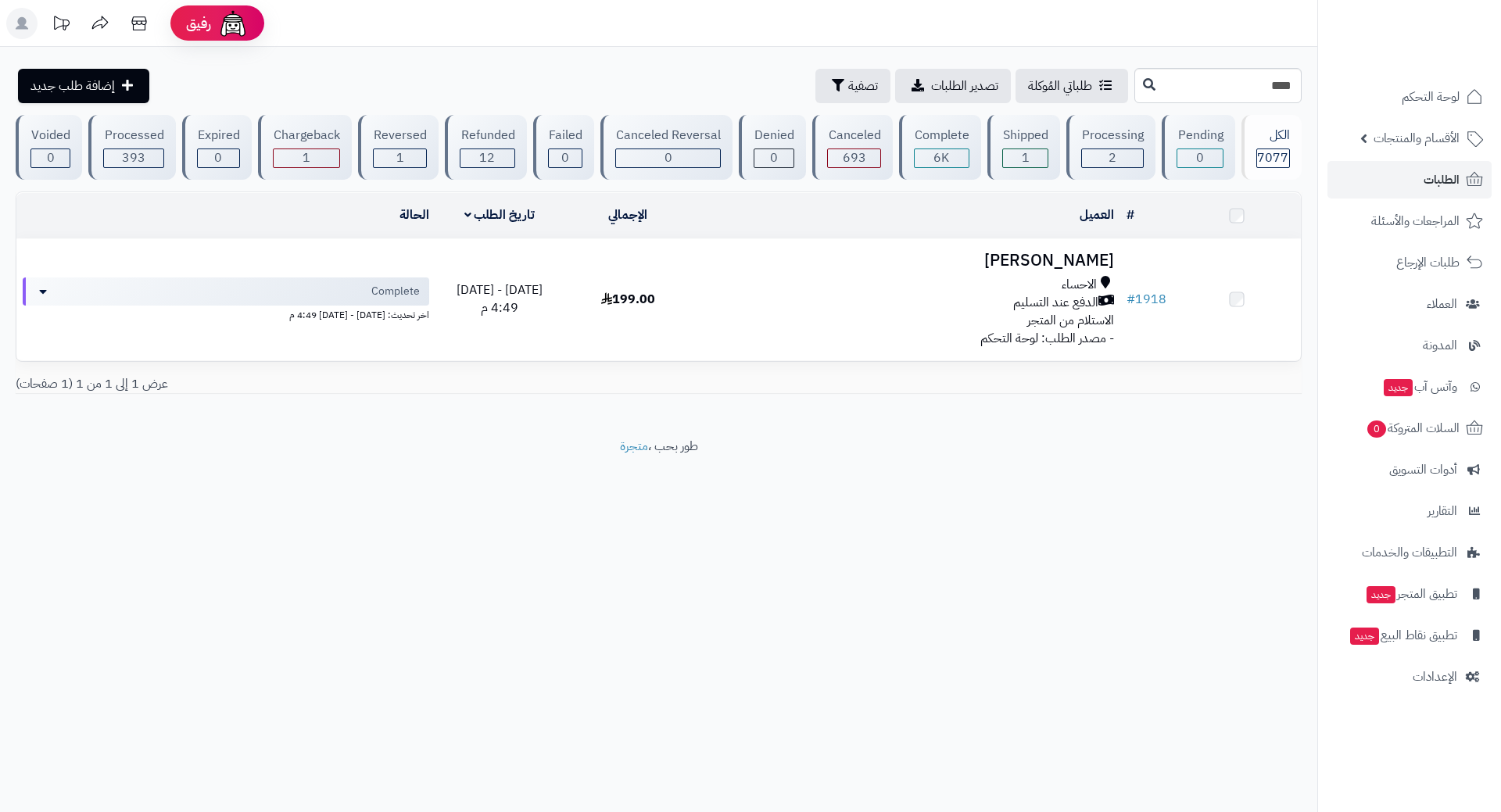
click at [1241, 87] on input "****" at bounding box center [1218, 85] width 167 height 35
type input "*****"
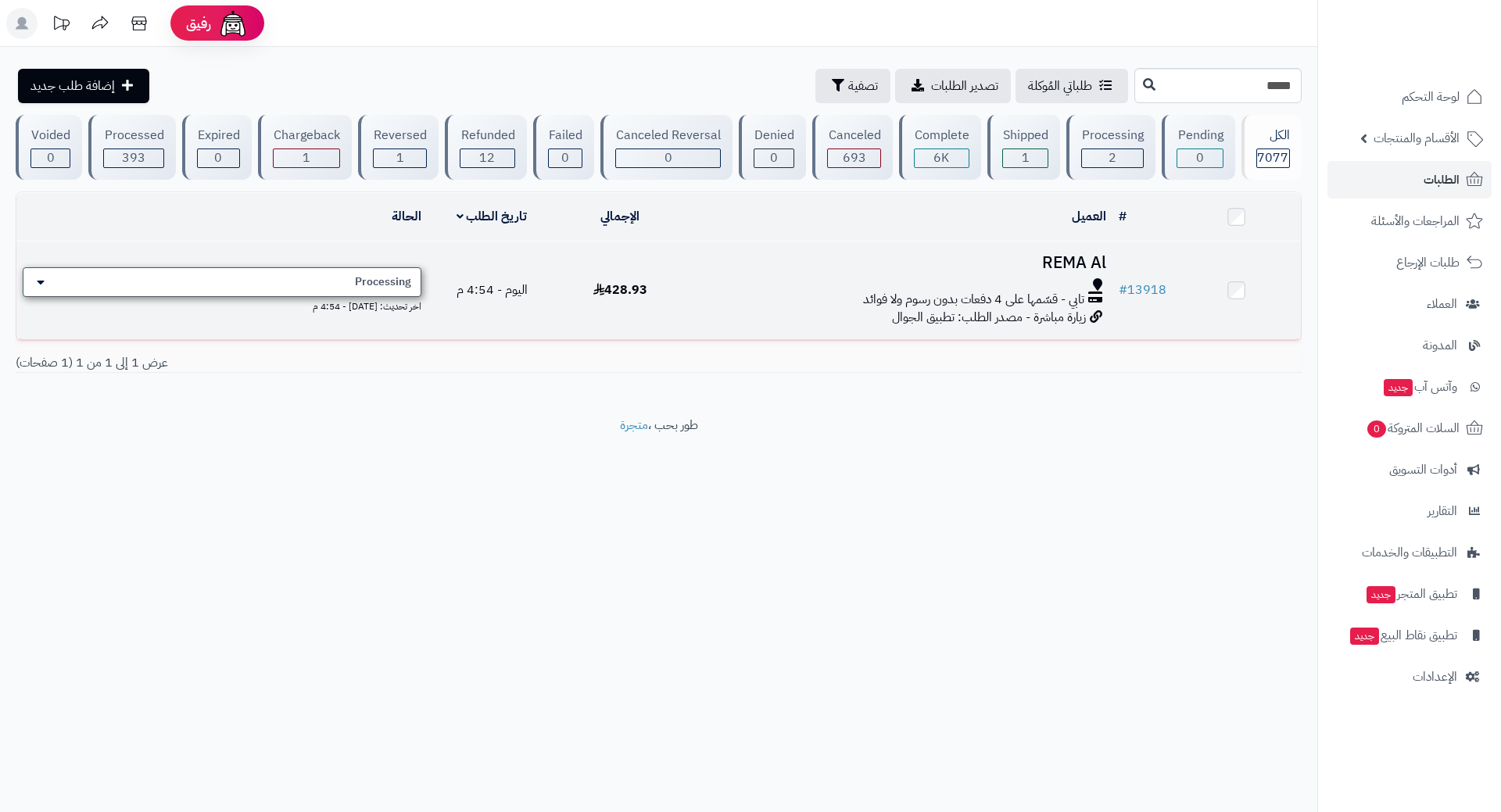
click at [321, 271] on div "Processing" at bounding box center [222, 282] width 399 height 30
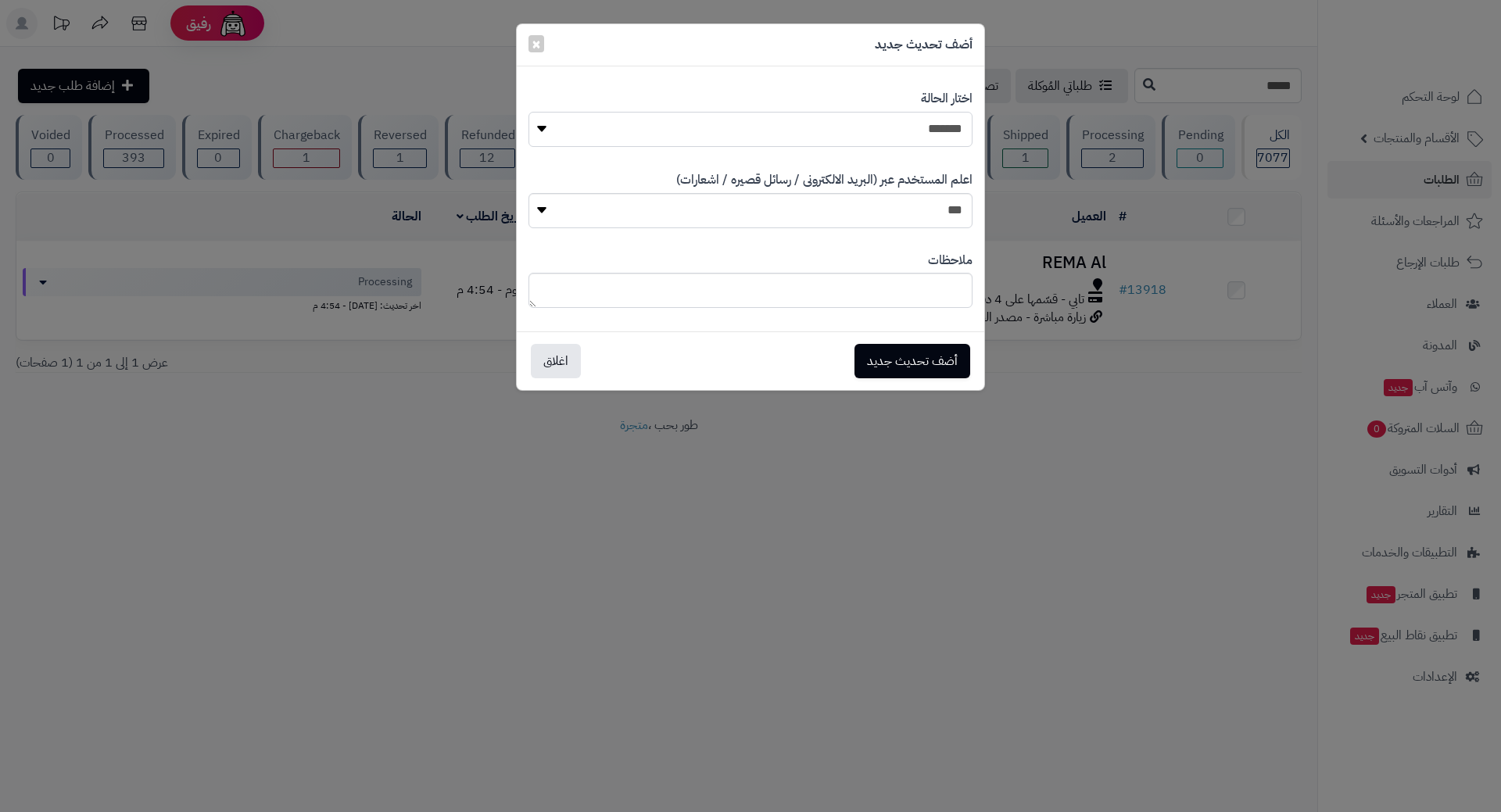
click at [823, 131] on select "**********" at bounding box center [750, 129] width 444 height 35
select select "*"
click at [528, 111] on select "**********" at bounding box center [750, 129] width 444 height 35
click at [902, 371] on button "أضف تحديث جديد" at bounding box center [912, 360] width 116 height 35
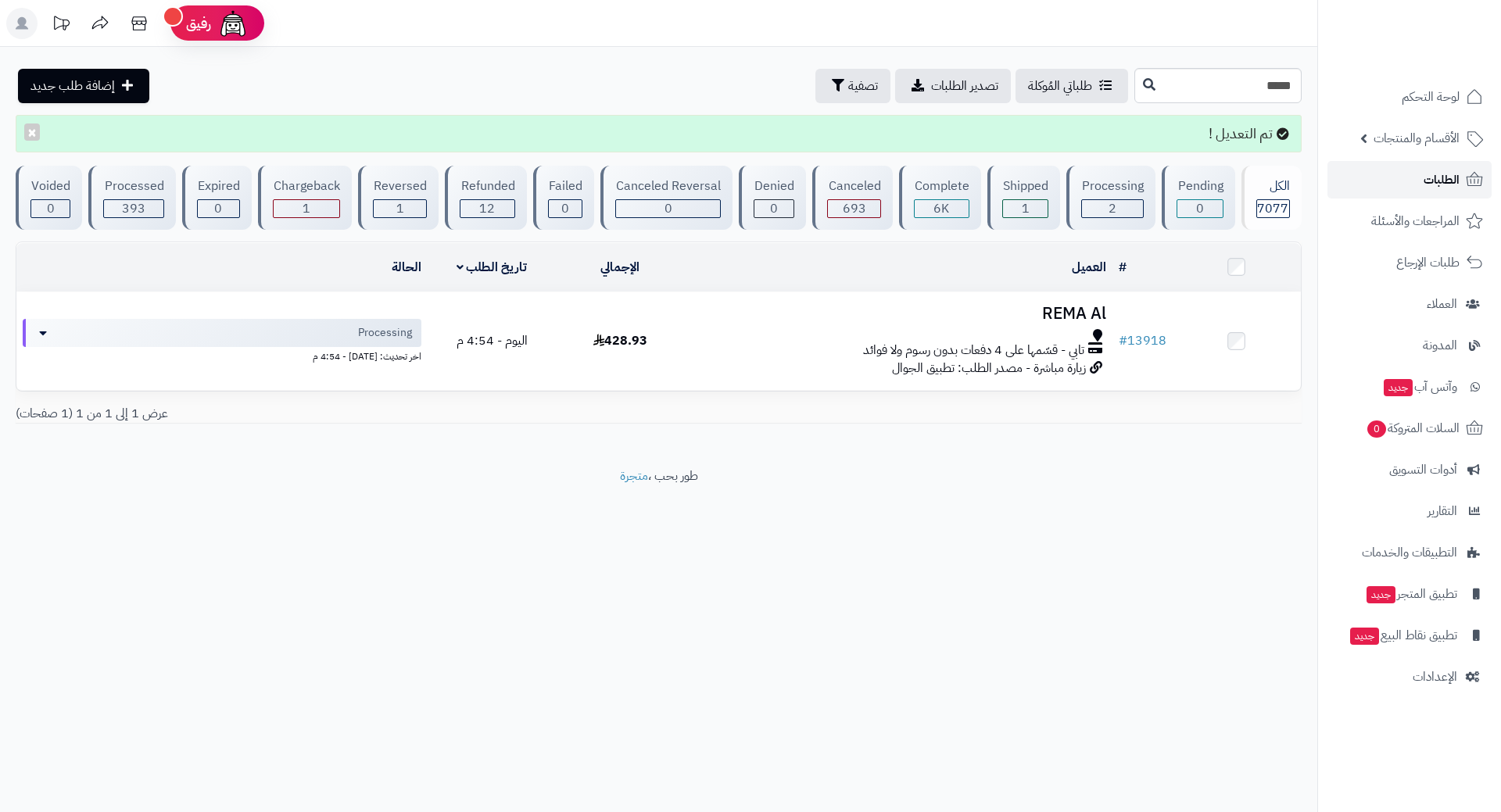
click at [1406, 176] on link "الطلبات" at bounding box center [1410, 179] width 165 height 37
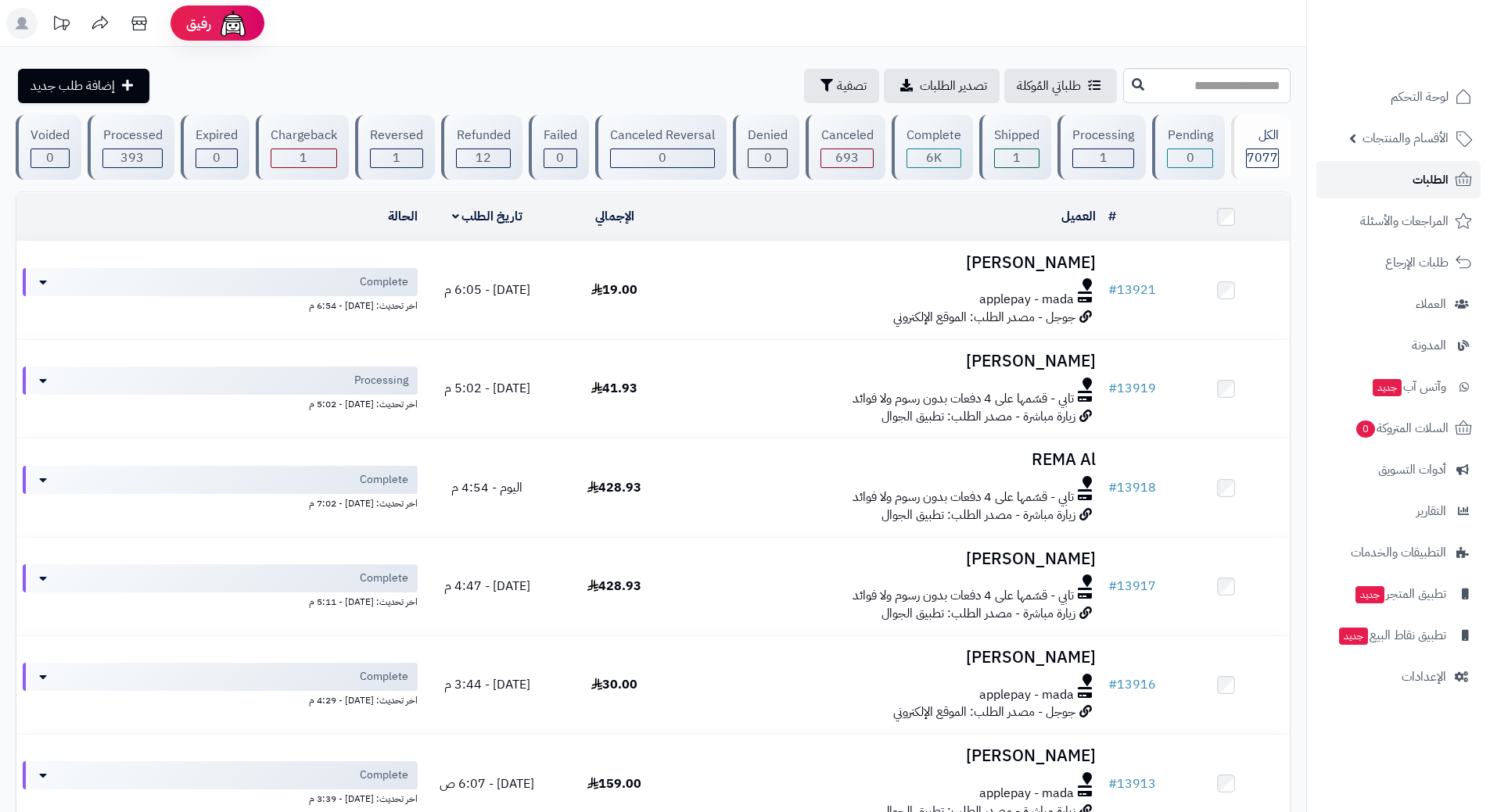
click at [1346, 178] on link "الطلبات" at bounding box center [1399, 179] width 165 height 37
click at [1340, 173] on link "الطلبات" at bounding box center [1399, 179] width 165 height 37
click at [1348, 165] on link "الطلبات" at bounding box center [1399, 179] width 165 height 37
